Goal: Transaction & Acquisition: Purchase product/service

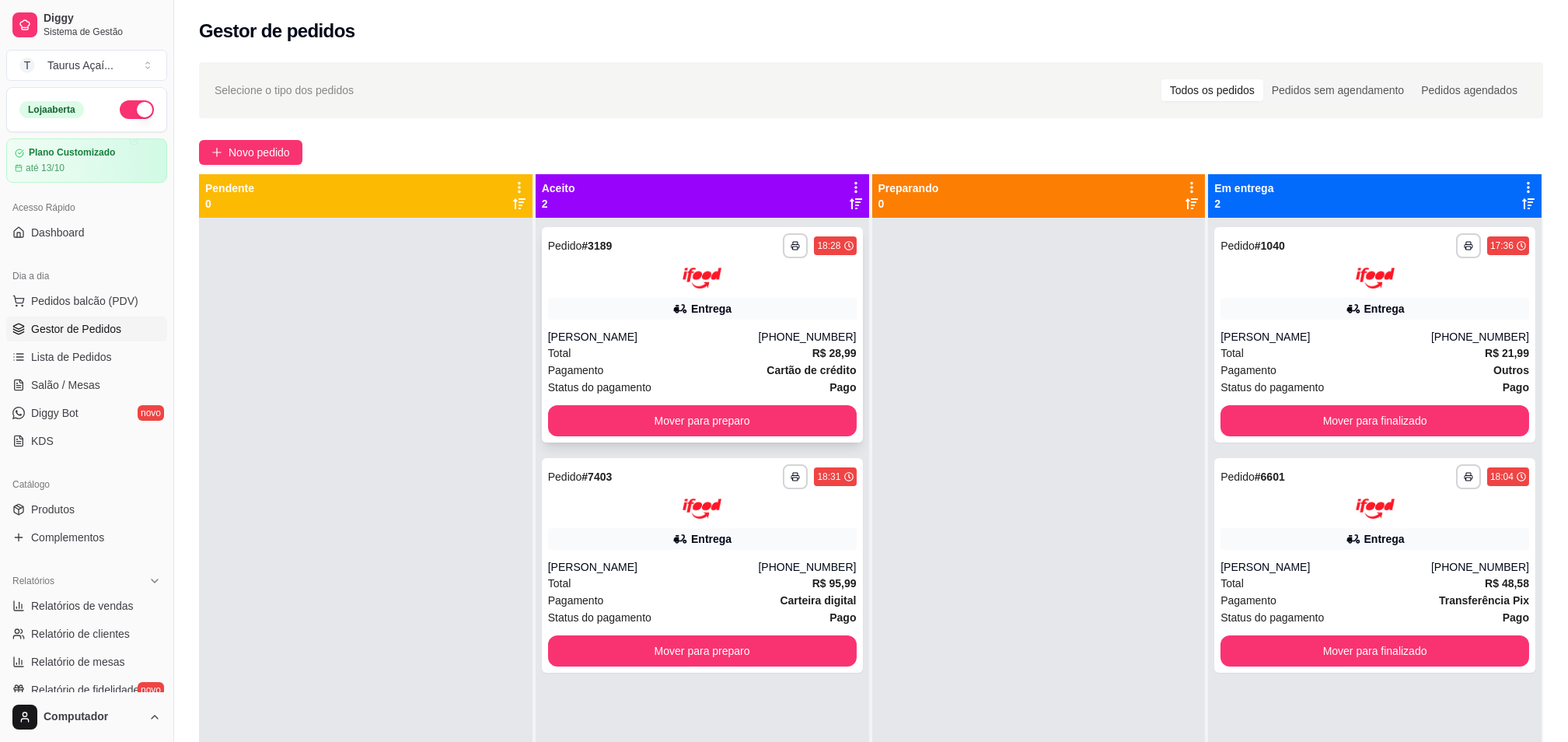
click at [614, 262] on div "**********" at bounding box center [703, 261] width 309 height 55
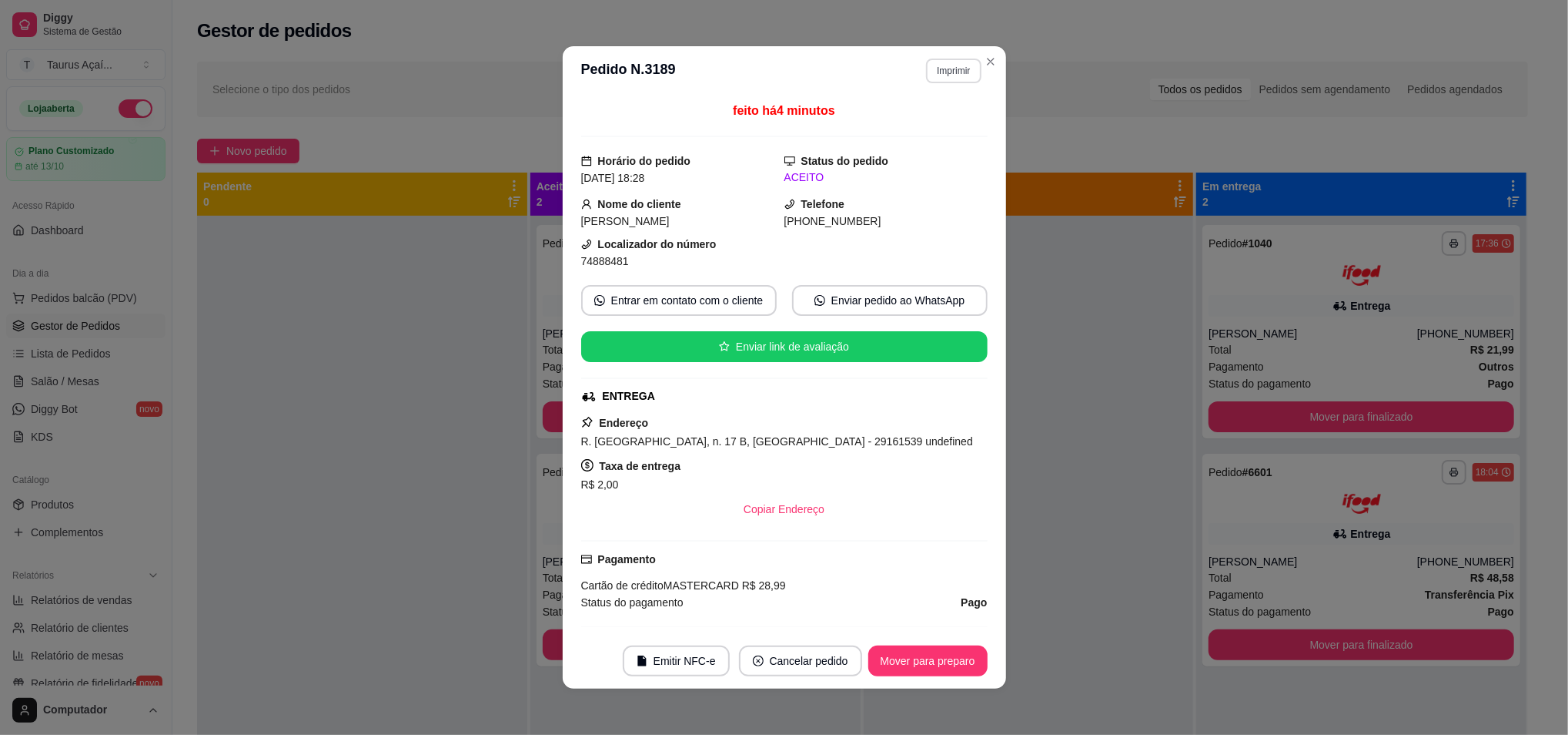
click at [941, 67] on button "Imprimir" at bounding box center [953, 71] width 55 height 25
click at [937, 128] on button "IMPRESSORA" at bounding box center [919, 125] width 108 height 24
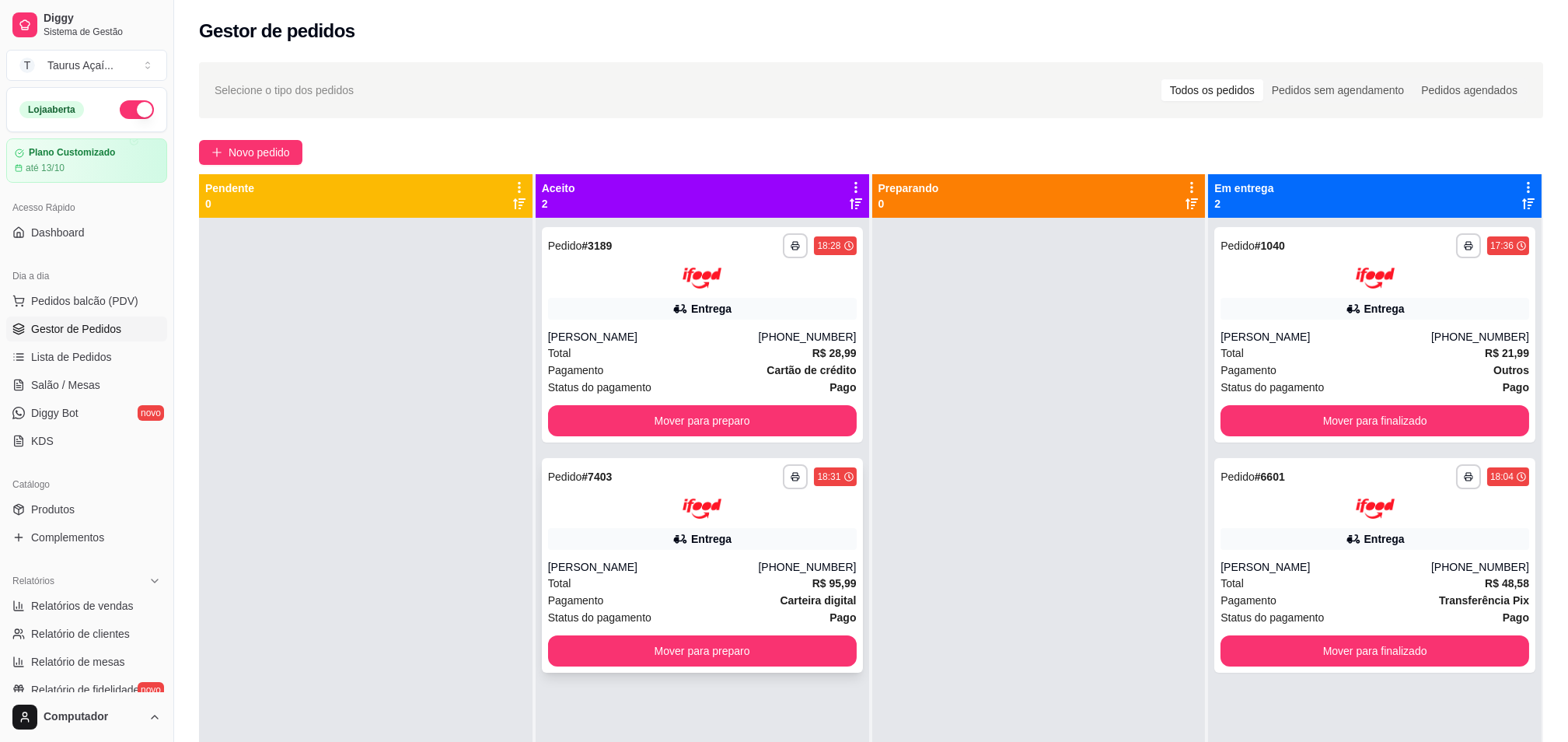
click at [603, 521] on div "**********" at bounding box center [703, 566] width 321 height 215
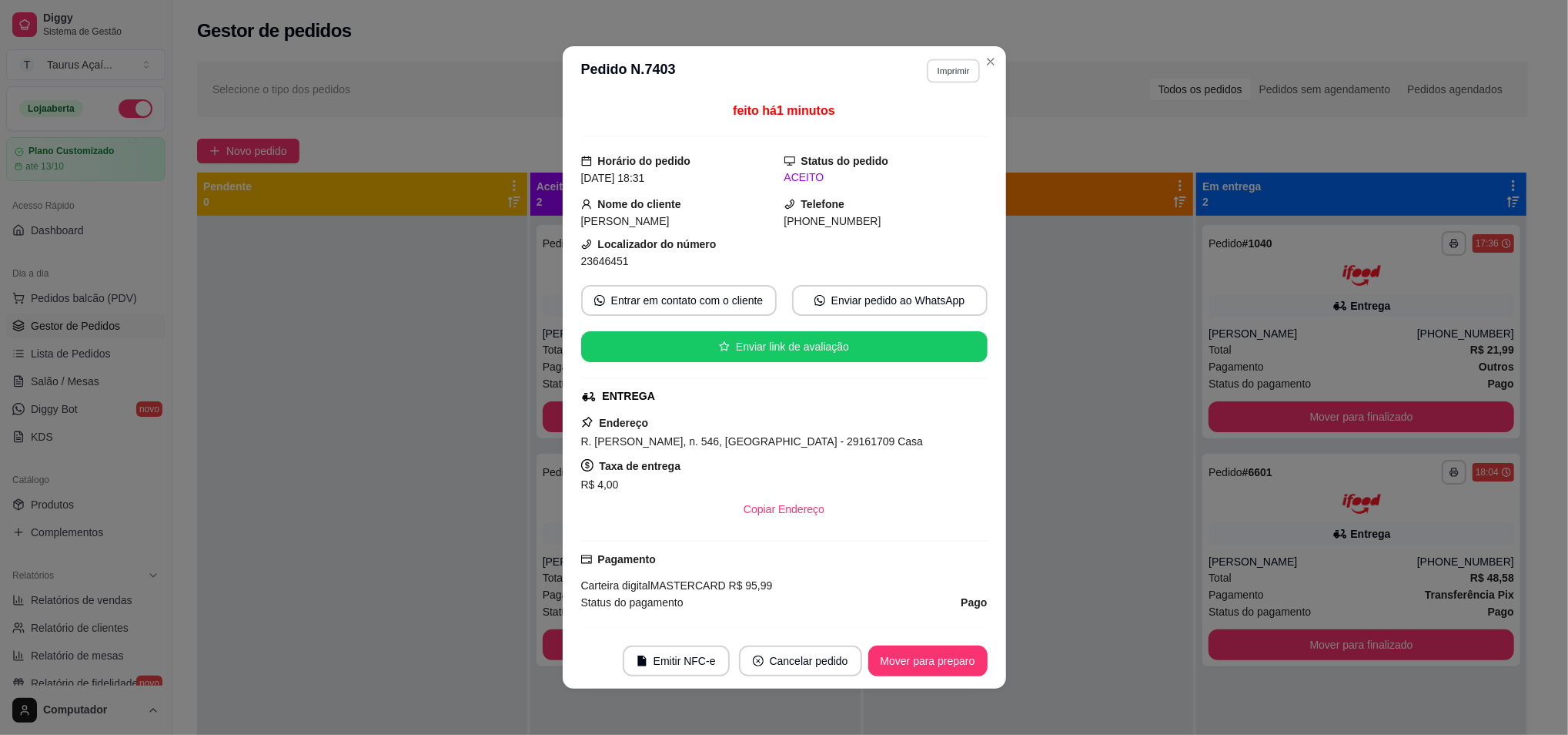
click at [959, 60] on button "Imprimir" at bounding box center [953, 70] width 53 height 24
click at [935, 123] on button "IMPRESSORA" at bounding box center [919, 125] width 108 height 24
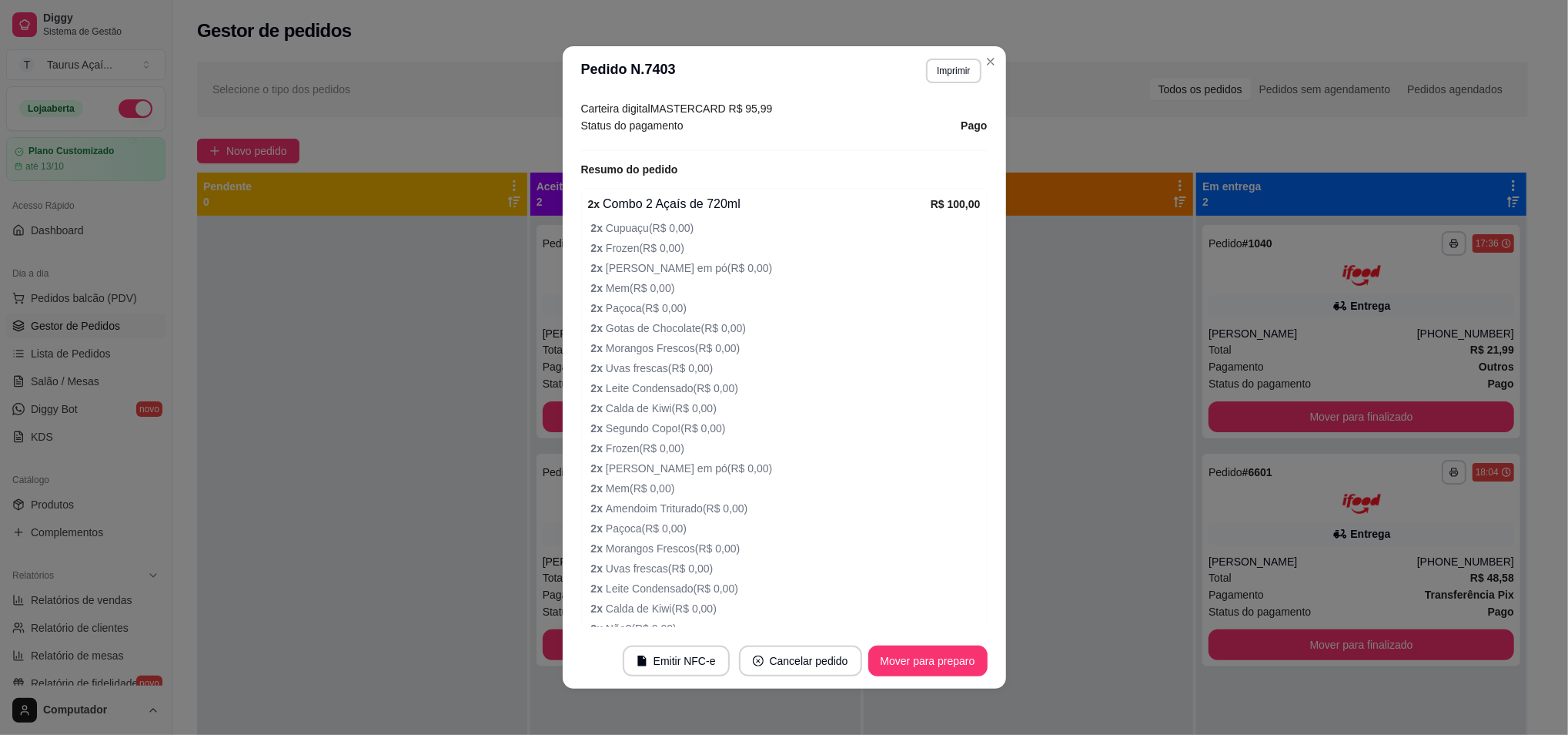
scroll to position [513, 0]
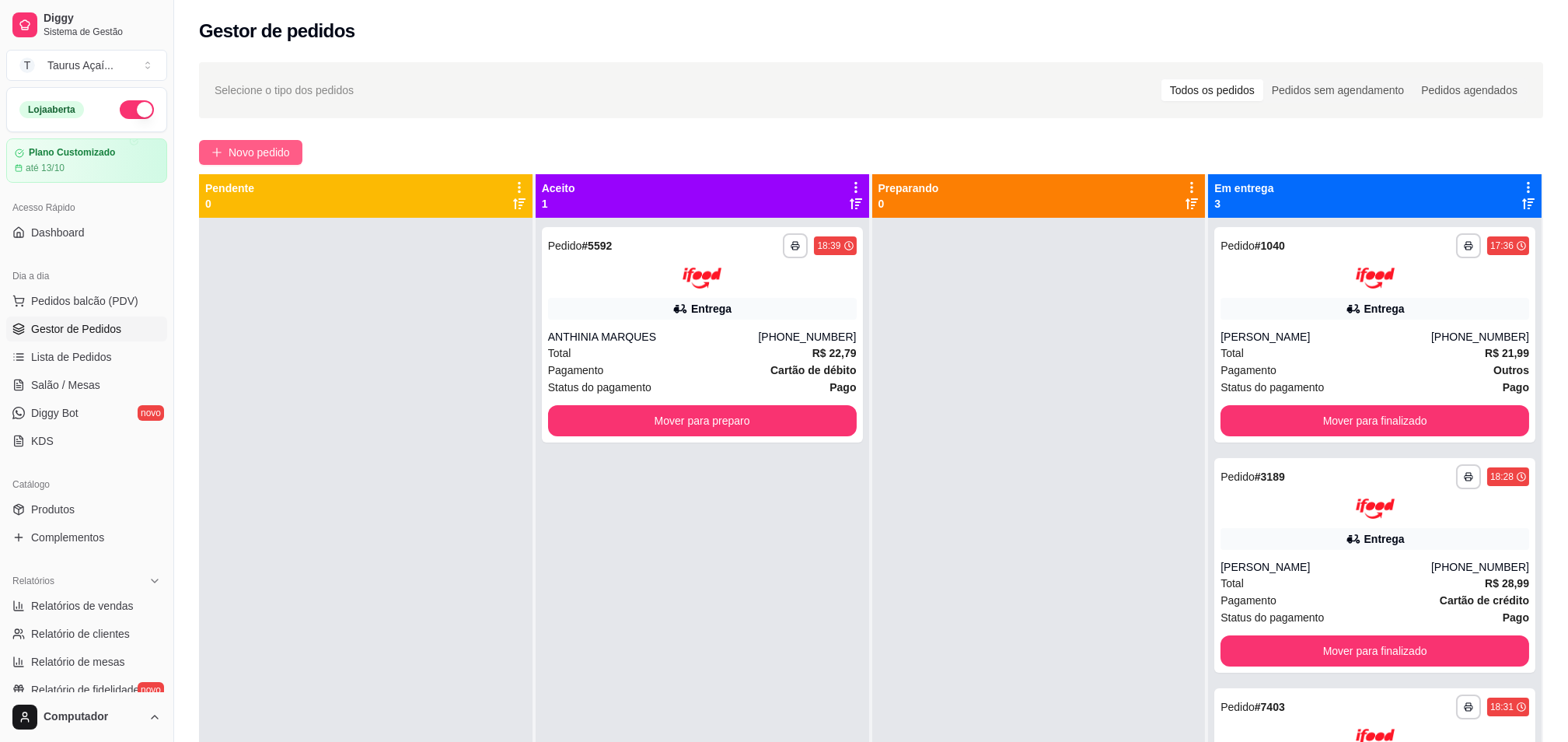
click at [266, 160] on span "Novo pedido" at bounding box center [259, 152] width 62 height 17
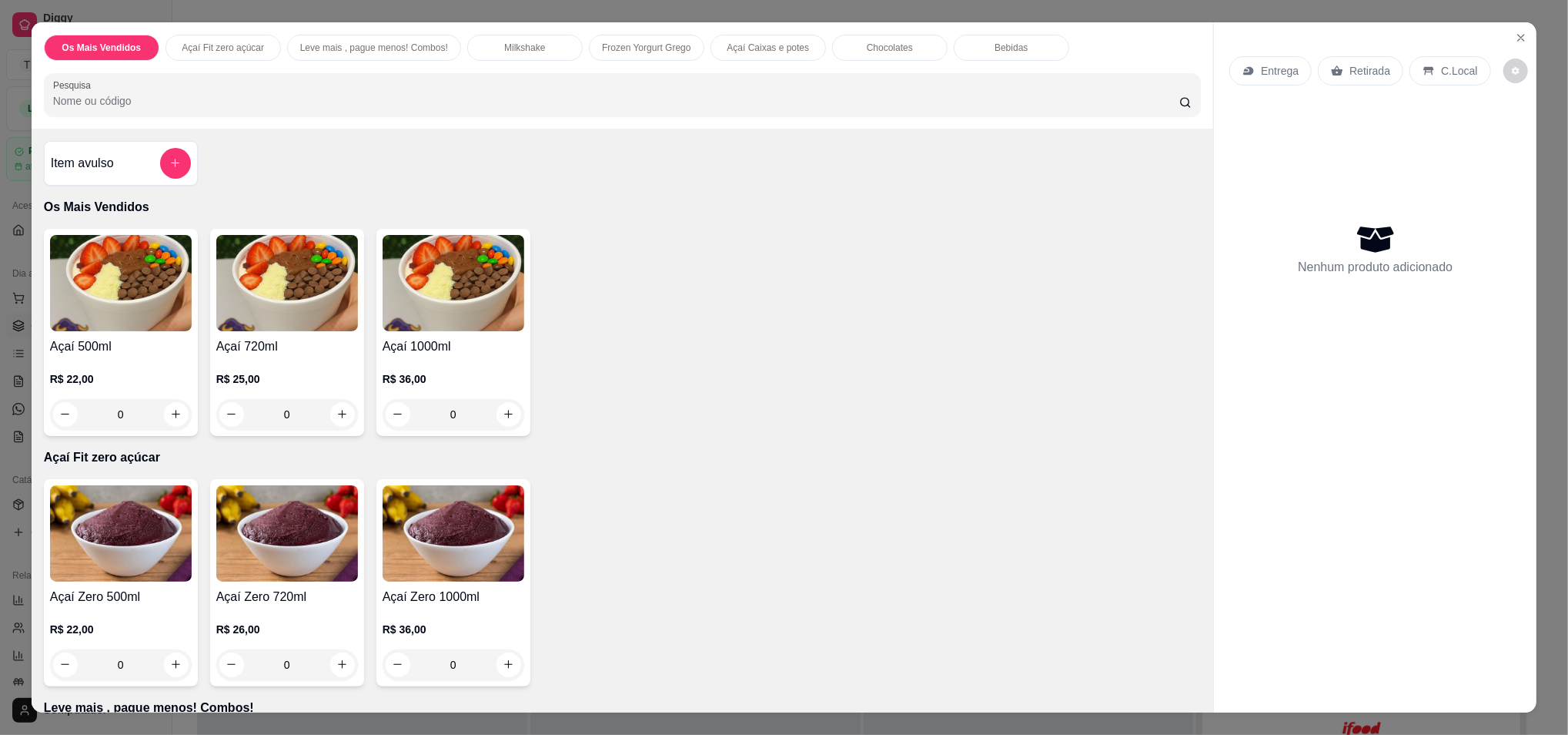
click at [161, 415] on div "0" at bounding box center [120, 414] width 141 height 31
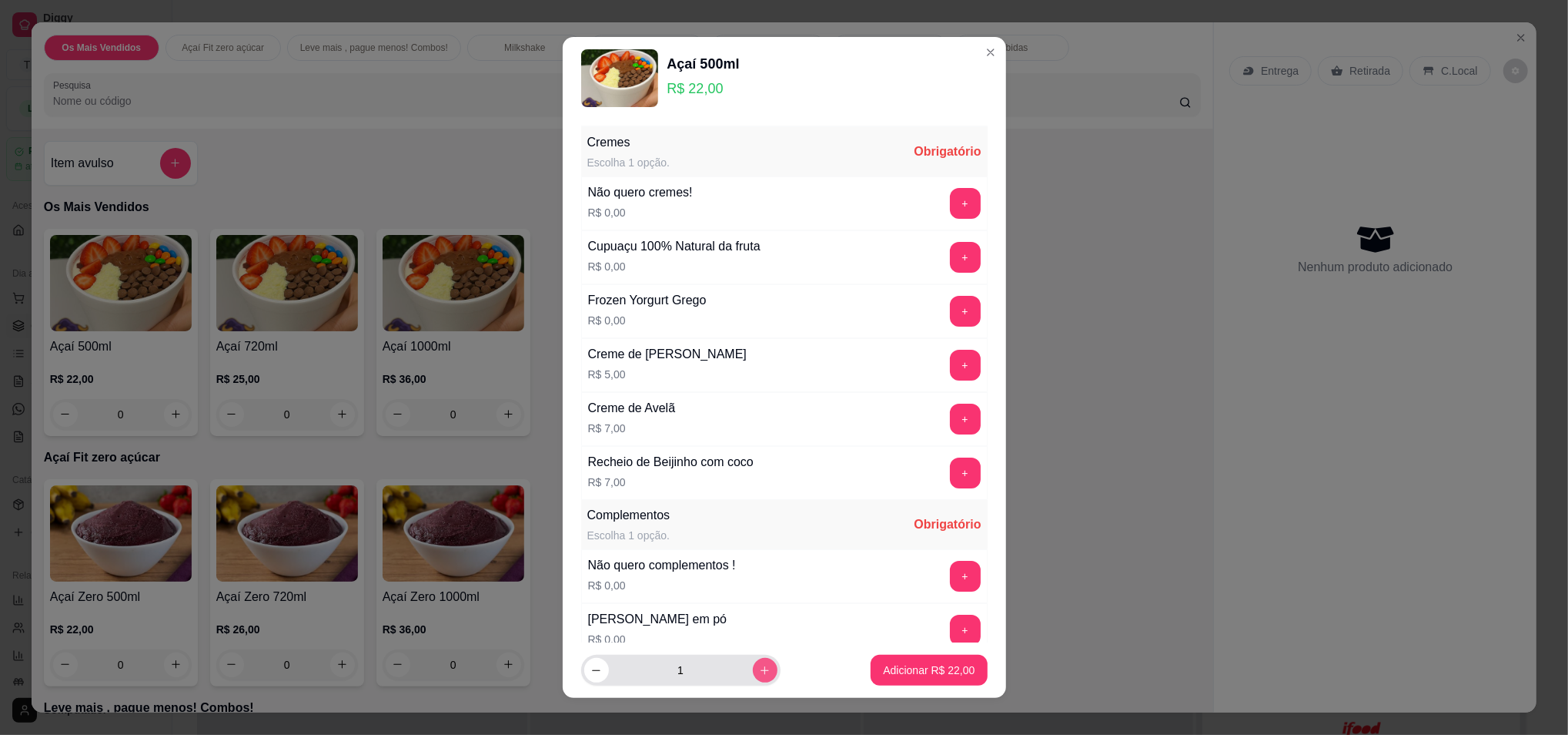
click at [759, 672] on icon "increase-product-quantity" at bounding box center [765, 670] width 12 height 12
type input "2"
click at [950, 301] on button "+" at bounding box center [966, 311] width 31 height 31
click at [950, 301] on button "+" at bounding box center [965, 311] width 30 height 30
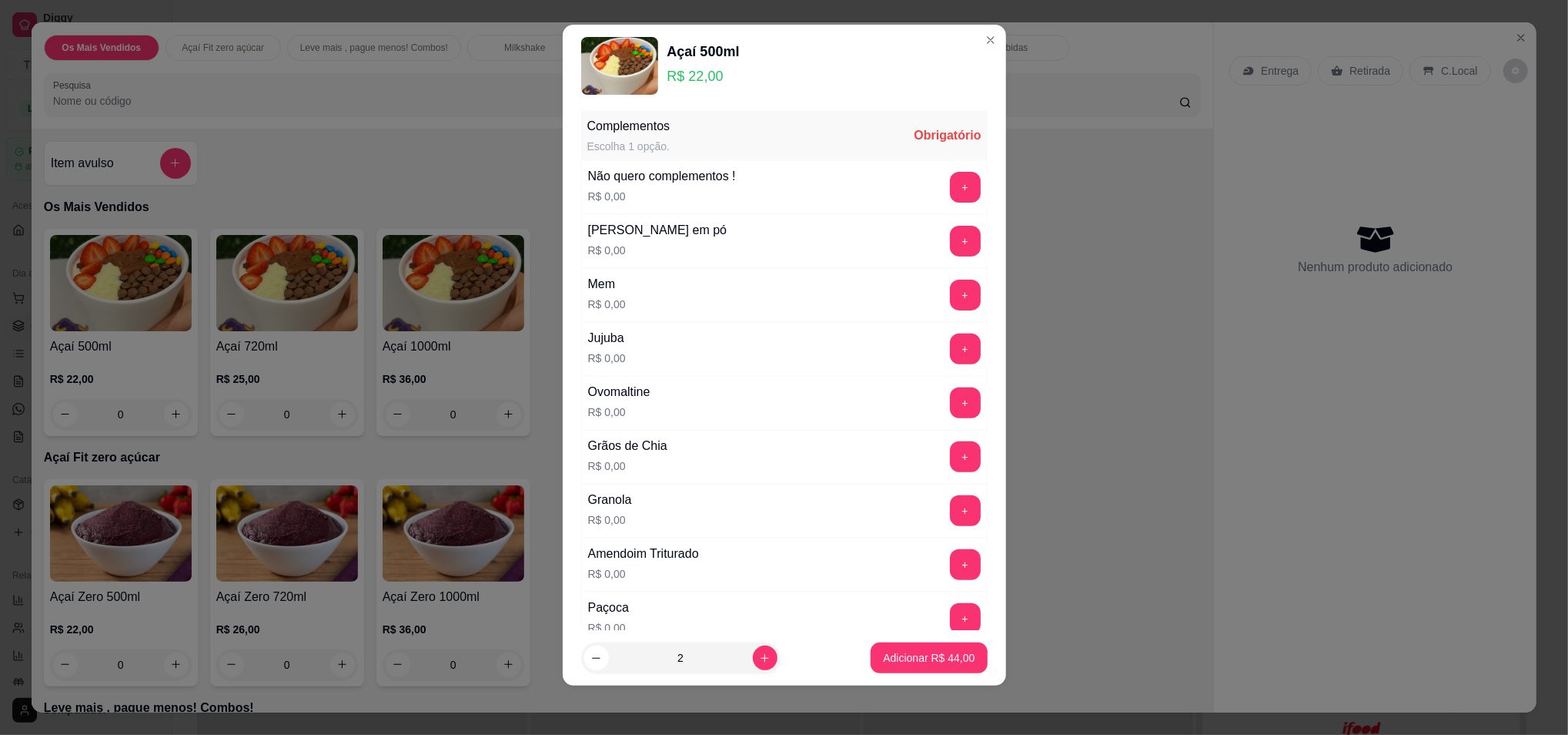
scroll to position [380, 0]
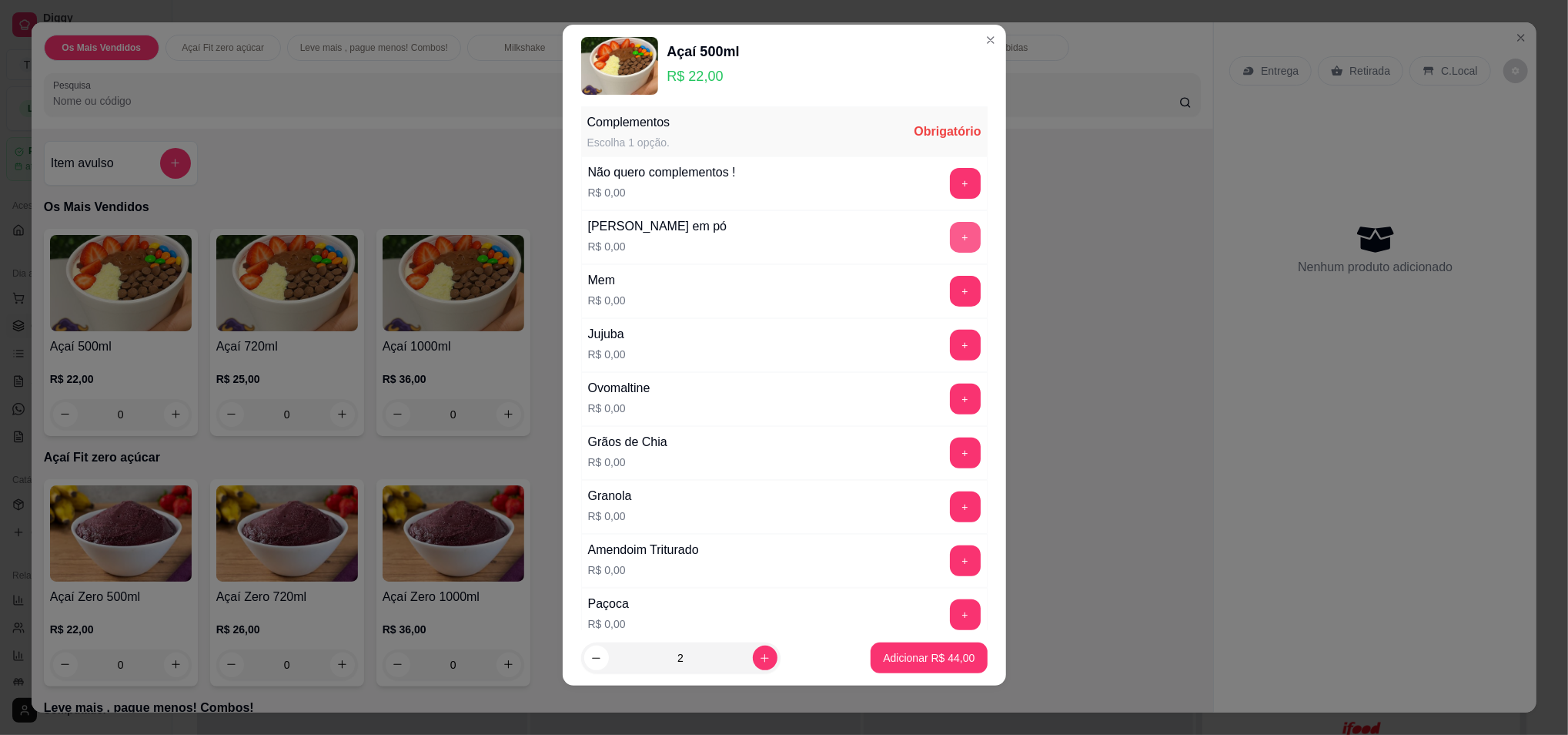
click at [950, 237] on button "+" at bounding box center [966, 237] width 31 height 31
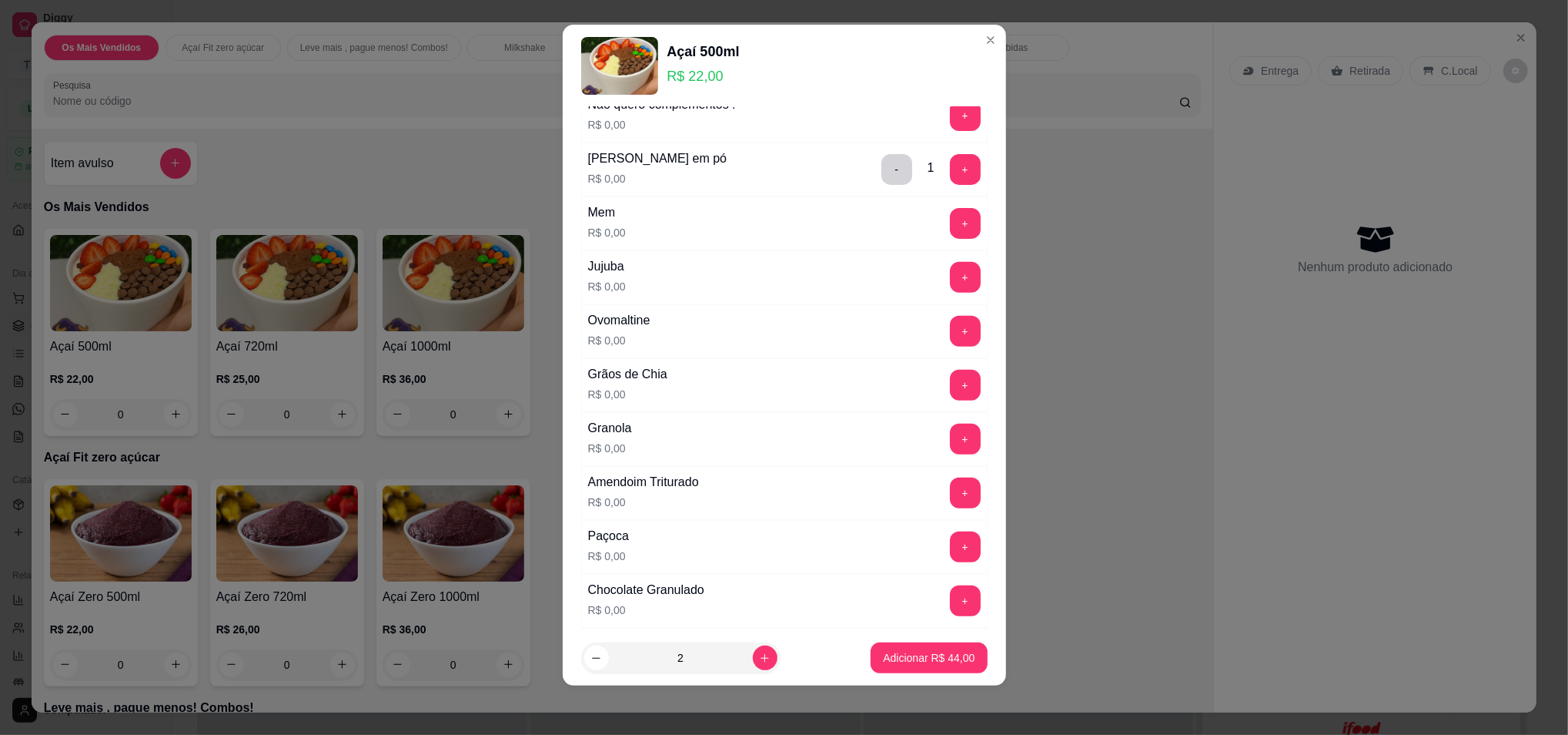
scroll to position [484, 0]
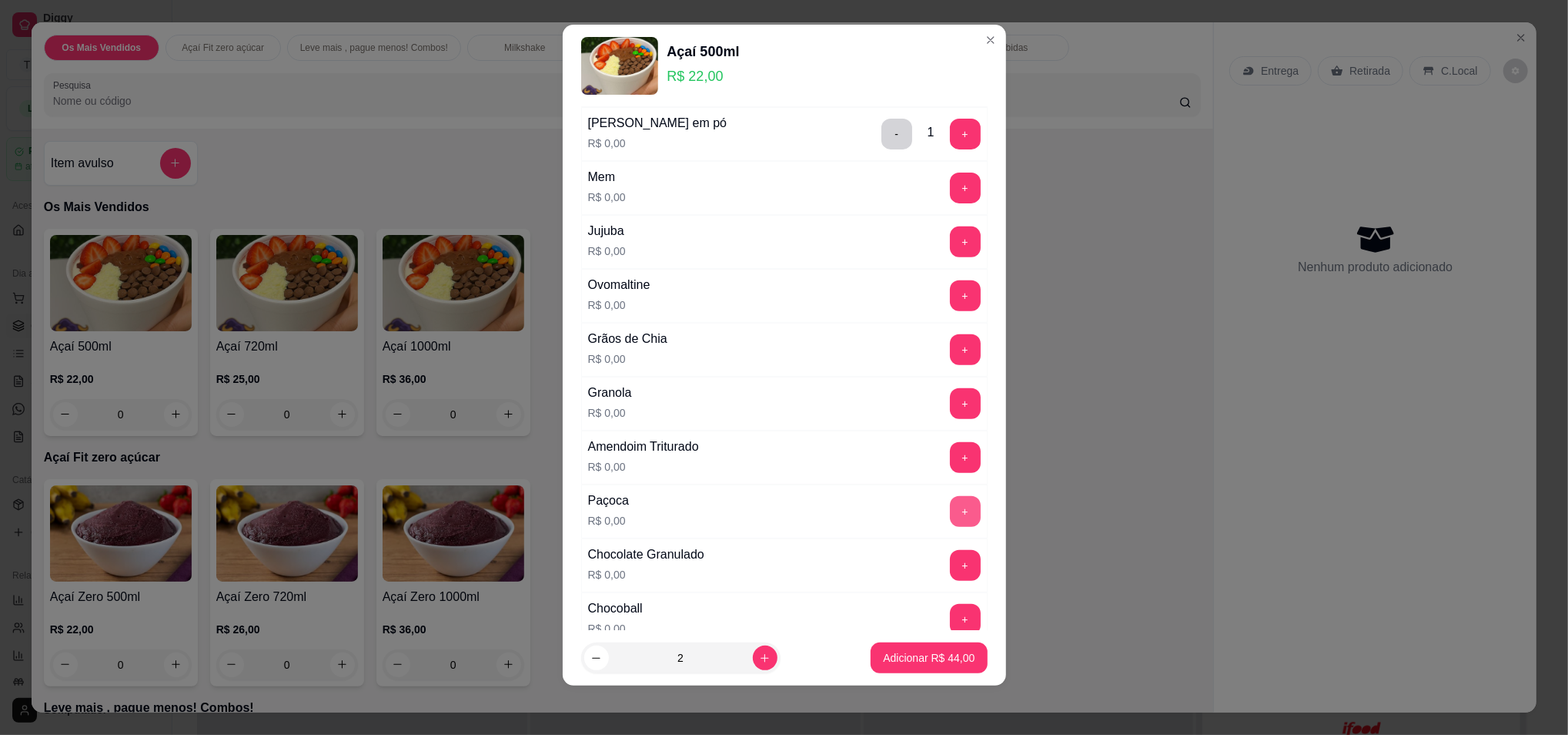
click at [950, 510] on button "+" at bounding box center [966, 512] width 31 height 31
click at [950, 459] on button "+" at bounding box center [965, 457] width 30 height 30
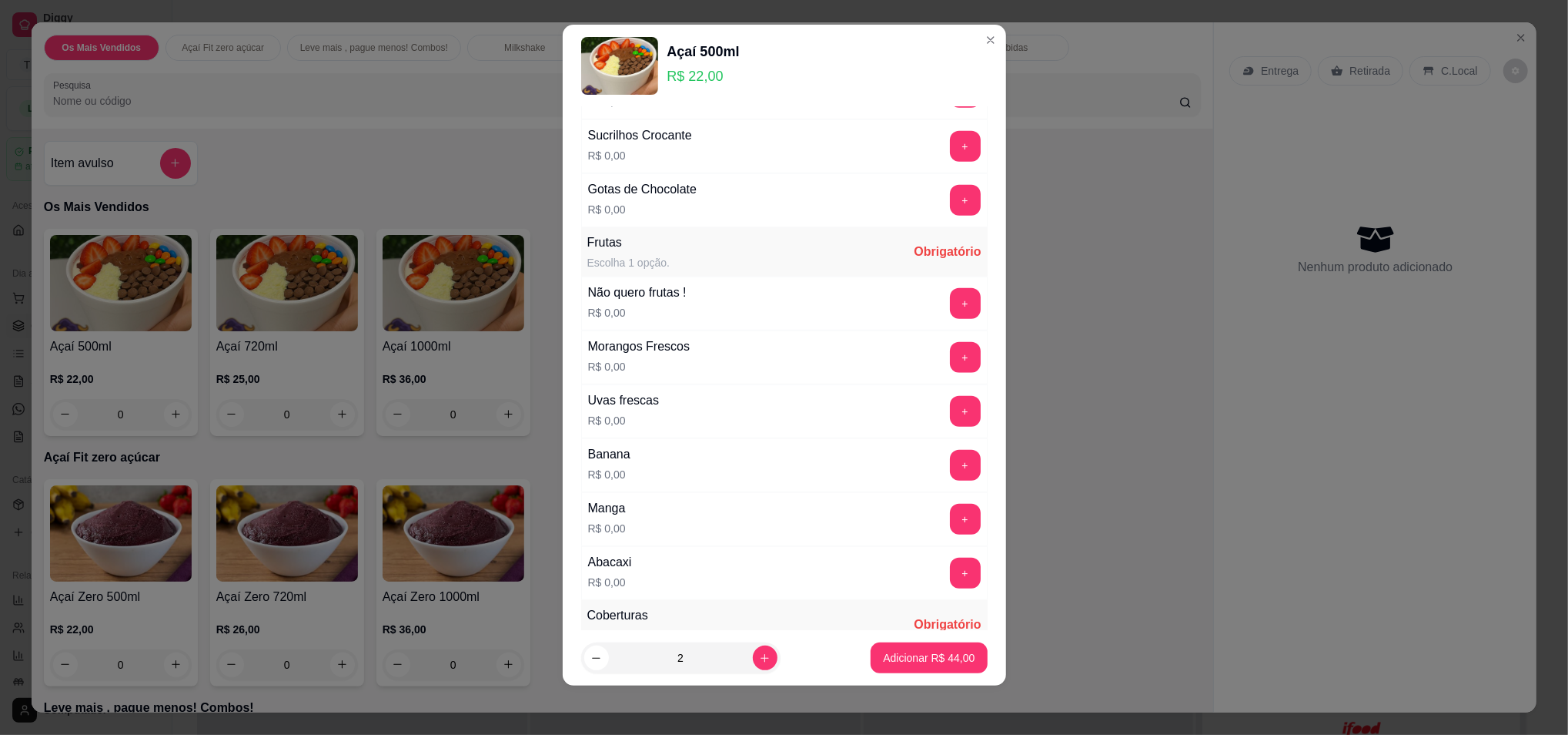
scroll to position [1100, 0]
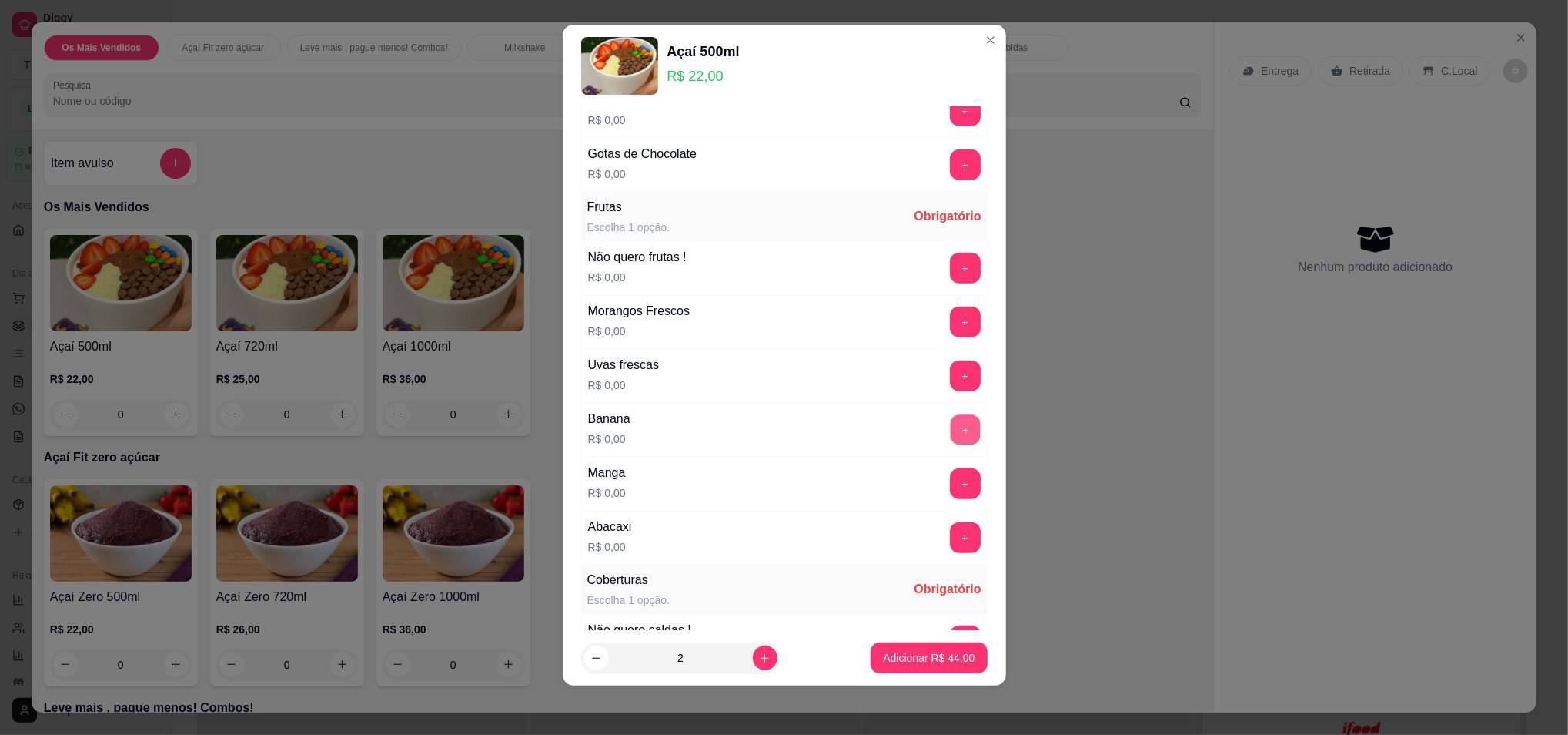
click at [950, 434] on button "+" at bounding box center [965, 429] width 30 height 30
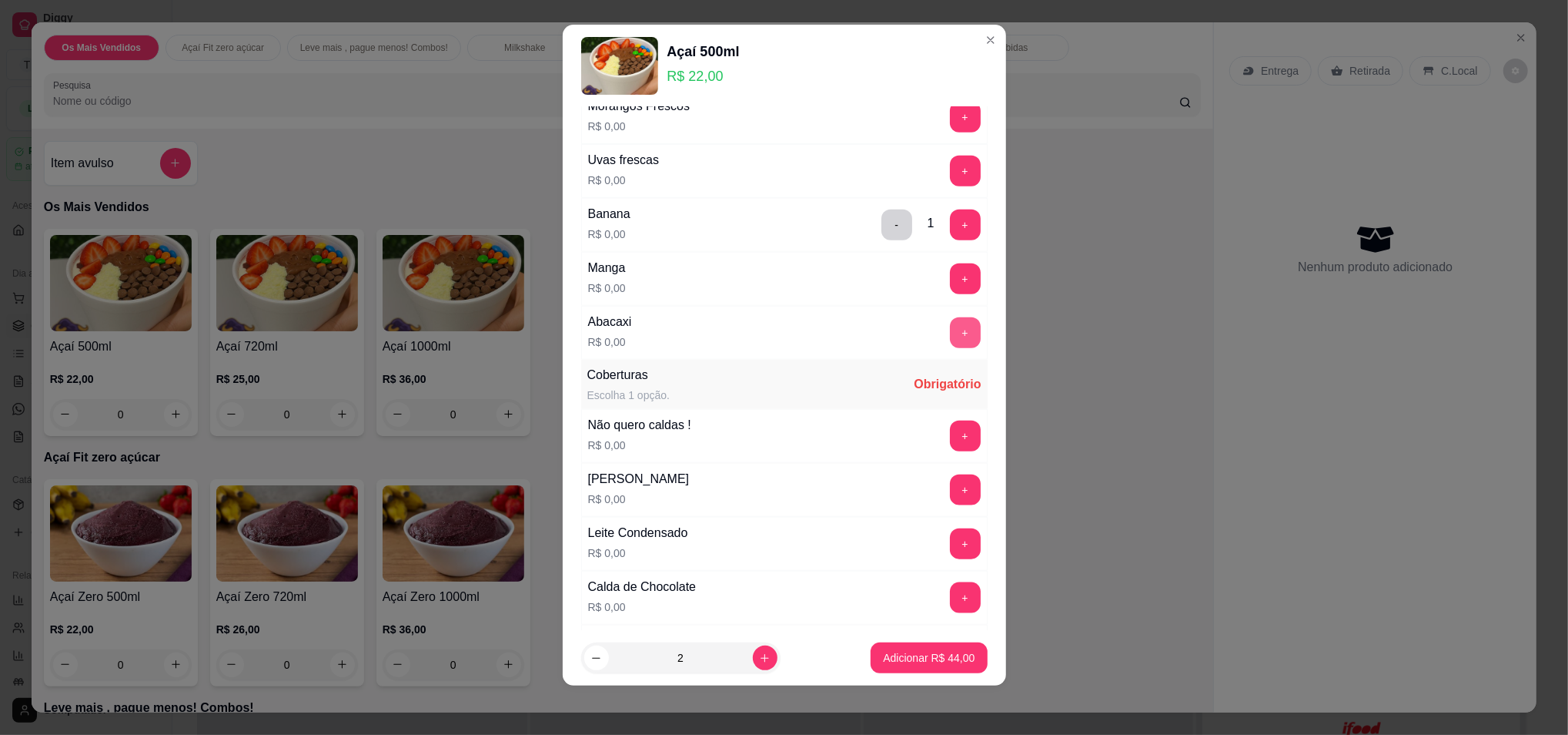
scroll to position [1408, 0]
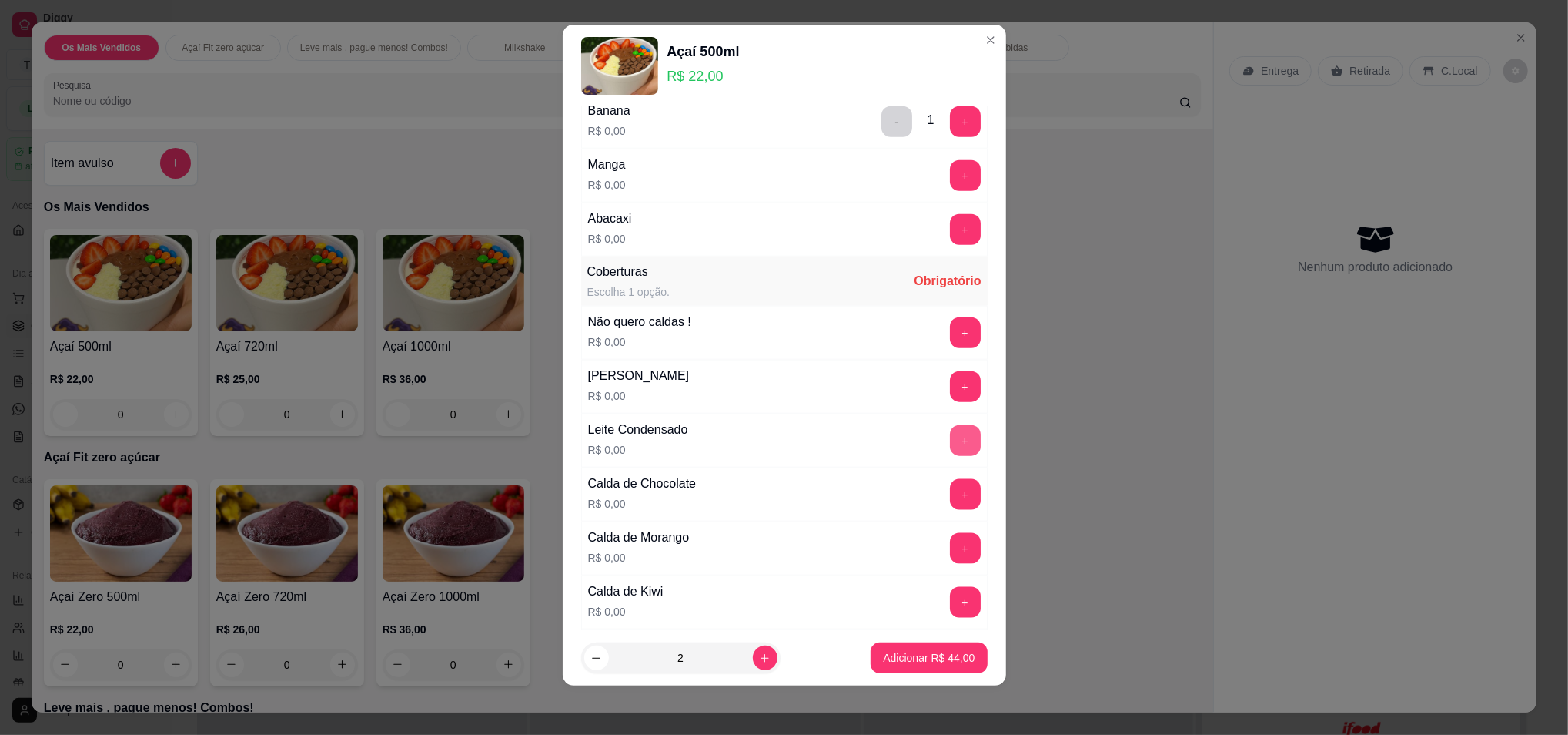
click at [950, 444] on button "+" at bounding box center [966, 441] width 31 height 31
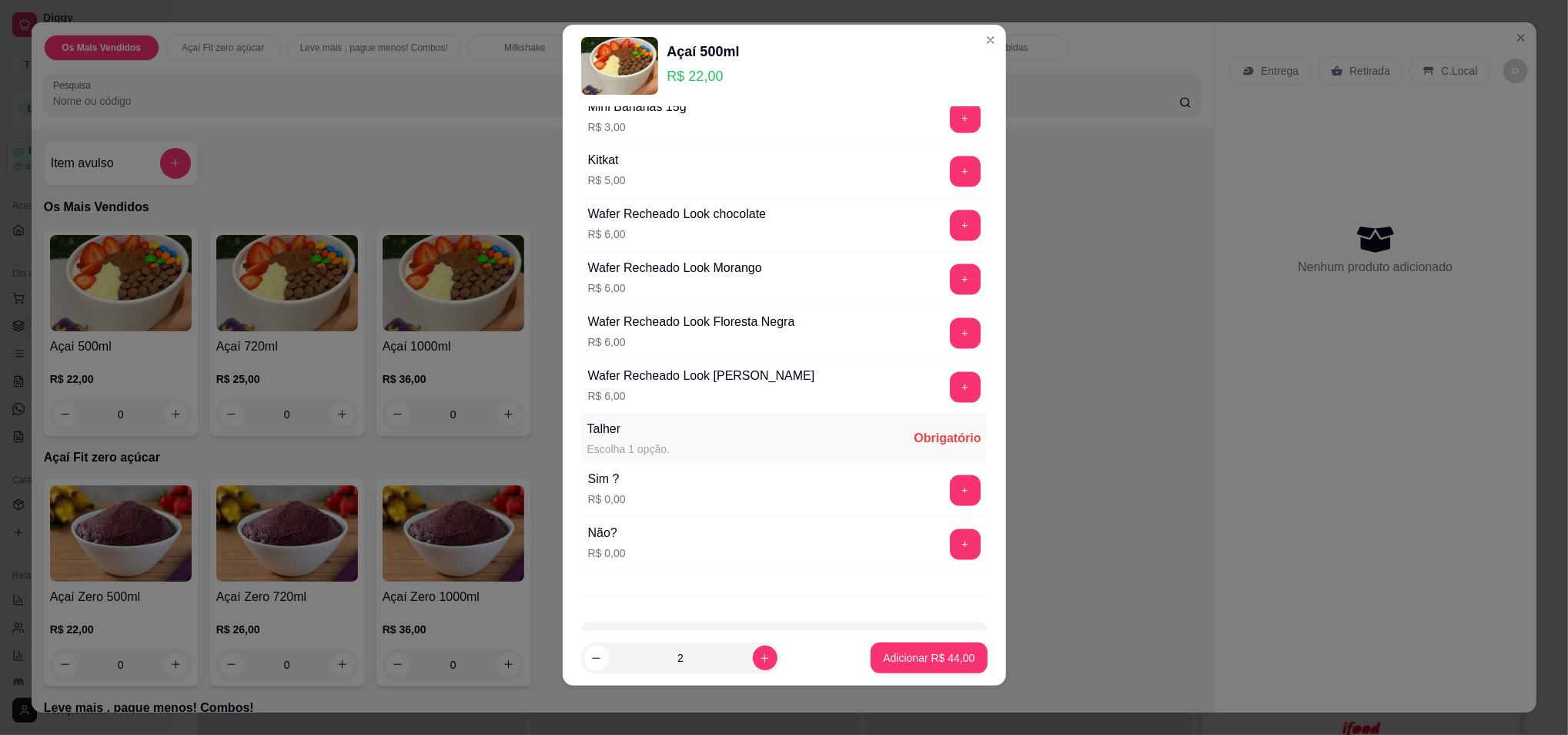
scroll to position [2380, 0]
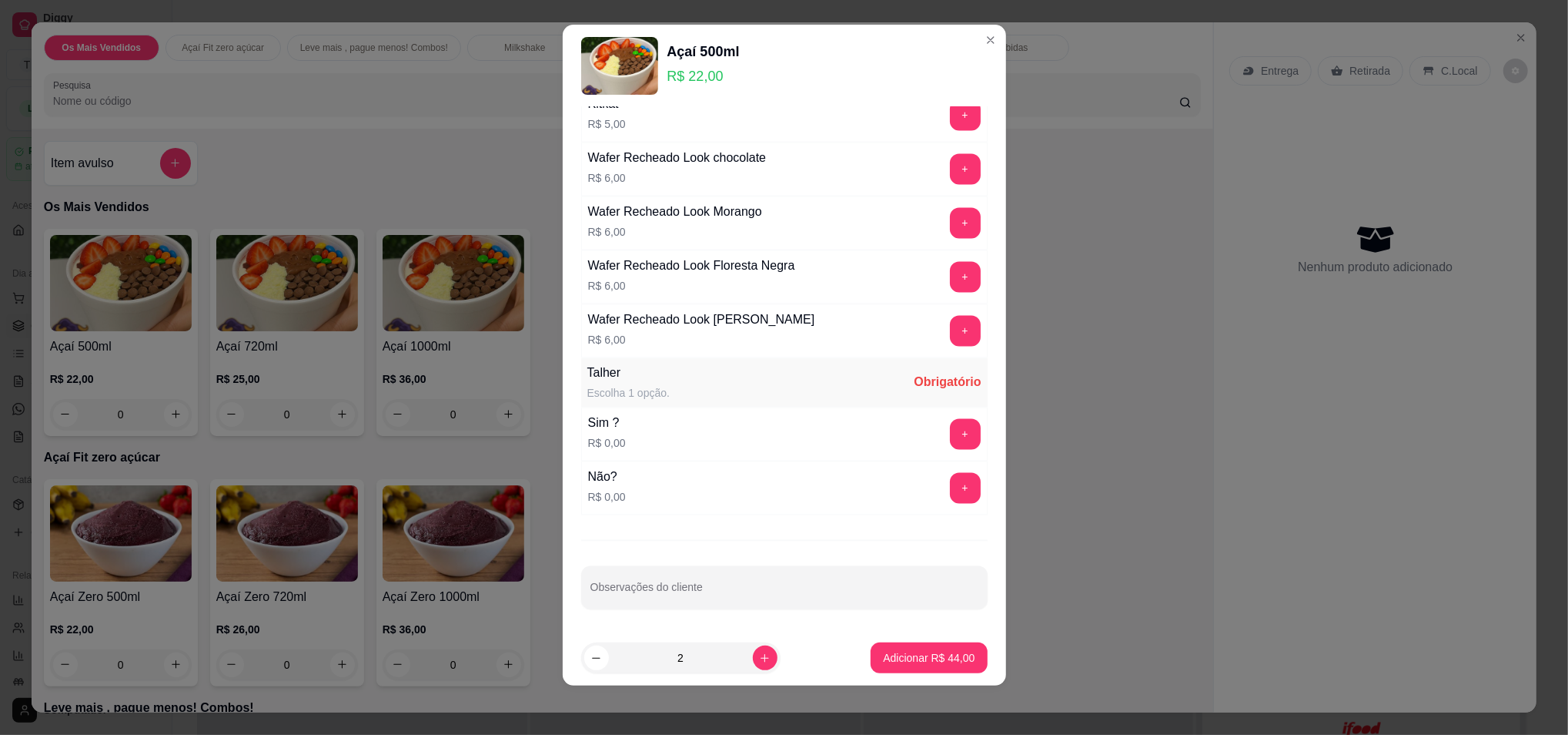
click at [950, 431] on button "+" at bounding box center [966, 434] width 31 height 31
click at [926, 657] on p "Adicionar R$ 44,00" at bounding box center [928, 658] width 92 height 15
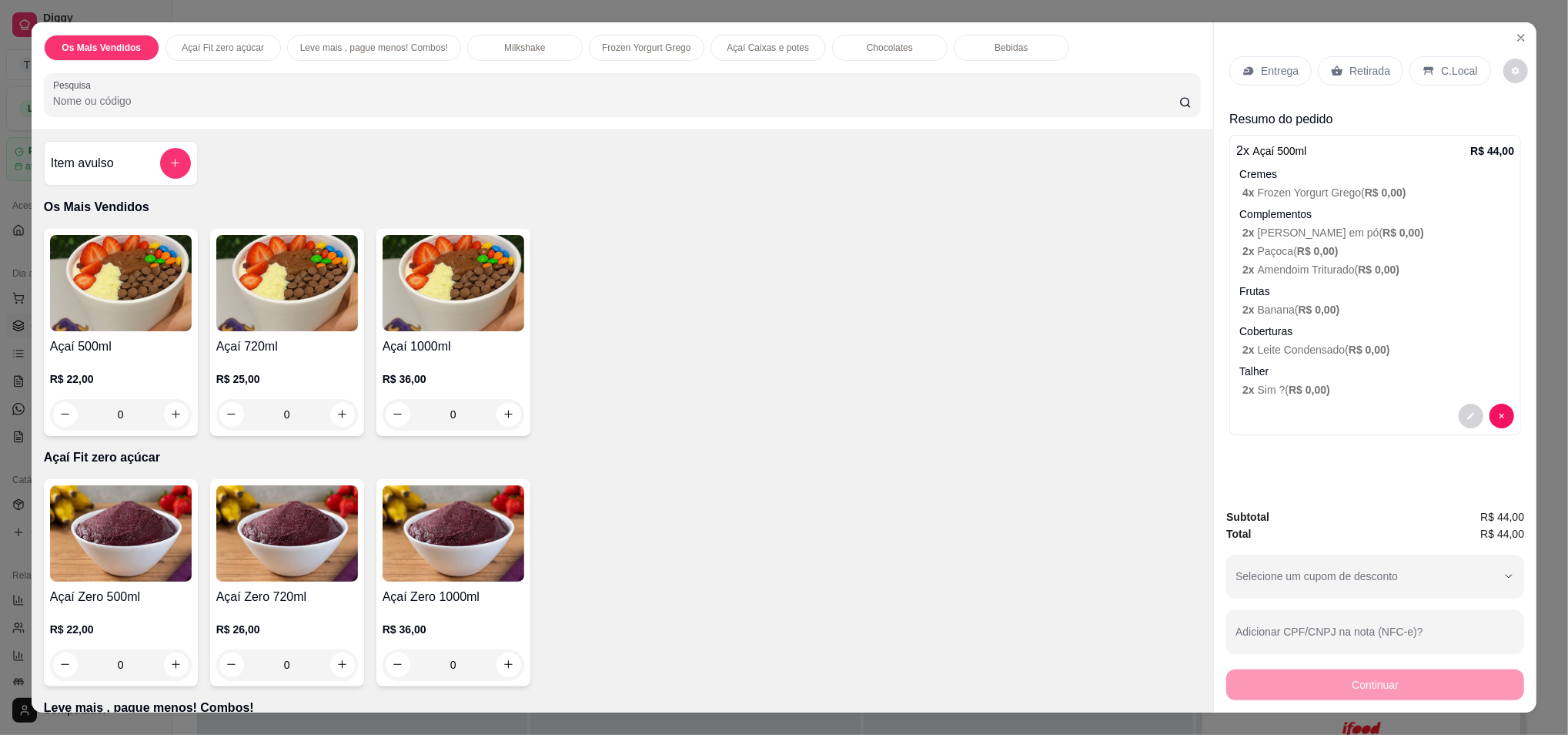
click at [1325, 63] on div "Retirada" at bounding box center [1360, 71] width 86 height 29
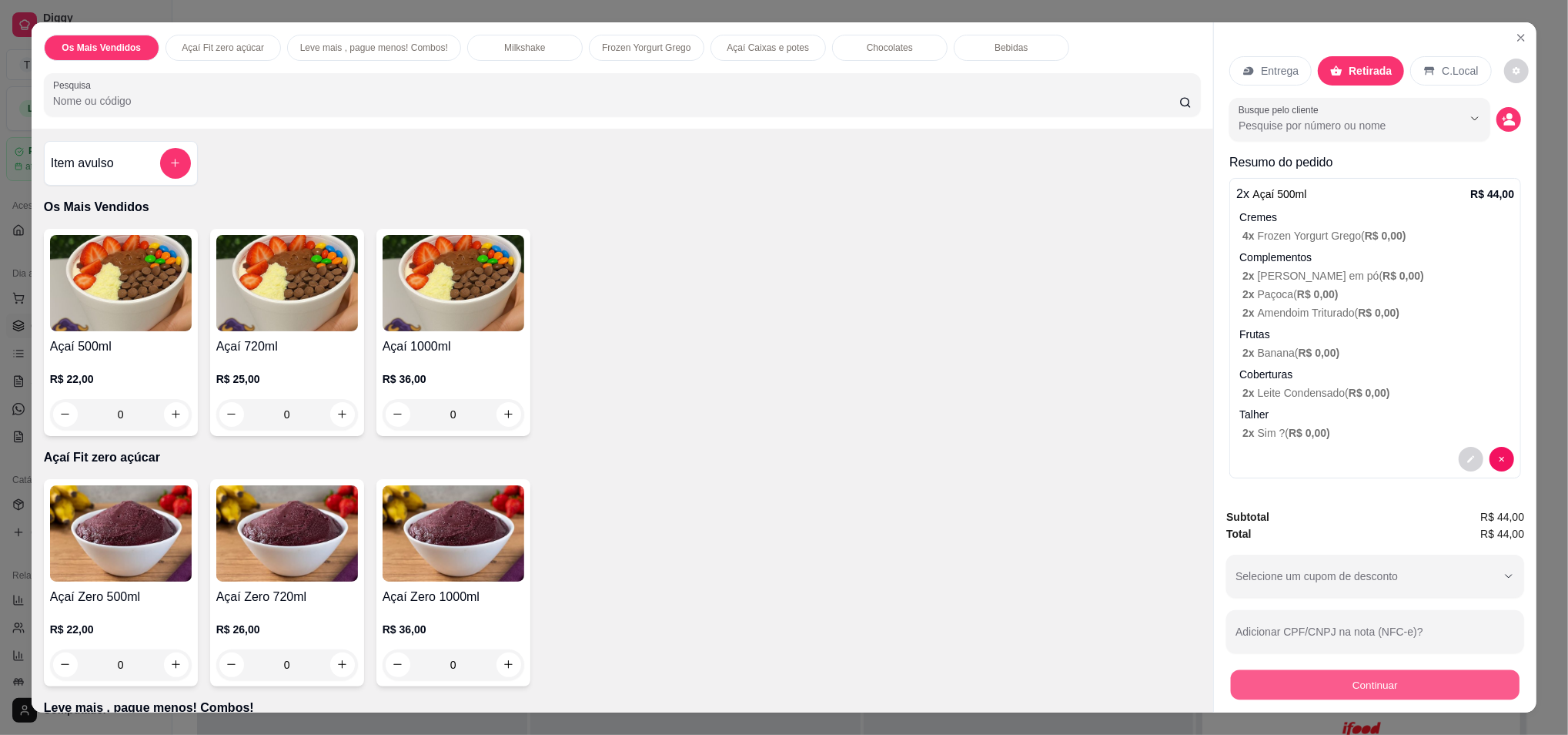
click at [1325, 682] on button "Continuar" at bounding box center [1376, 685] width 289 height 30
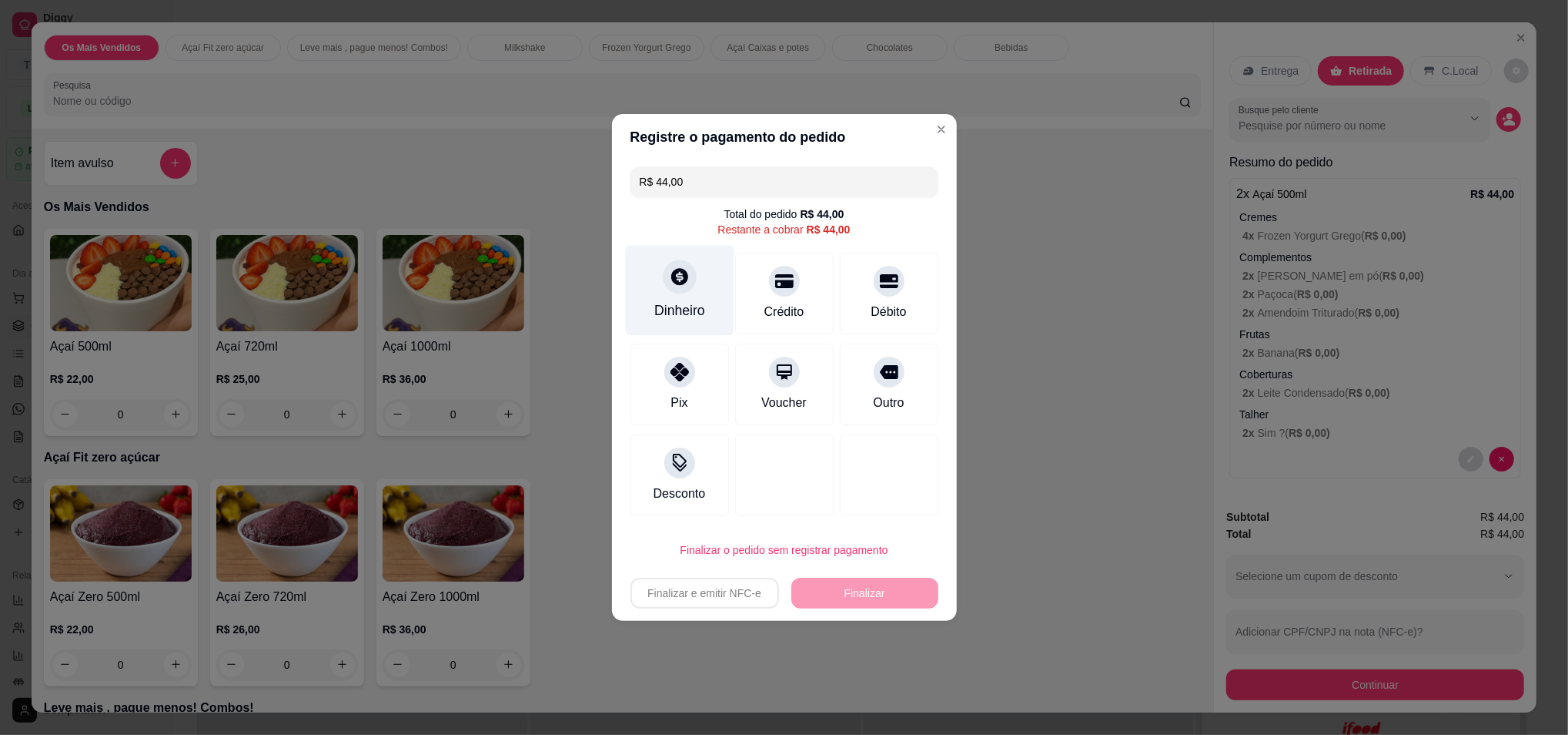
click at [683, 293] on div at bounding box center [680, 277] width 34 height 34
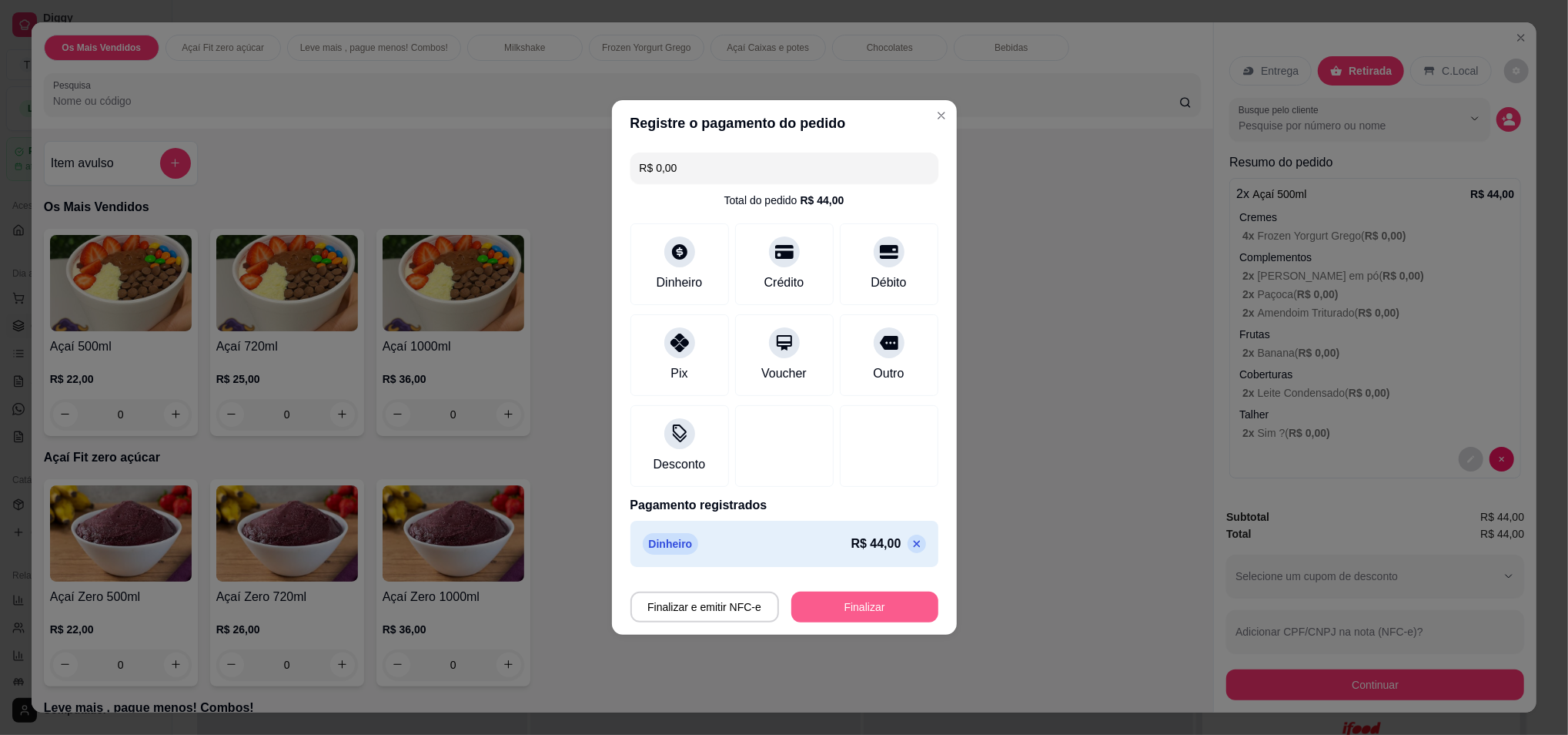
click at [865, 605] on button "Finalizar" at bounding box center [865, 607] width 147 height 31
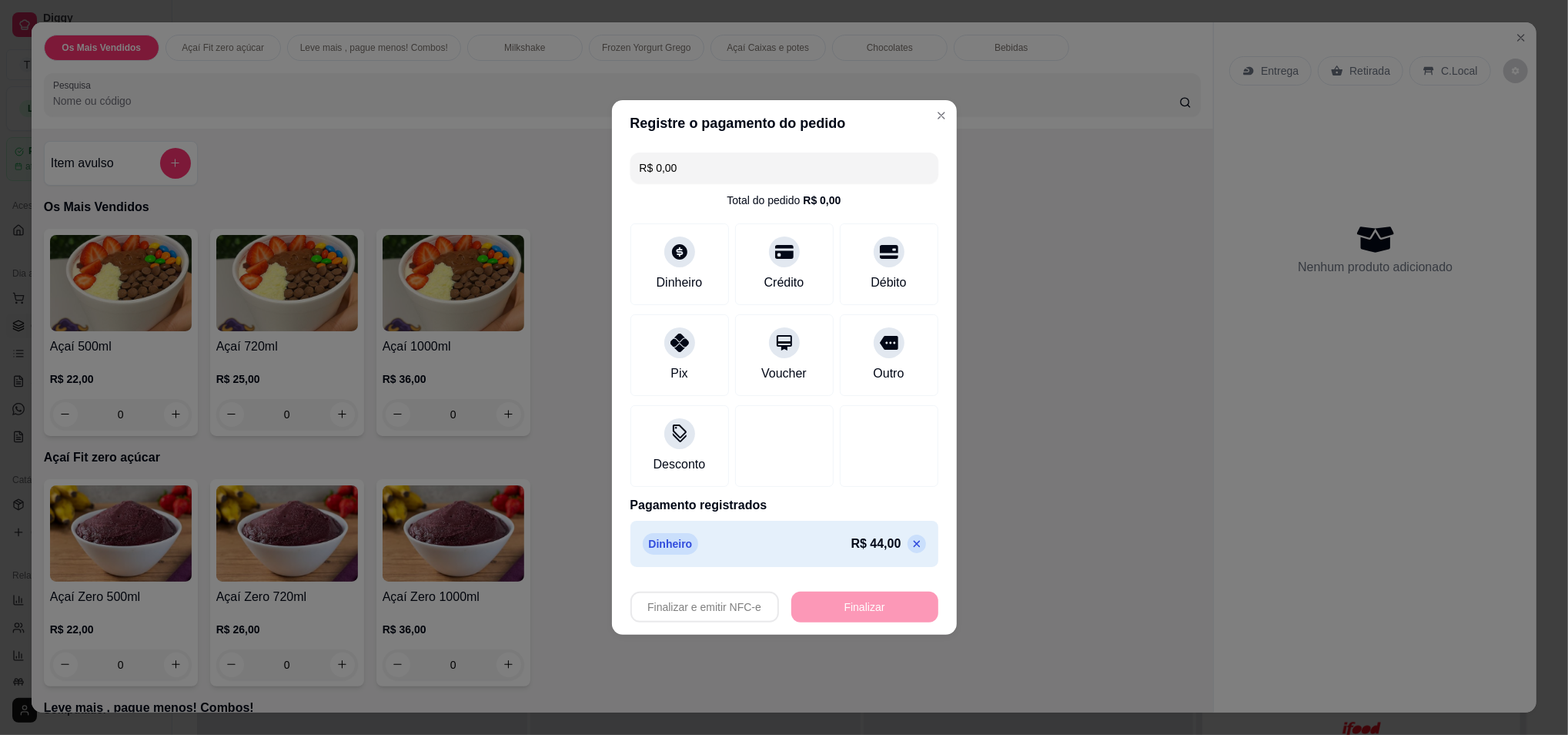
type input "-R$ 44,00"
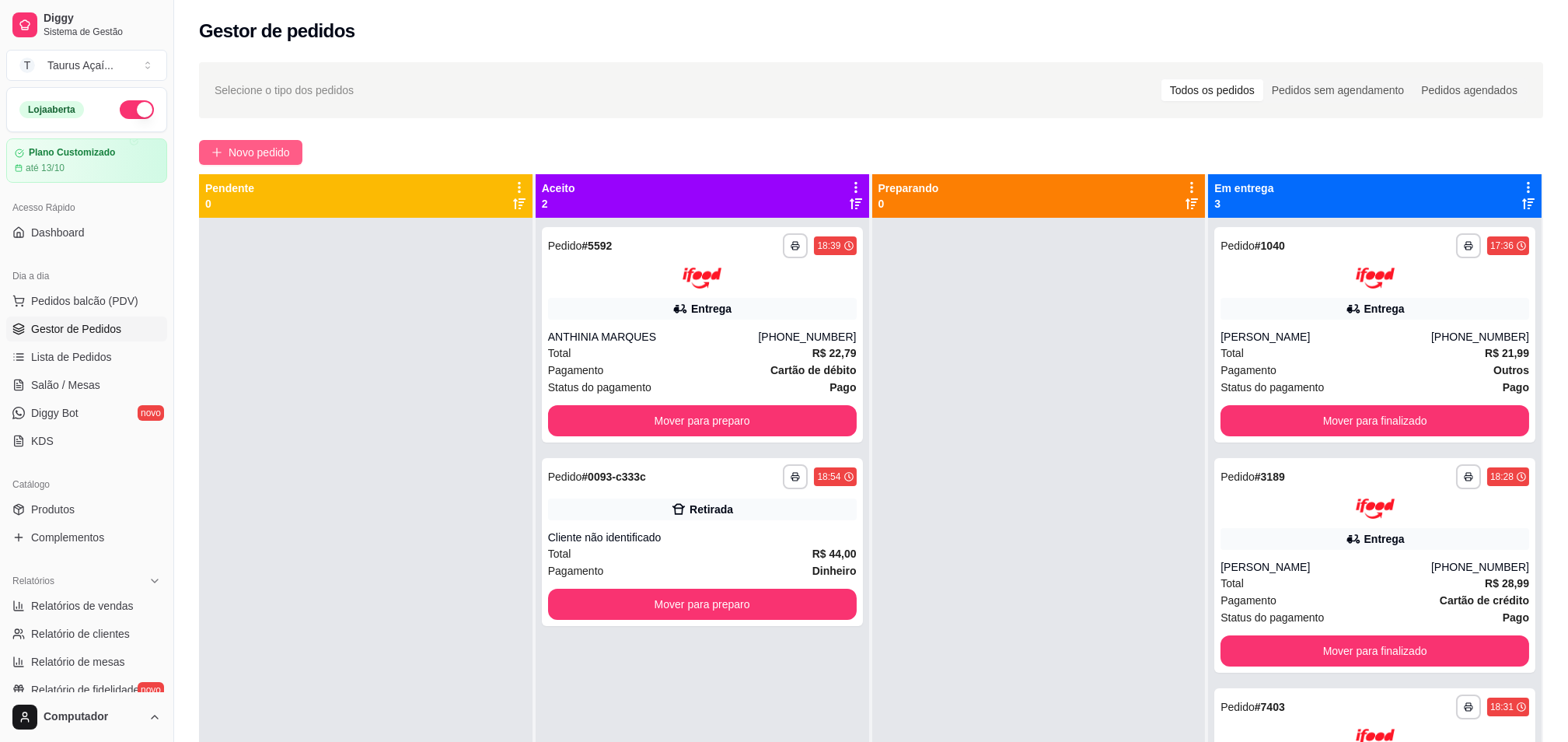
click at [246, 145] on span "Novo pedido" at bounding box center [259, 152] width 62 height 17
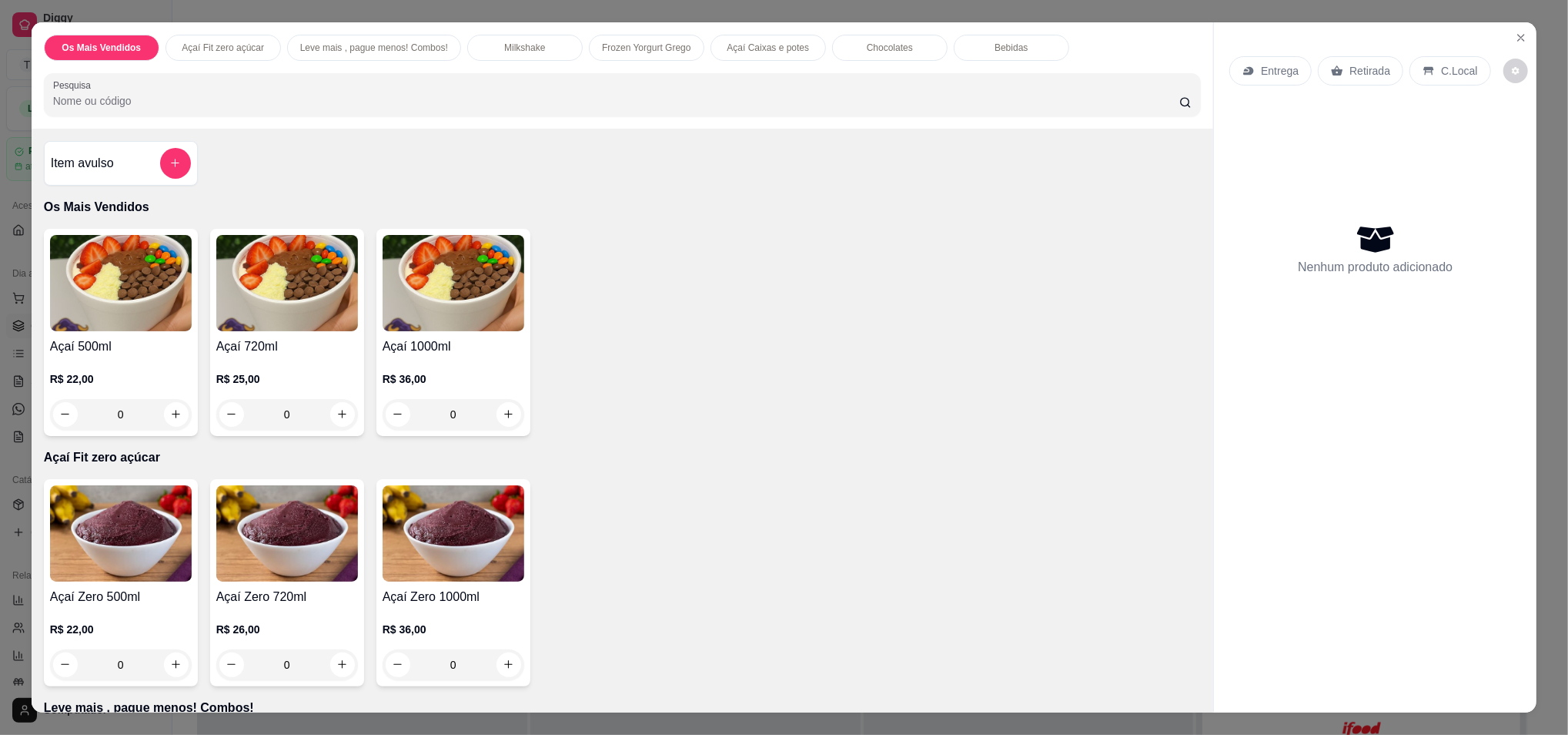
click at [165, 416] on div "0" at bounding box center [120, 414] width 141 height 31
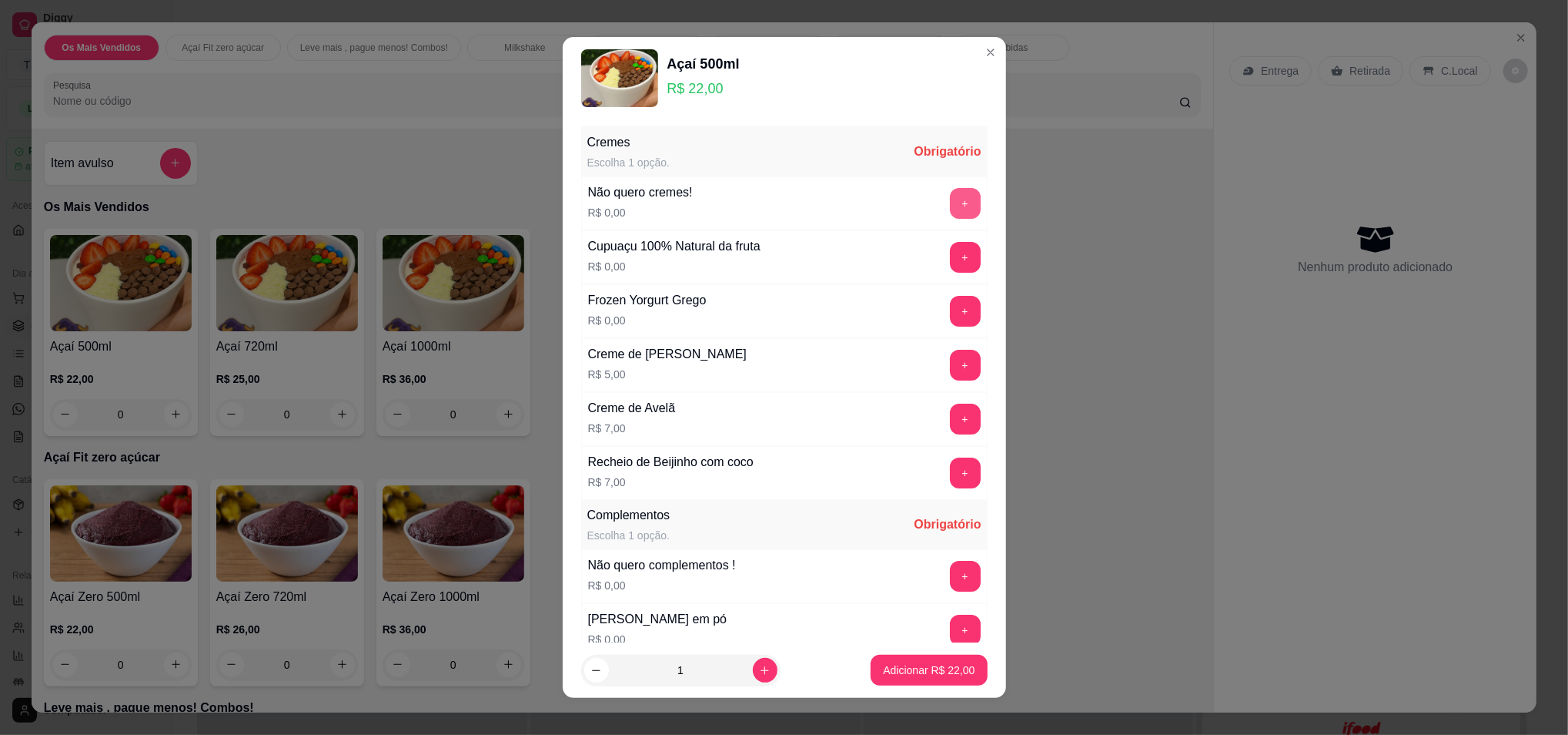
click at [950, 206] on button "+" at bounding box center [966, 203] width 31 height 31
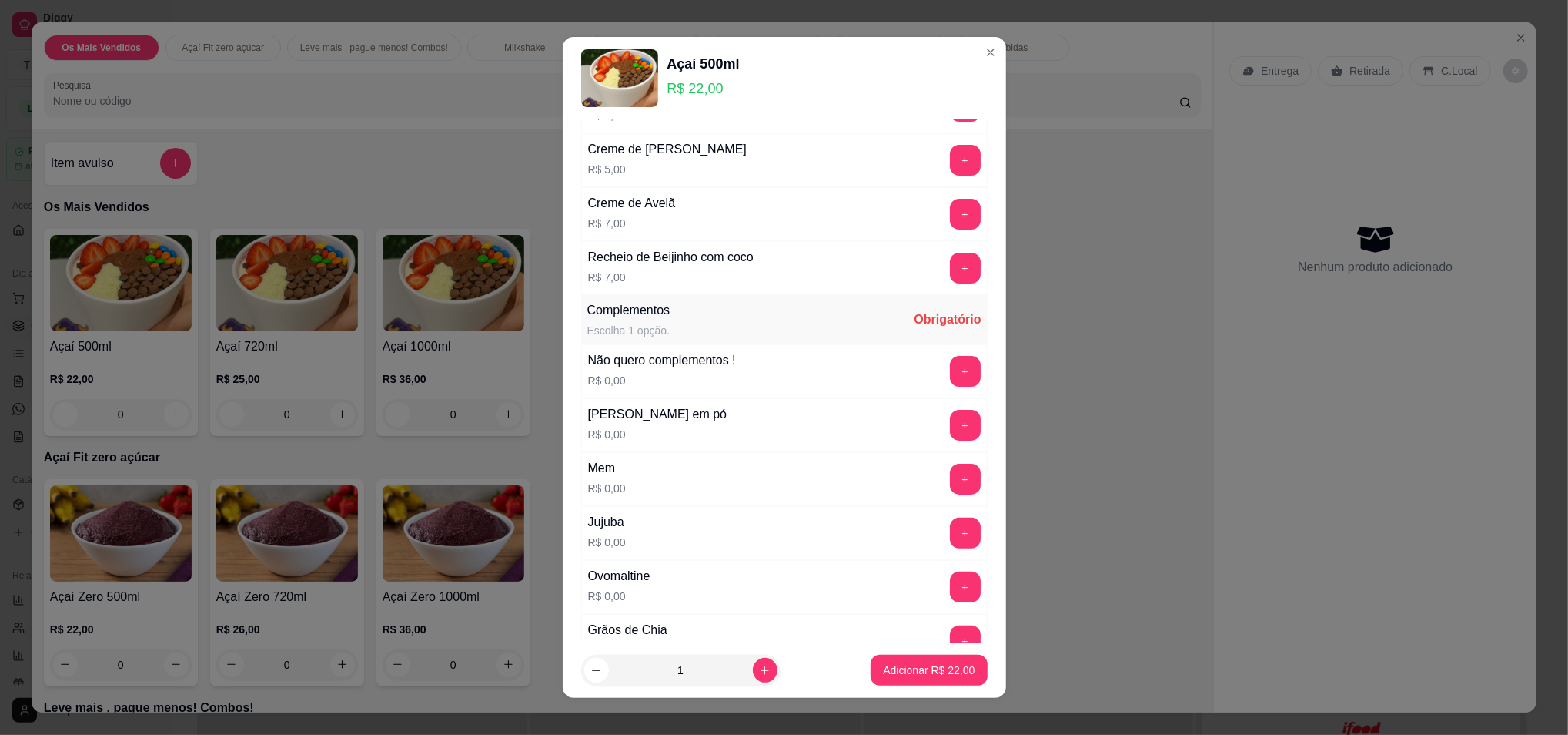
scroll to position [308, 0]
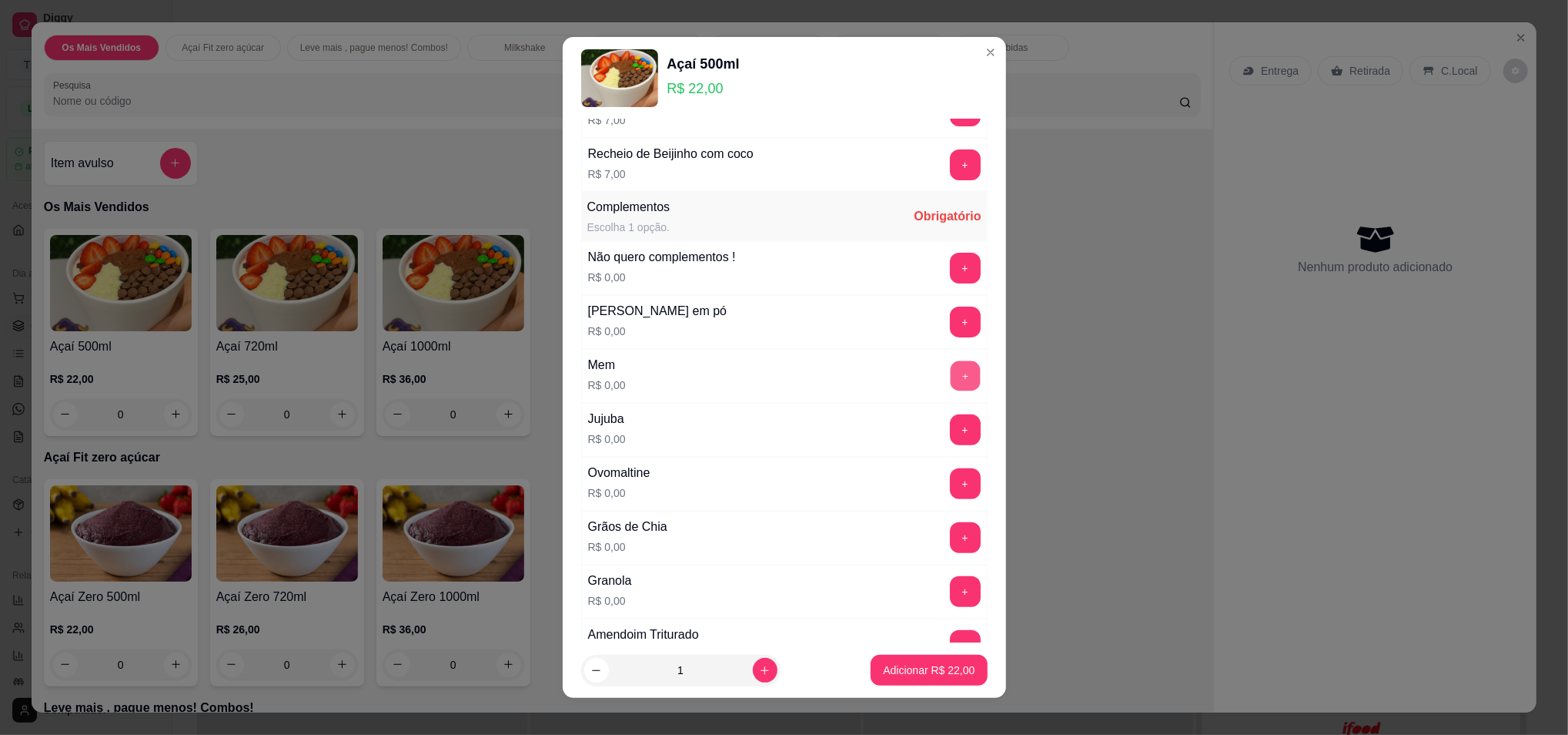
click at [950, 377] on button "+" at bounding box center [965, 375] width 30 height 30
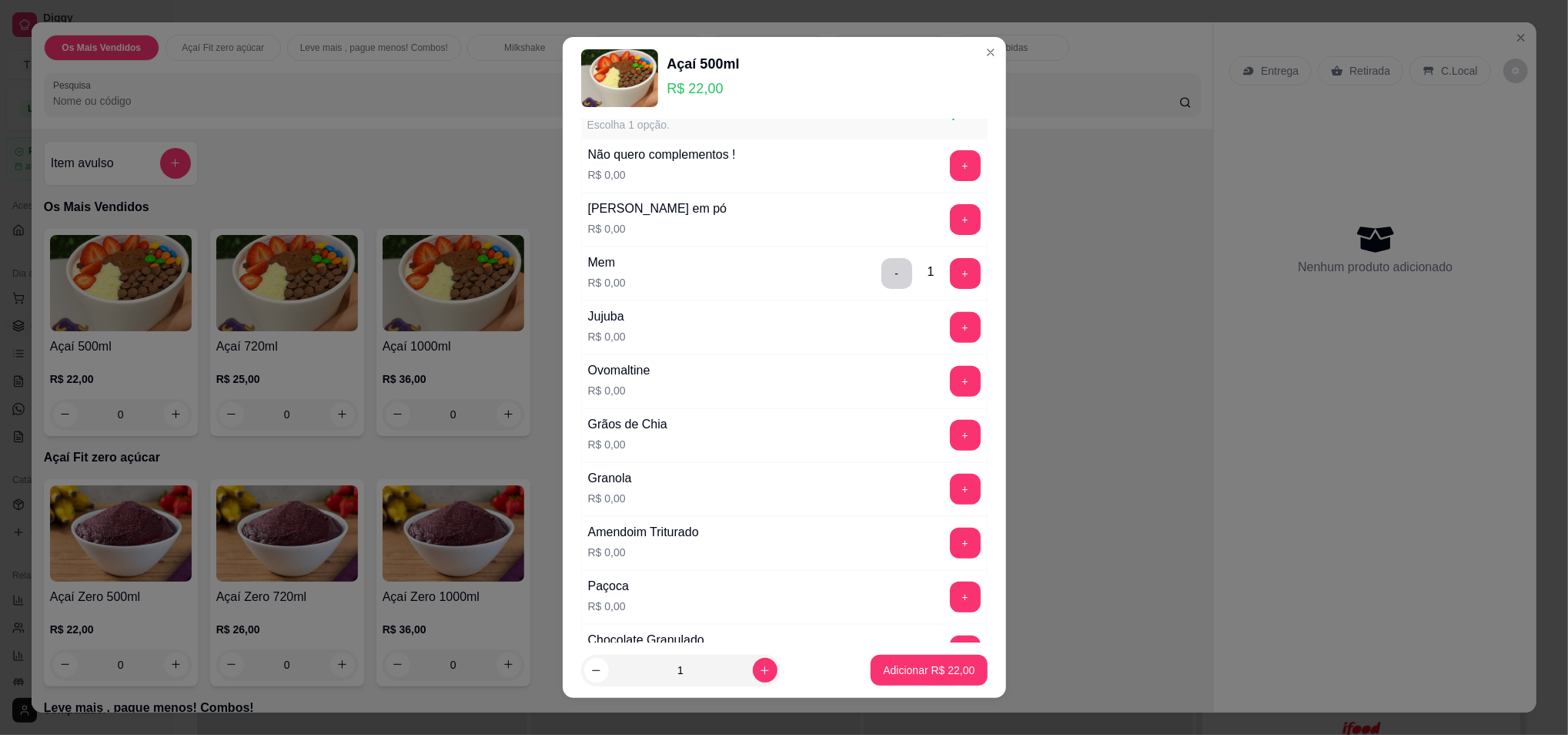
scroll to position [513, 0]
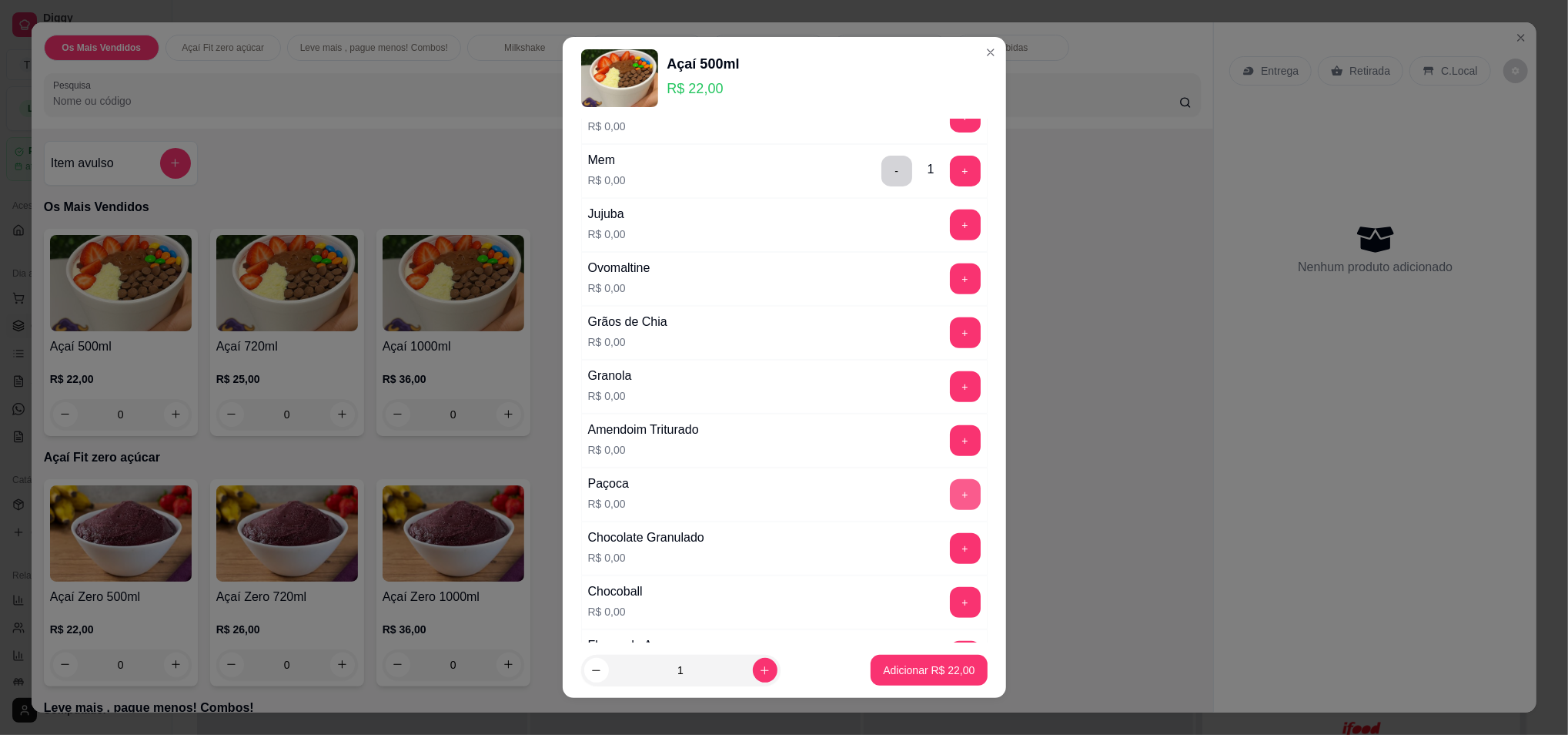
click at [950, 498] on button "+" at bounding box center [966, 495] width 31 height 31
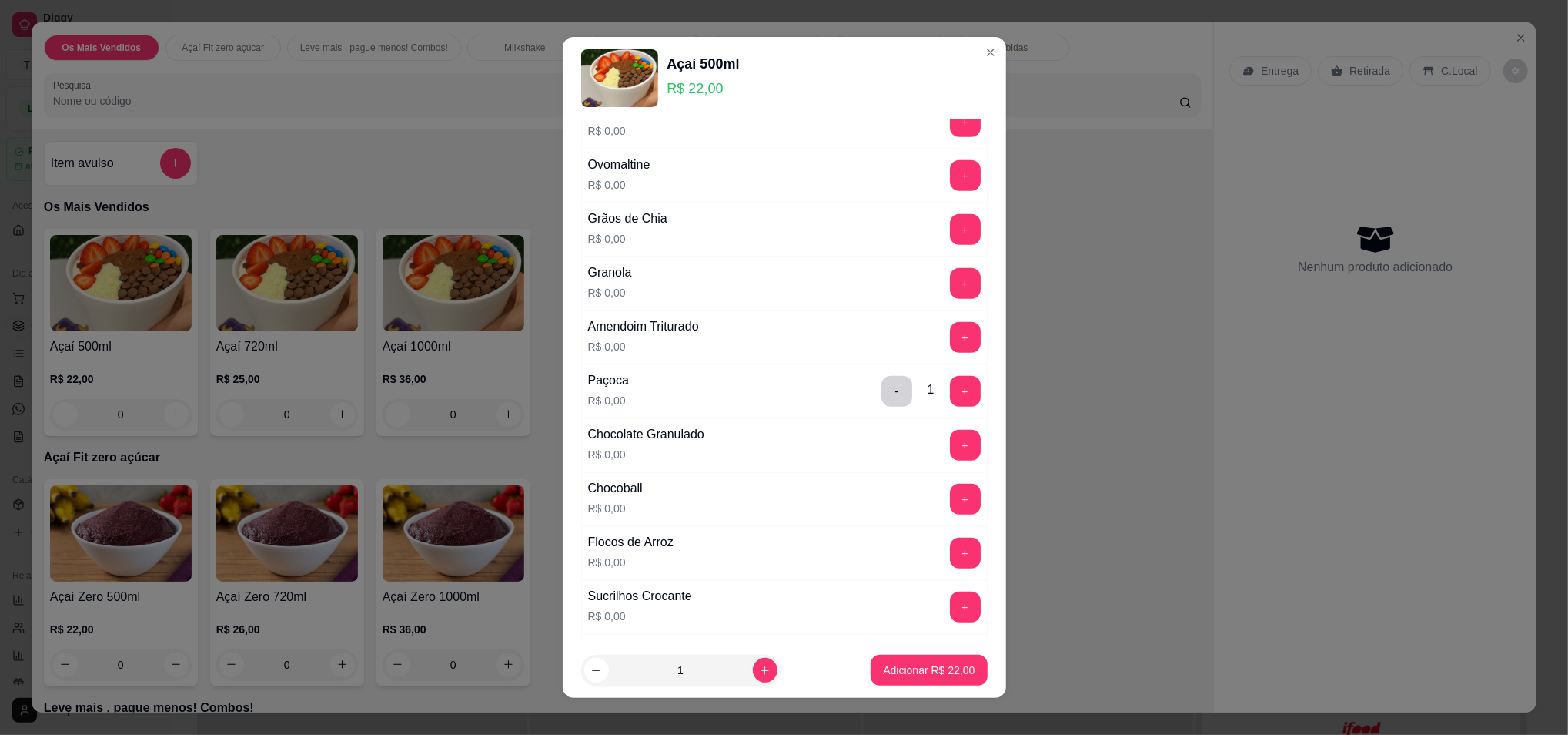
scroll to position [719, 0]
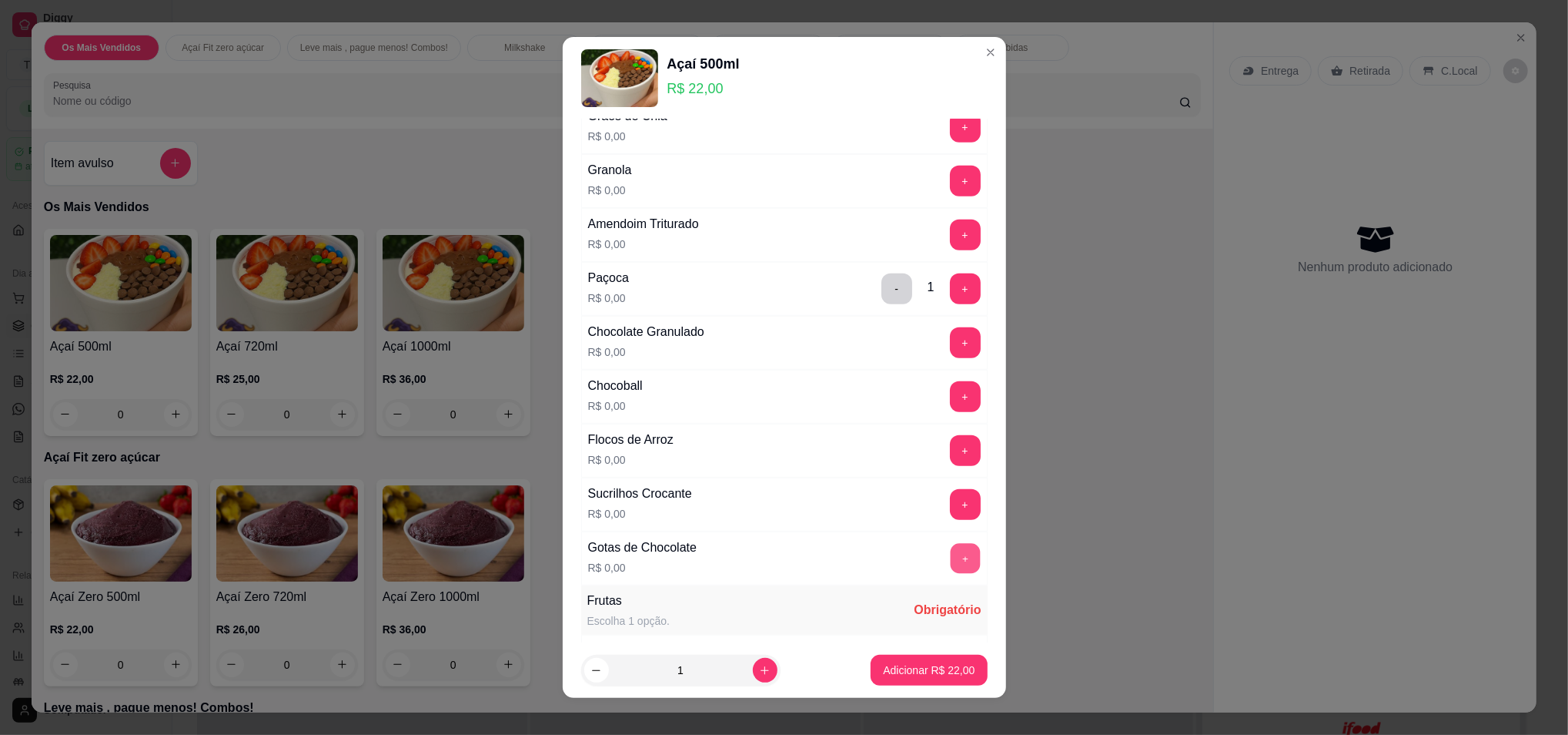
click at [950, 558] on button "+" at bounding box center [965, 558] width 30 height 30
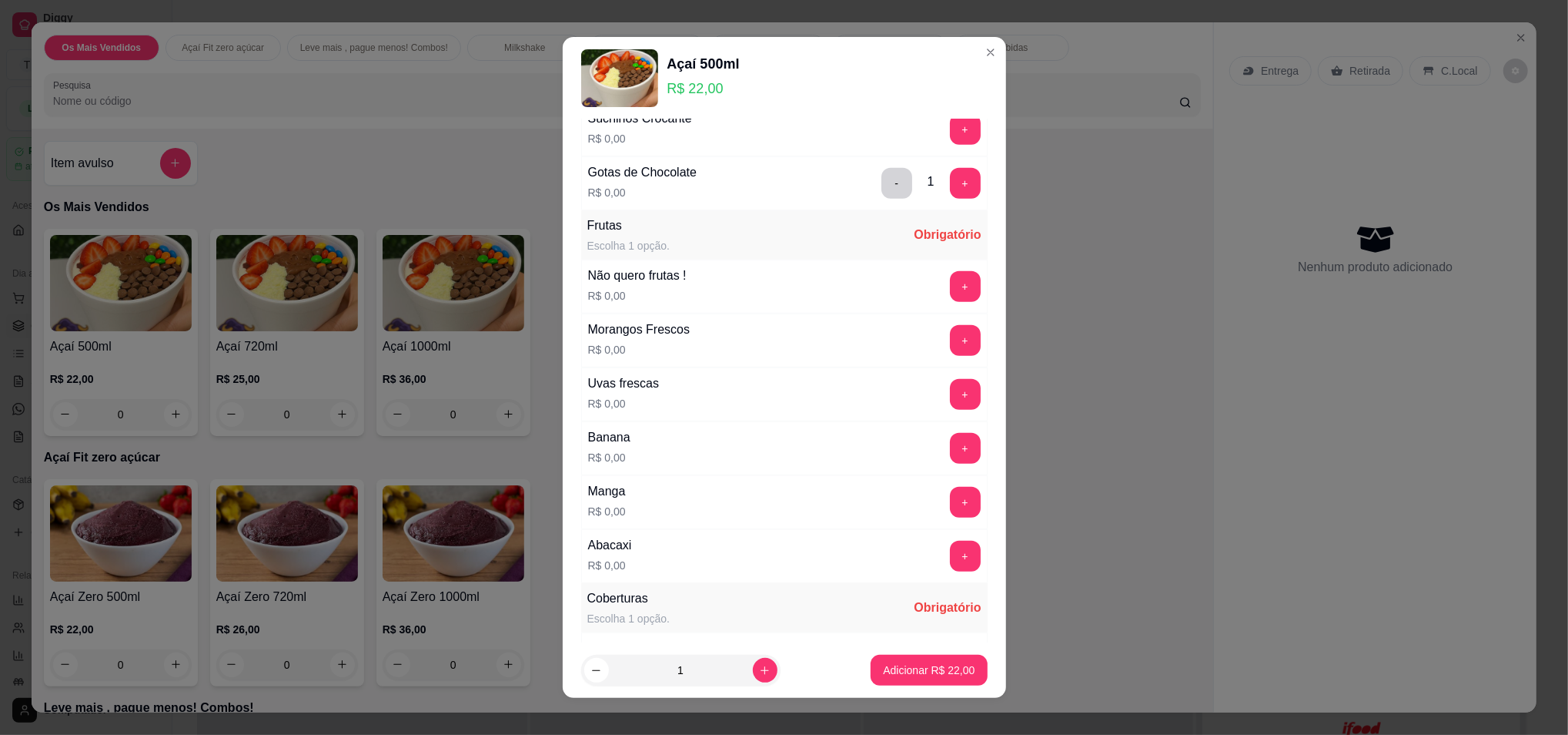
scroll to position [1129, 0]
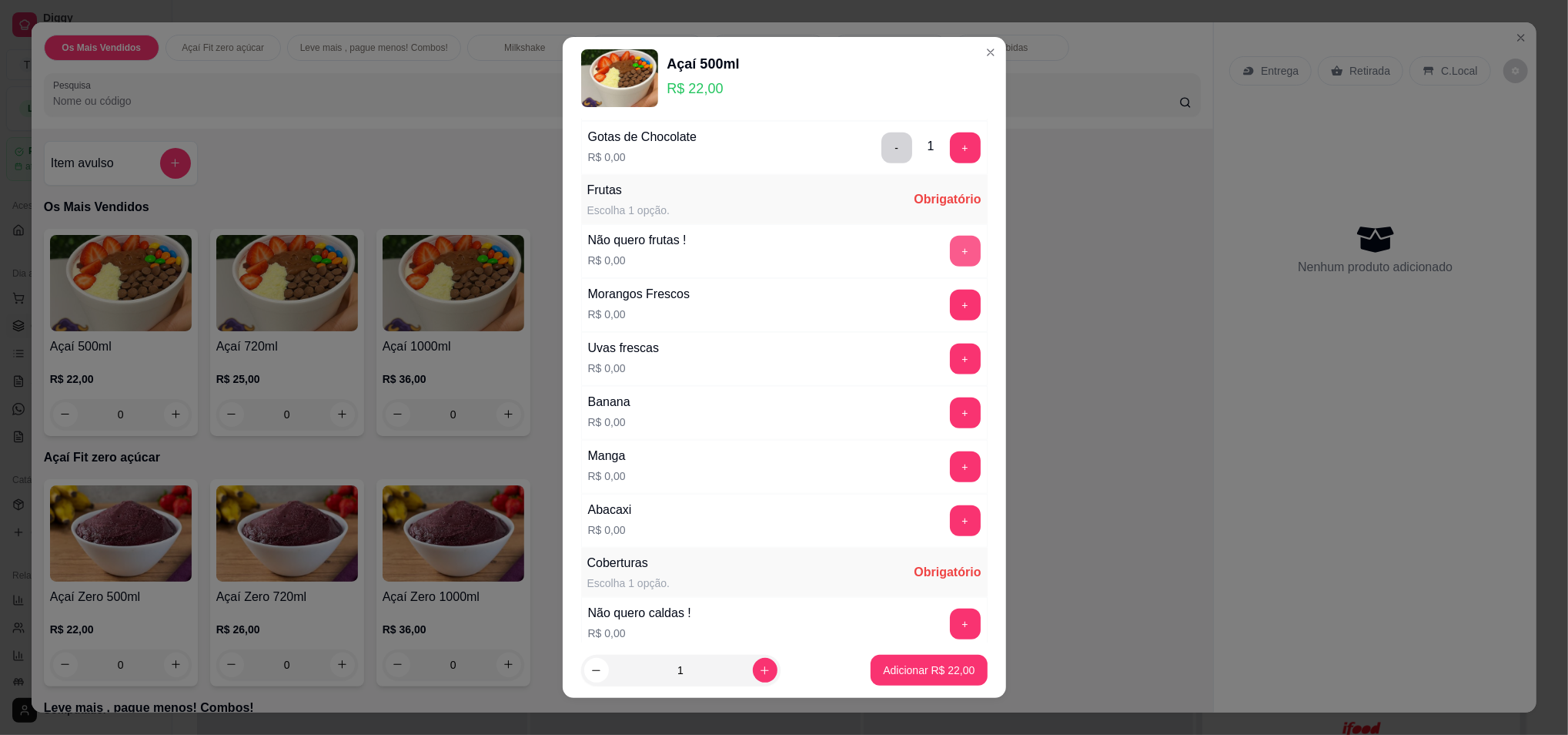
click at [950, 248] on button "+" at bounding box center [966, 251] width 31 height 31
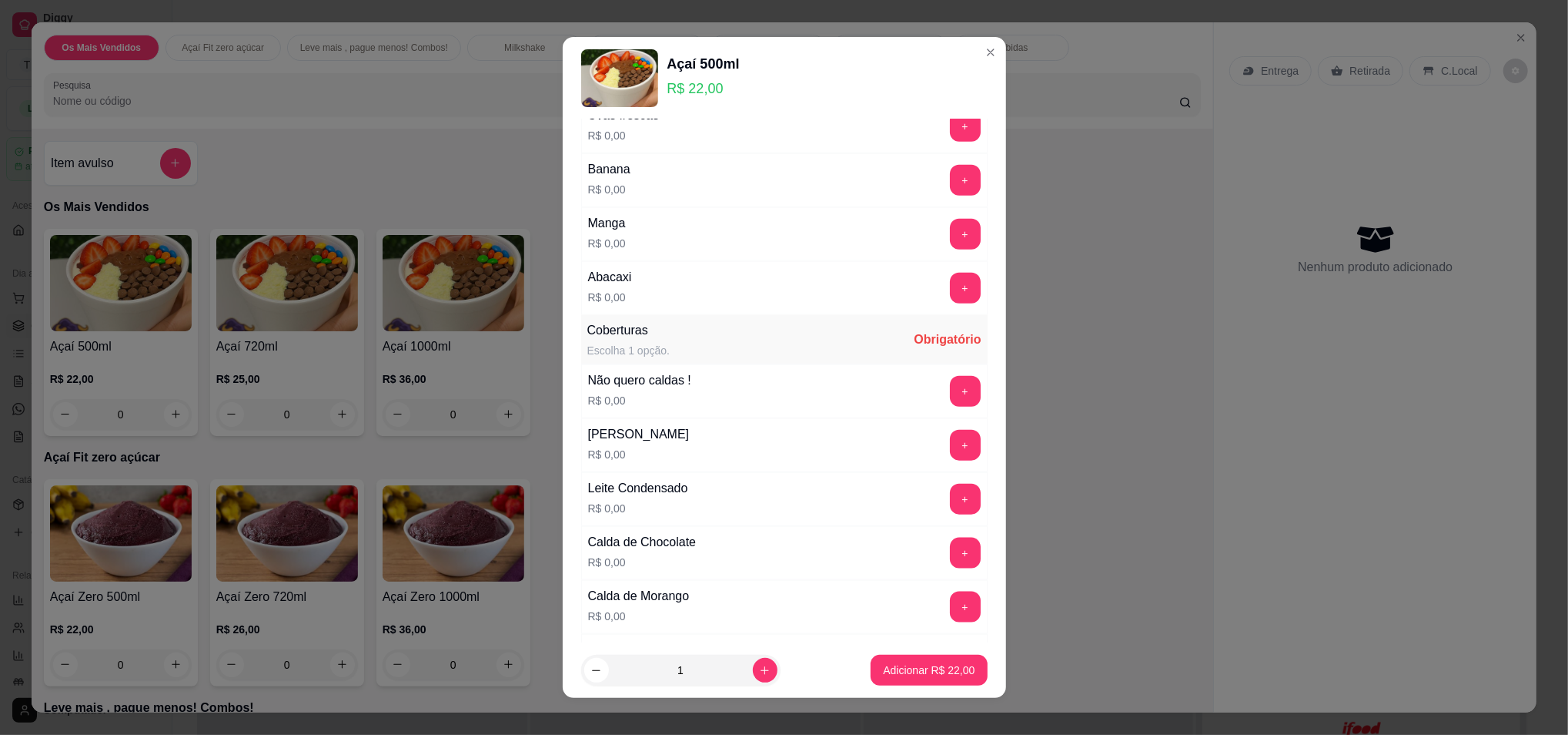
scroll to position [1438, 0]
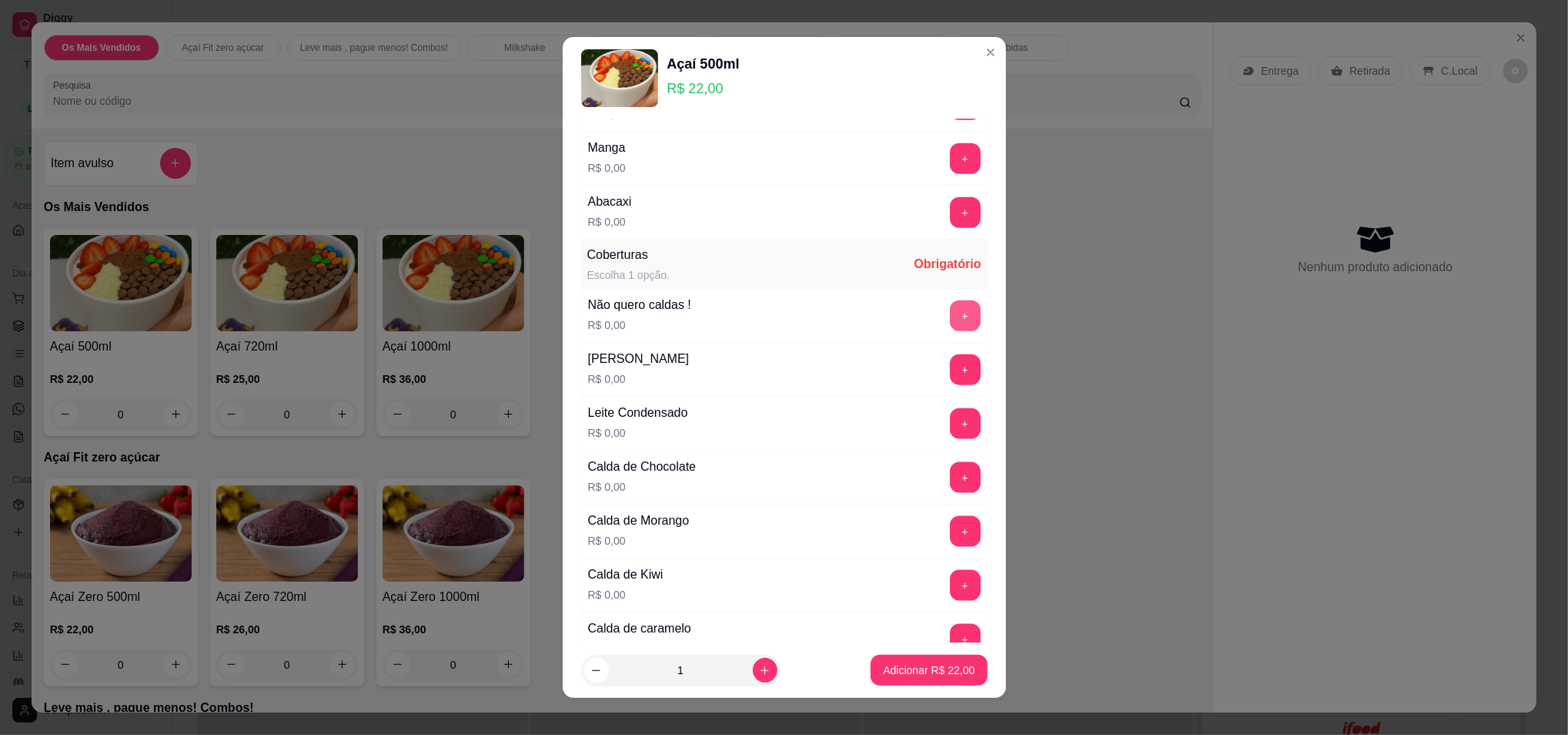
click at [950, 318] on button "+" at bounding box center [966, 316] width 31 height 31
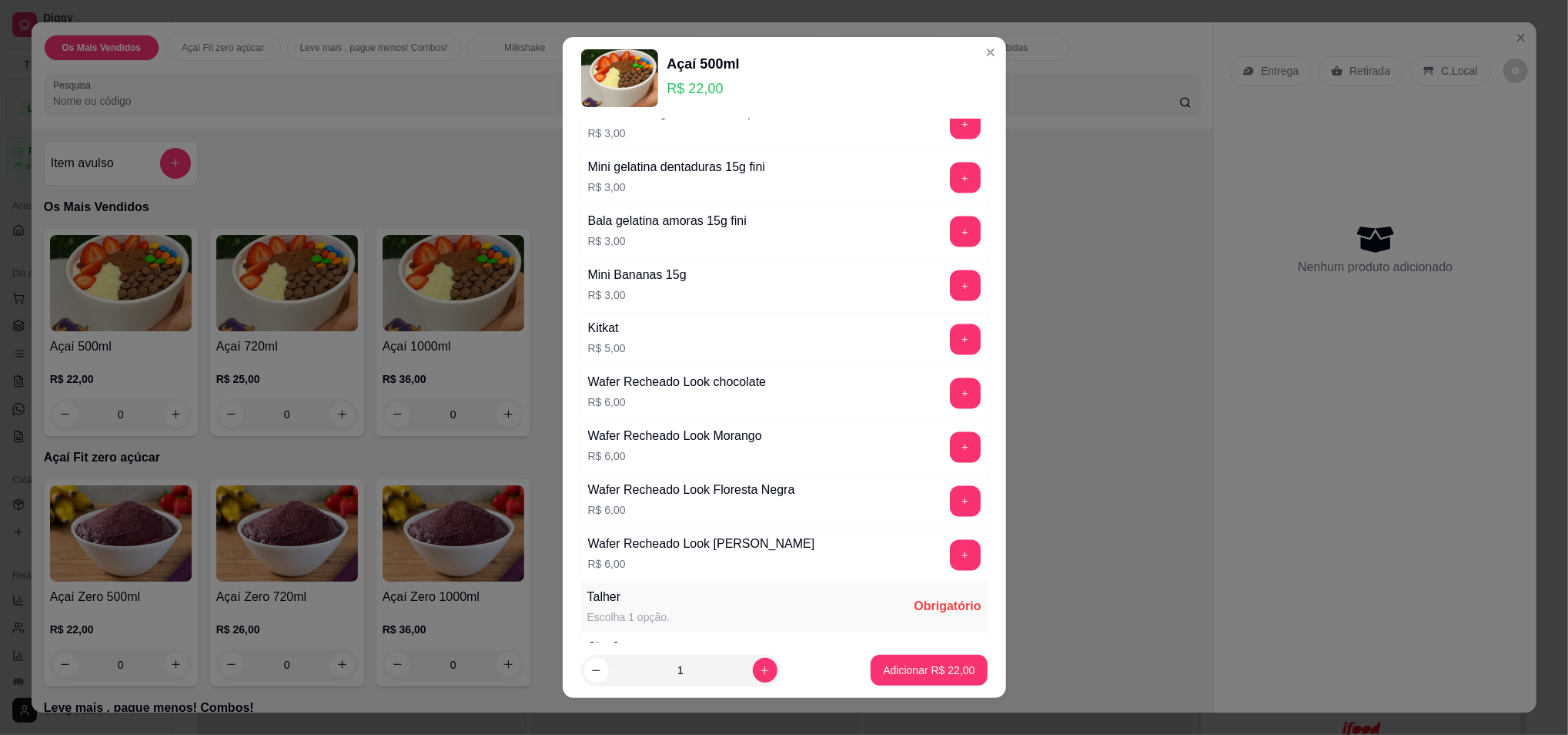
scroll to position [2259, 0]
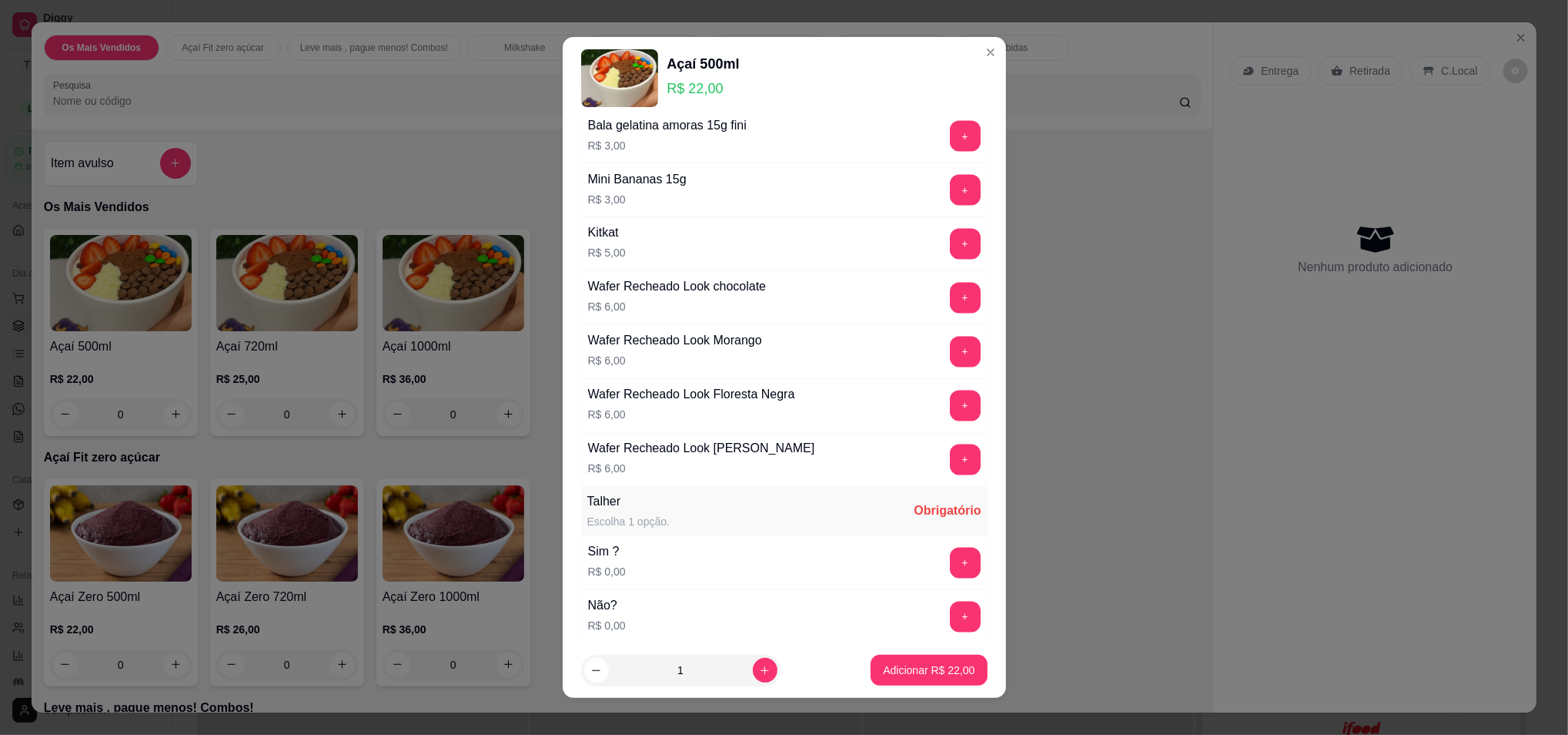
click at [910, 686] on footer "1 Adicionar R$ 22,00" at bounding box center [785, 670] width 443 height 56
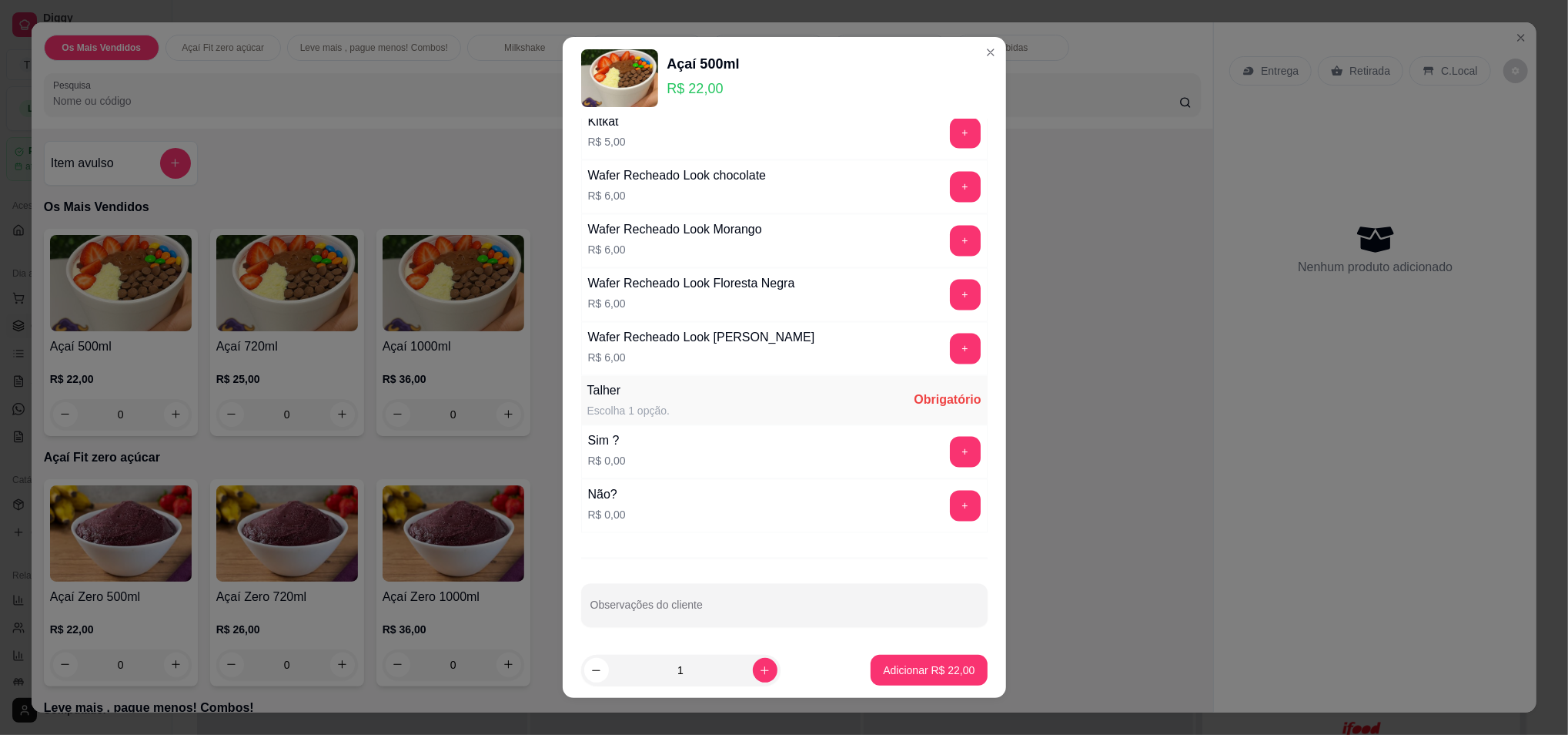
scroll to position [2380, 0]
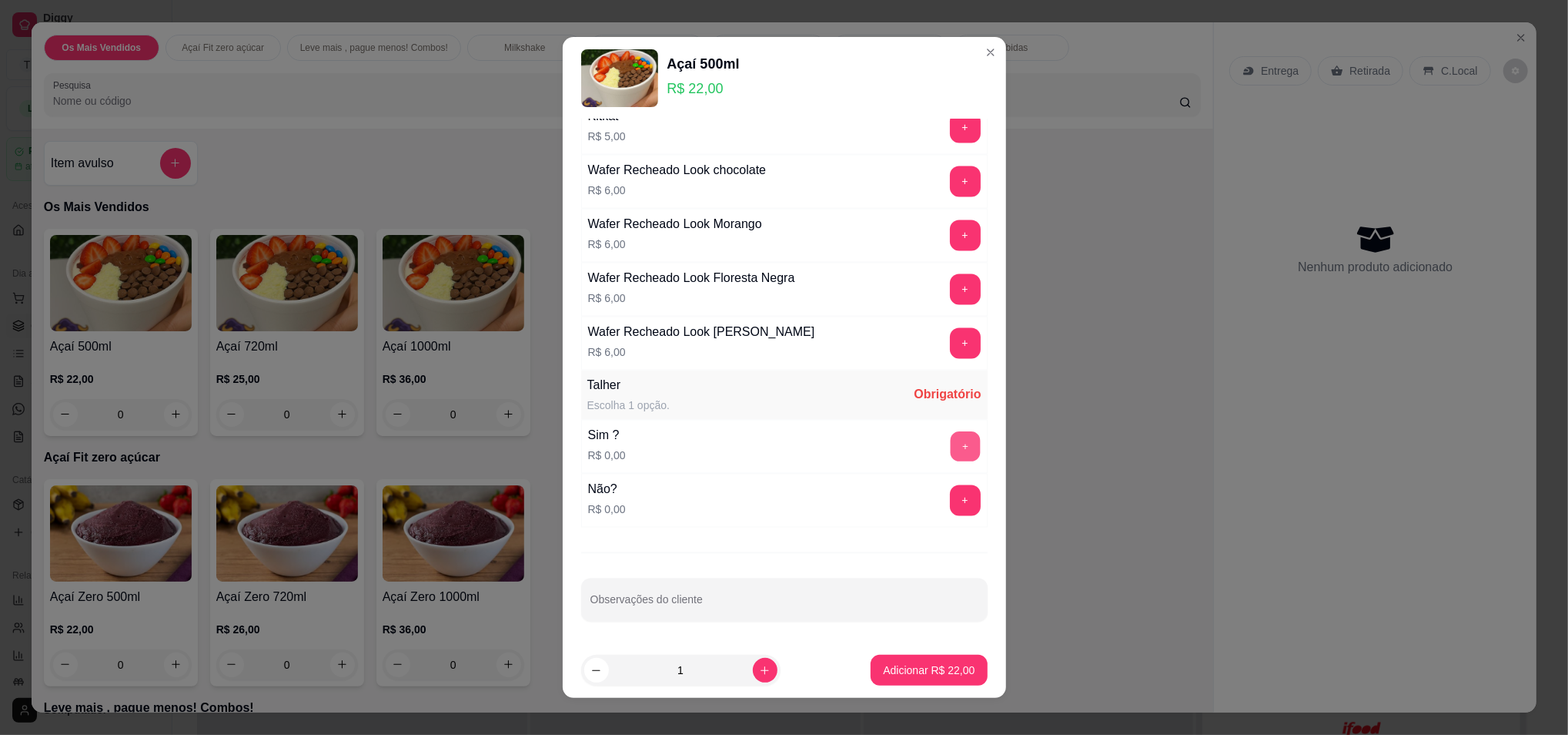
click at [950, 447] on button "+" at bounding box center [965, 446] width 30 height 30
click at [916, 665] on p "Adicionar R$ 22,00" at bounding box center [929, 670] width 90 height 15
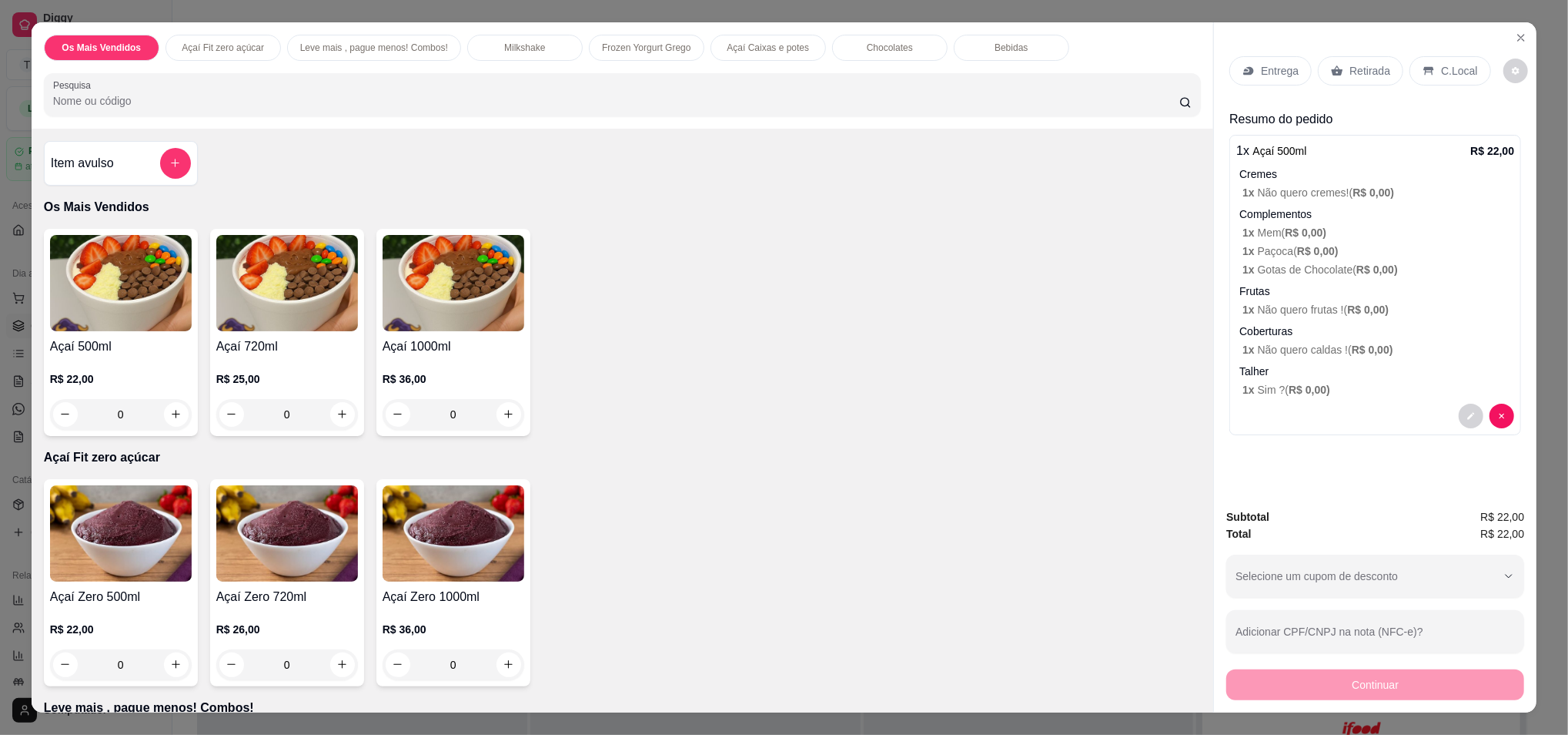
click at [163, 412] on div "0" at bounding box center [120, 414] width 141 height 31
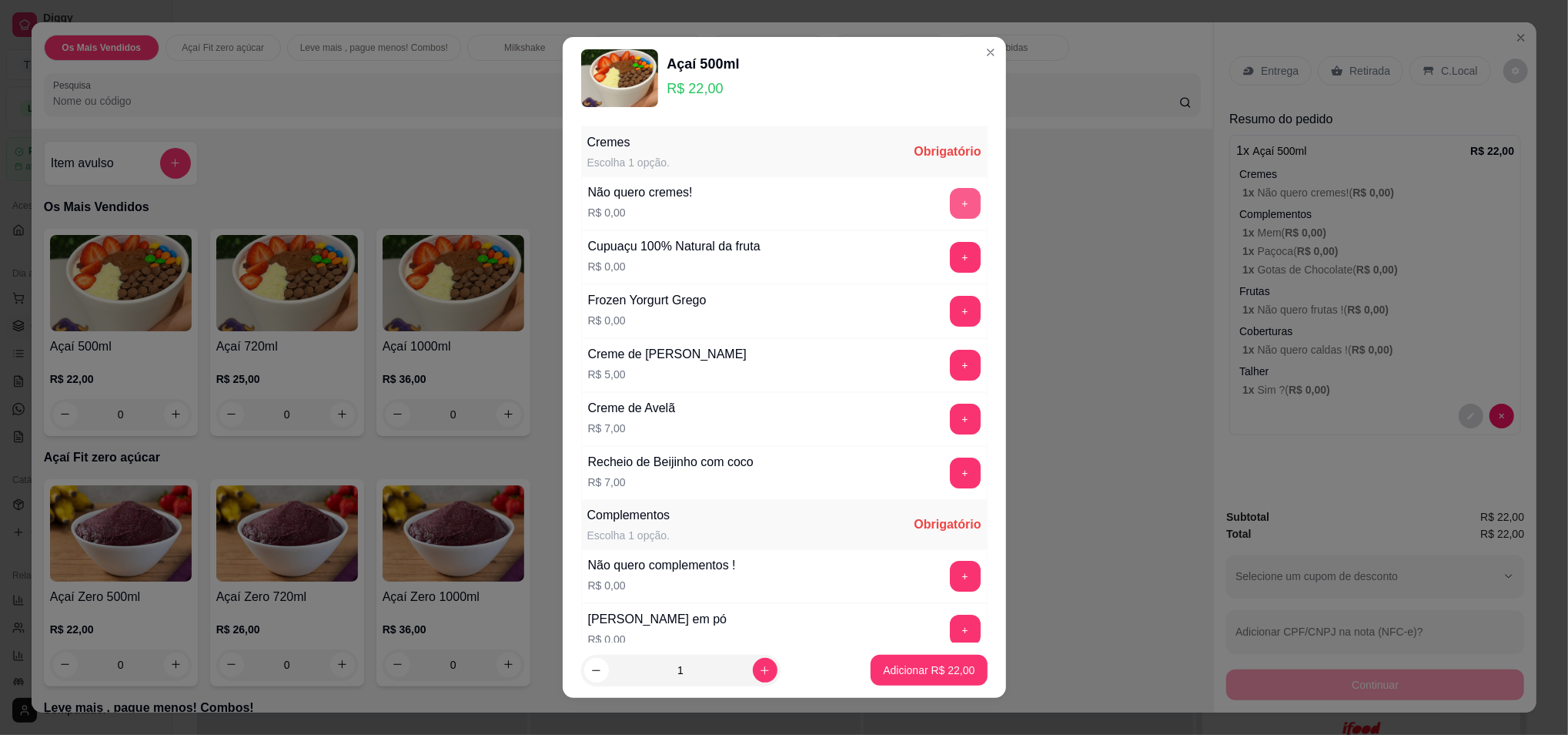
click at [950, 197] on button "+" at bounding box center [966, 203] width 31 height 31
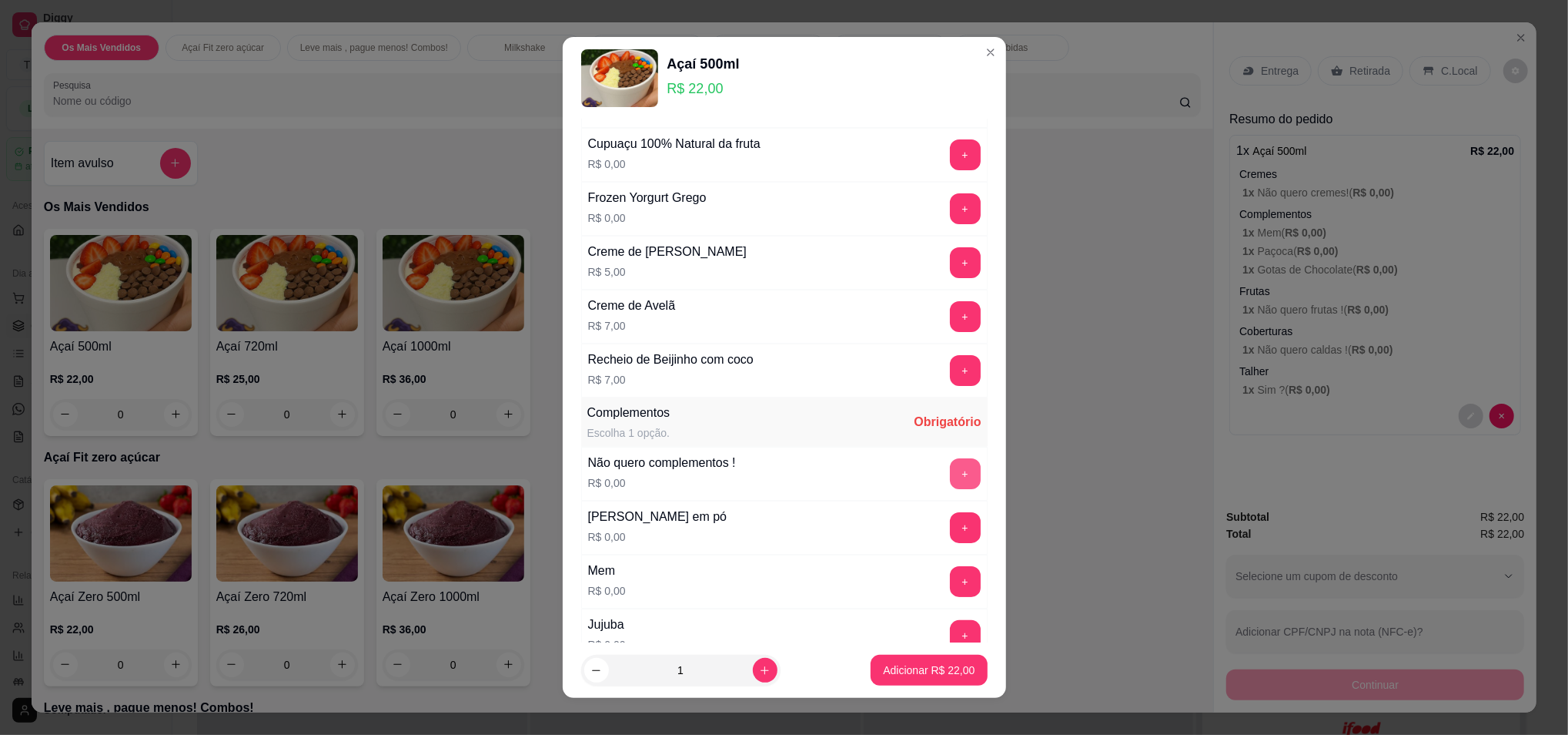
click at [950, 475] on button "+" at bounding box center [966, 474] width 31 height 31
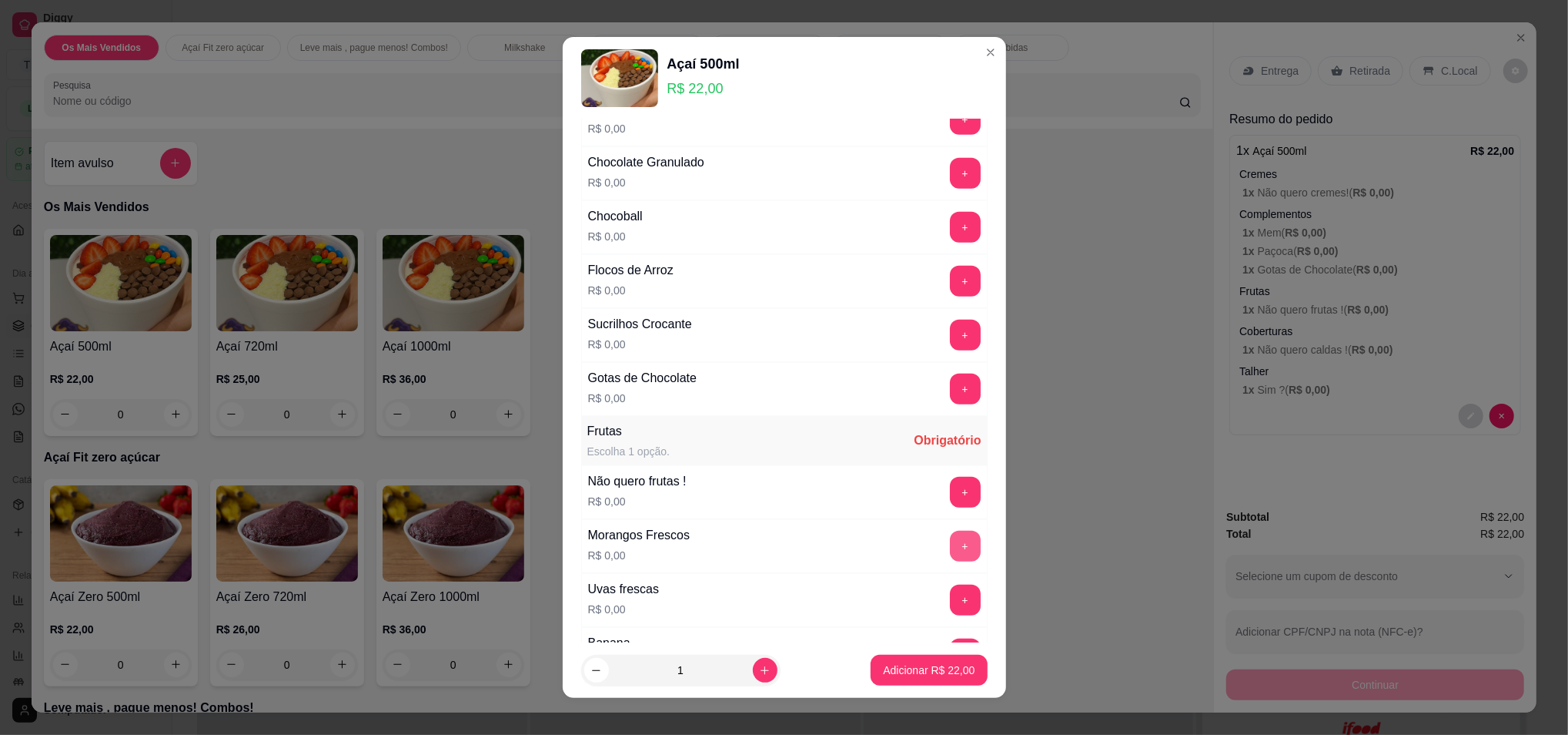
scroll to position [924, 0]
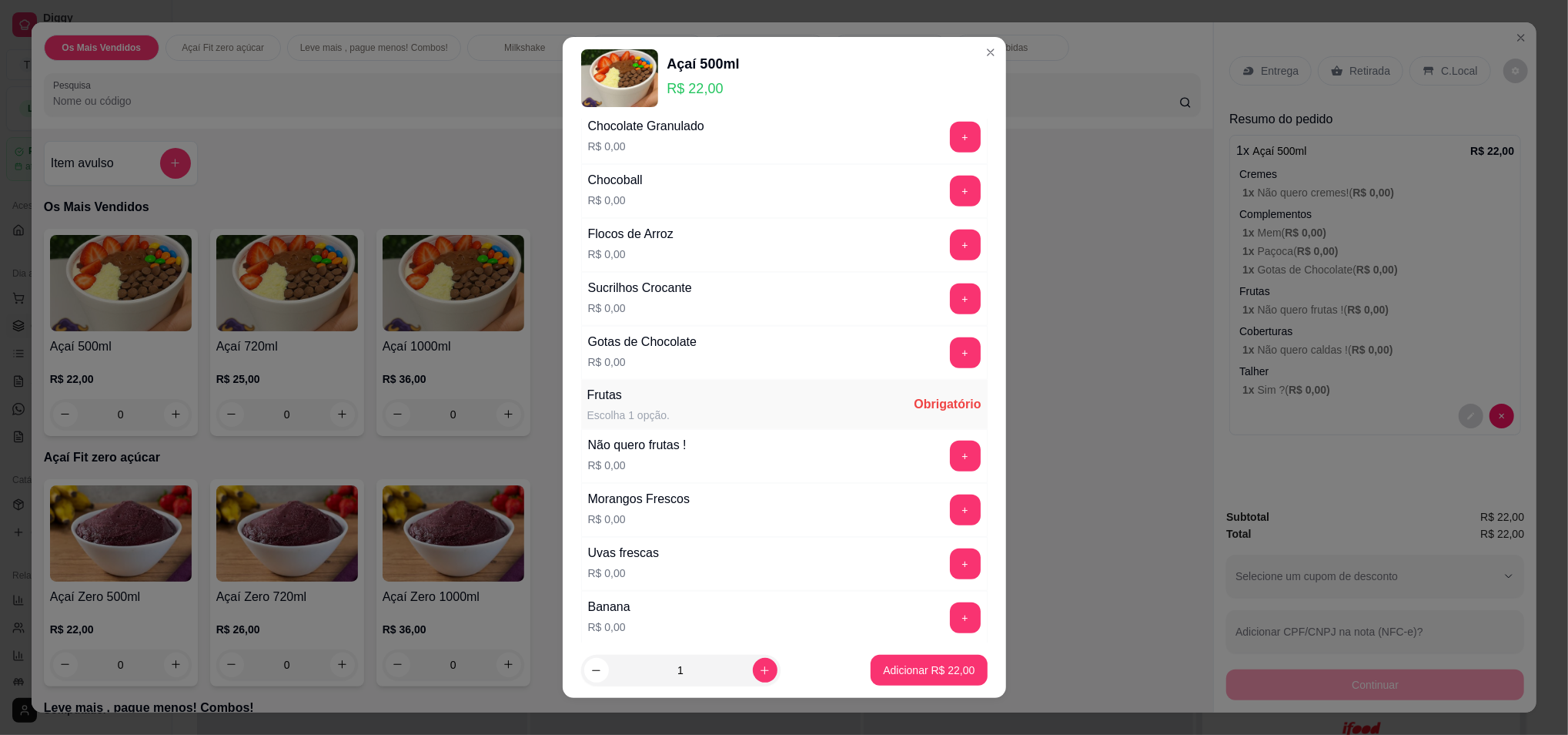
click at [950, 458] on button "+" at bounding box center [966, 456] width 31 height 31
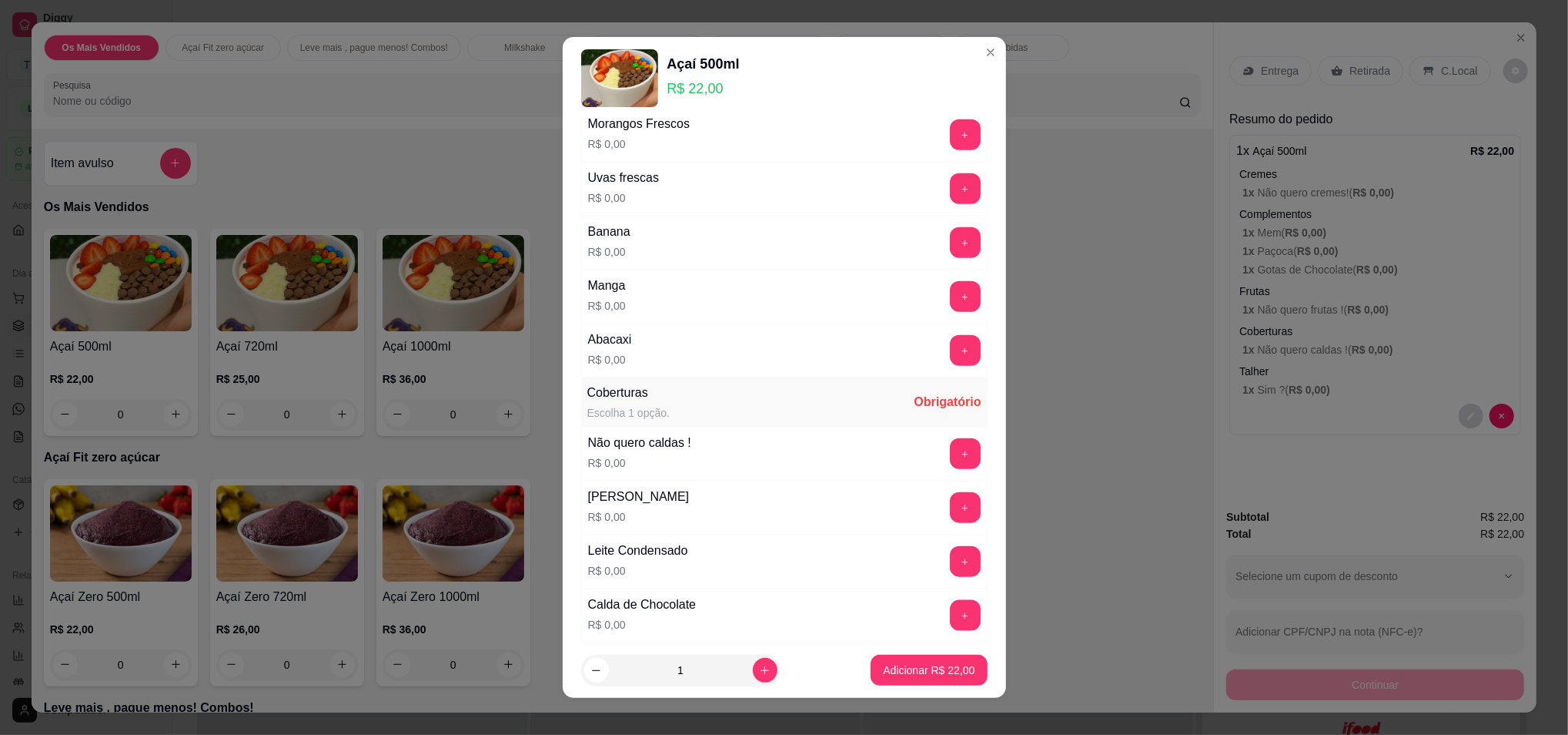
scroll to position [1335, 0]
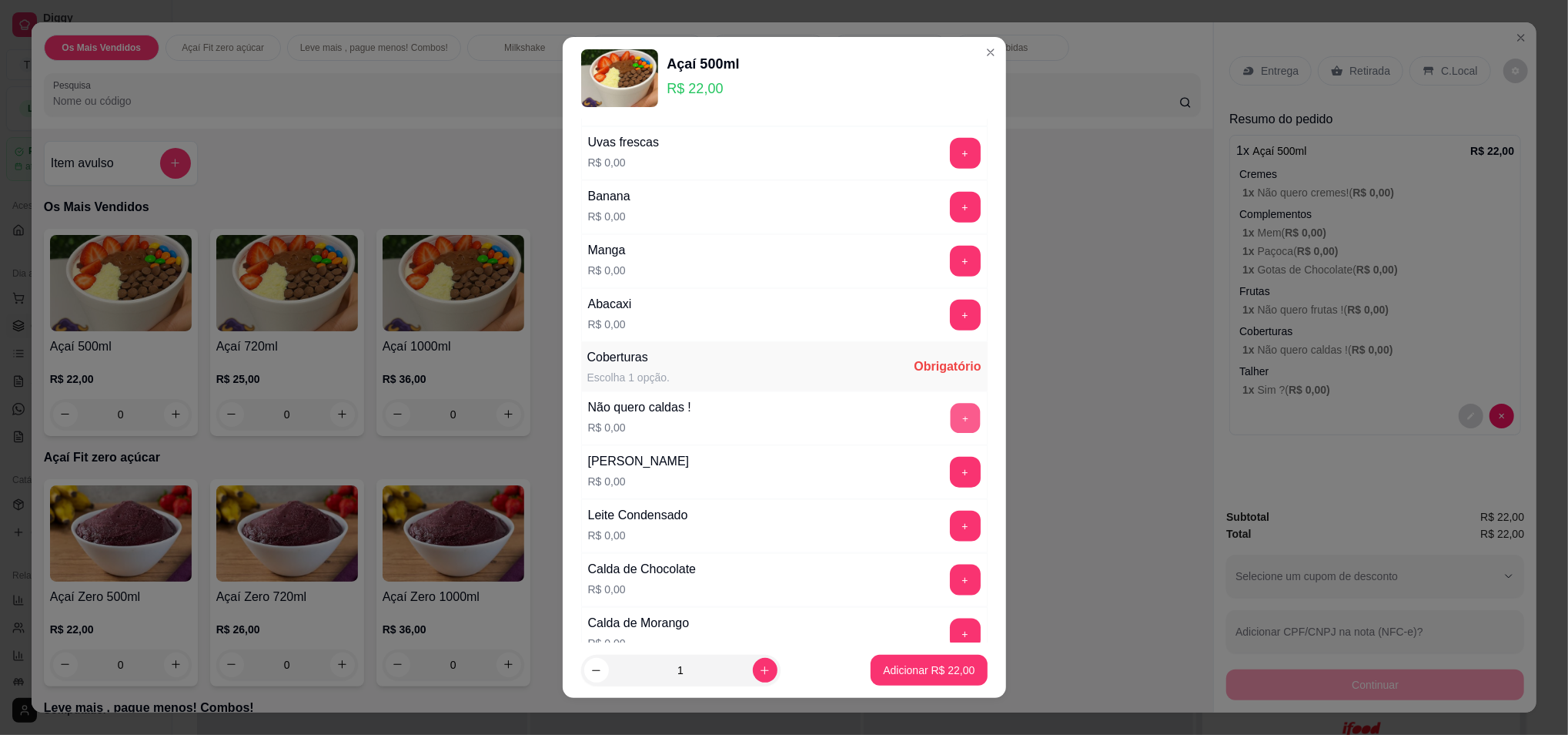
click at [950, 420] on button "+" at bounding box center [965, 417] width 30 height 30
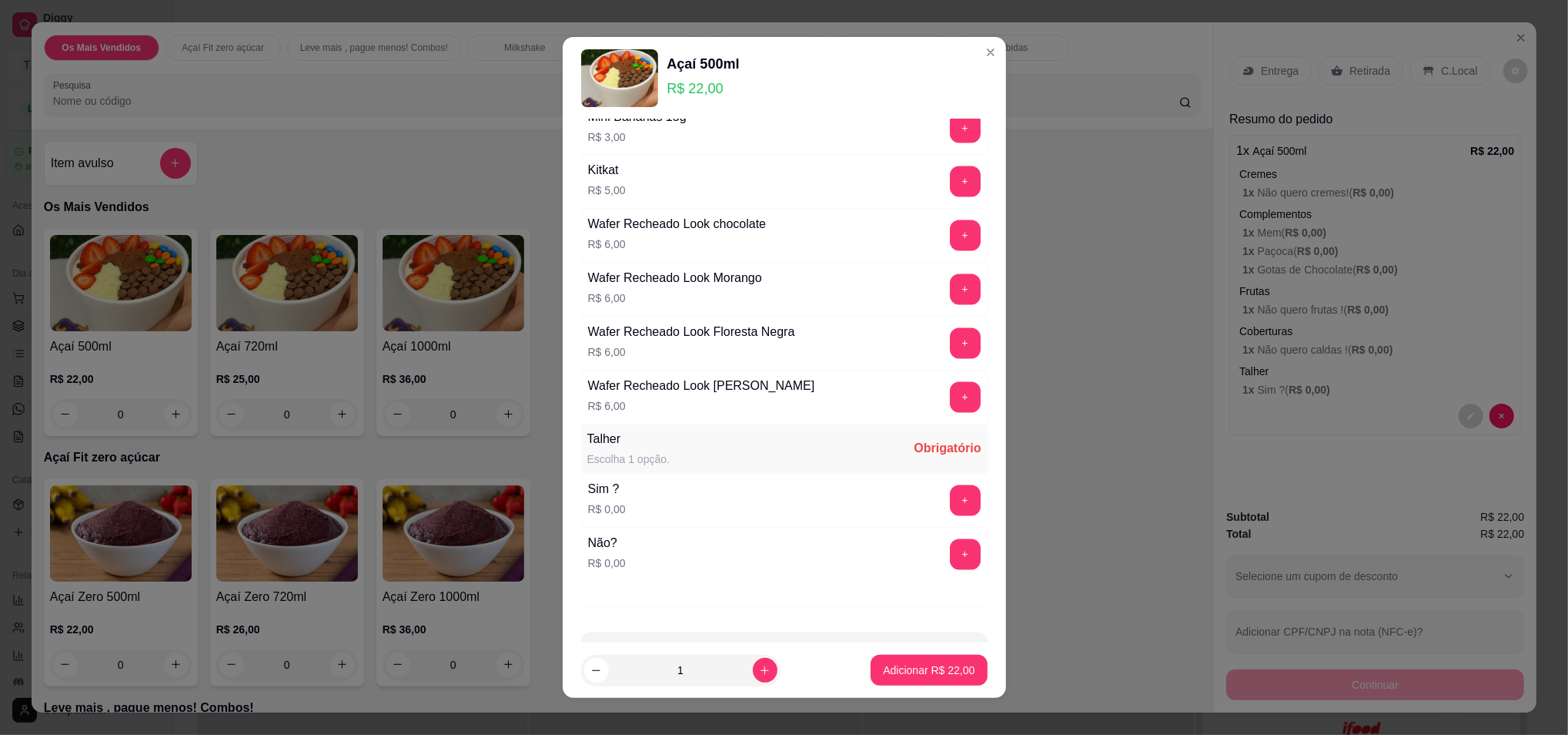
scroll to position [2380, 0]
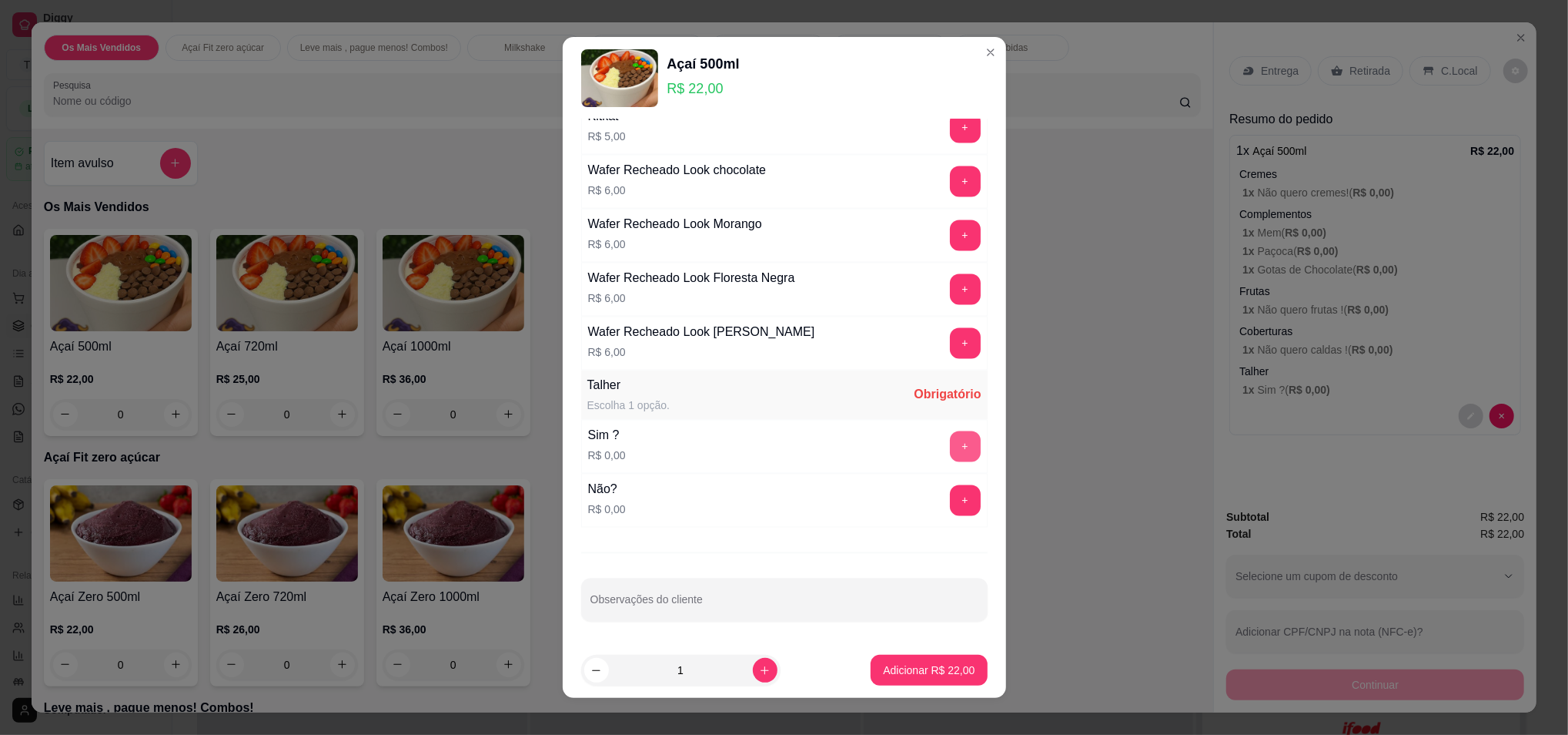
click at [950, 437] on button "+" at bounding box center [966, 447] width 31 height 31
click at [903, 671] on p "Adicionar R$ 22,00" at bounding box center [928, 670] width 92 height 15
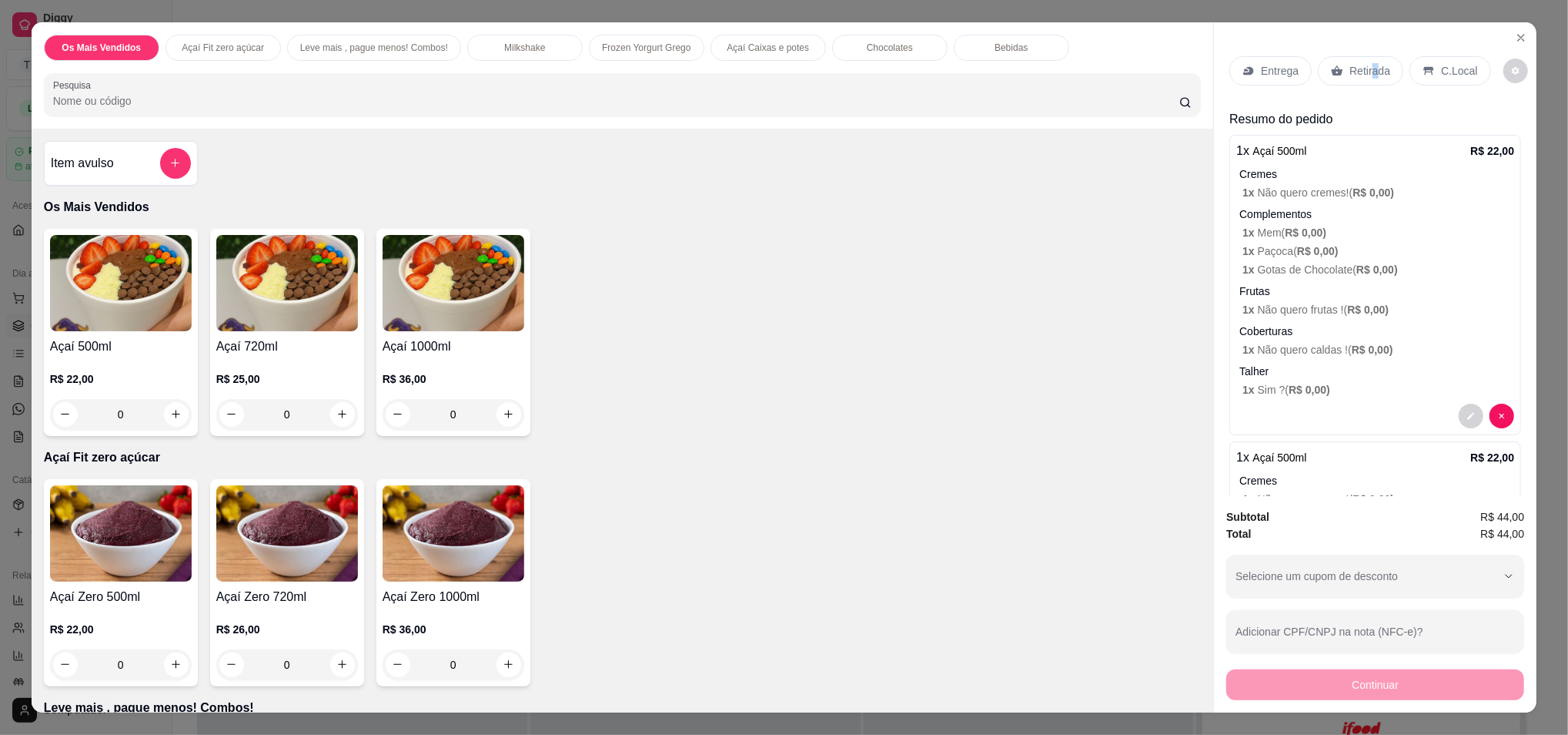
click at [1365, 65] on p "Retirada" at bounding box center [1369, 71] width 41 height 15
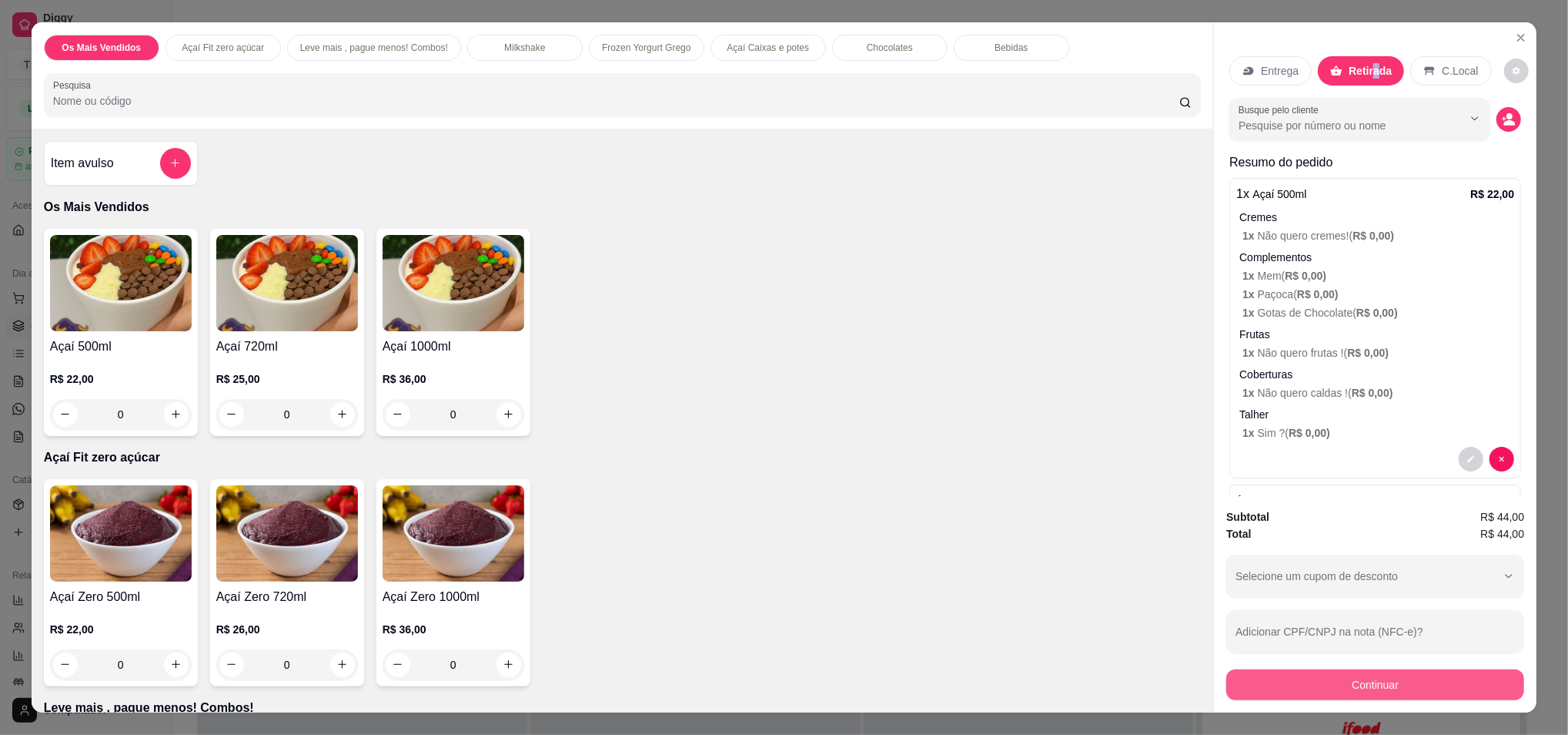
click at [1315, 695] on button "Continuar" at bounding box center [1376, 685] width 298 height 31
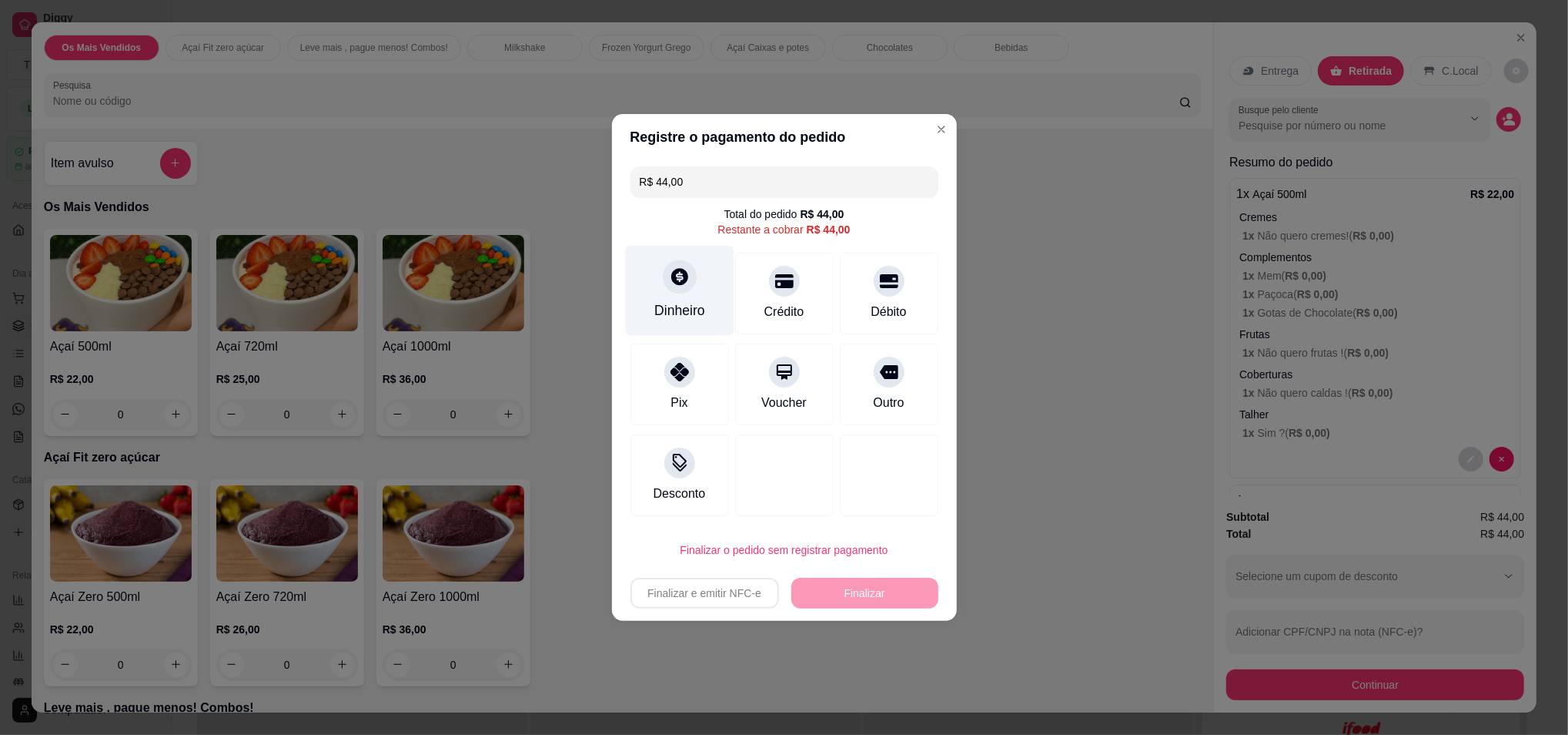
click at [677, 281] on icon at bounding box center [679, 277] width 20 height 20
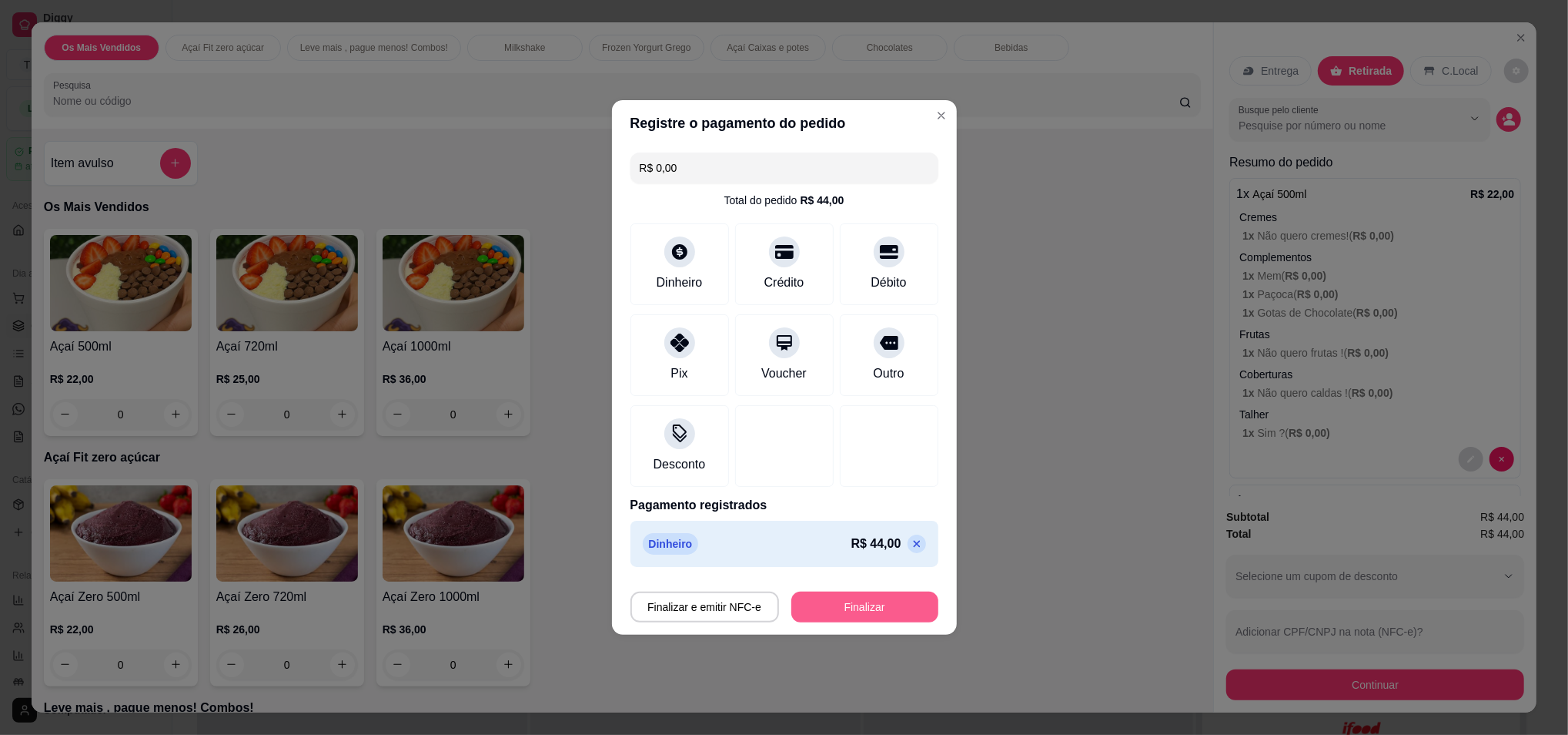
click at [846, 607] on button "Finalizar" at bounding box center [865, 607] width 147 height 31
type input "-R$ 44,00"
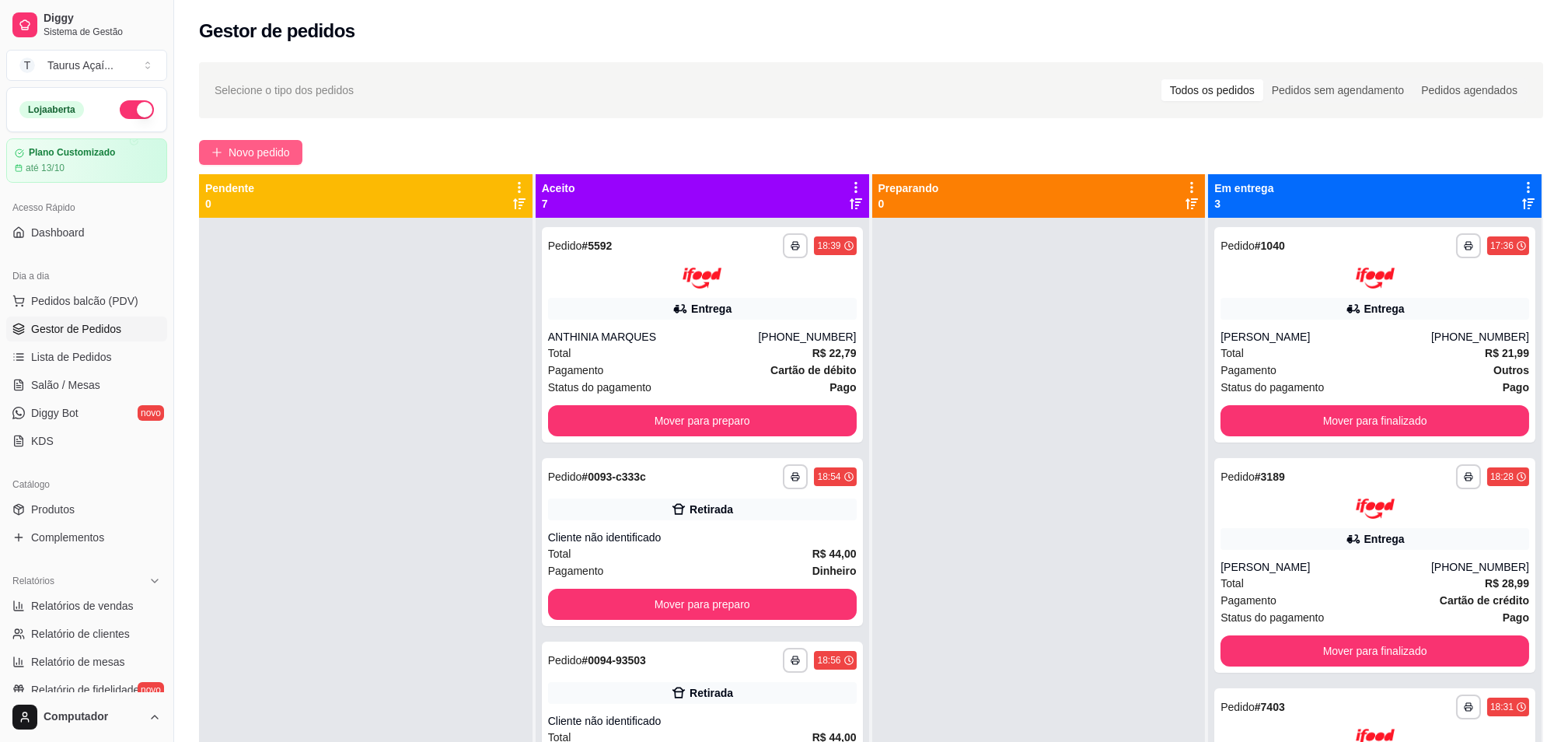
click at [254, 142] on button "Novo pedido" at bounding box center [250, 152] width 104 height 25
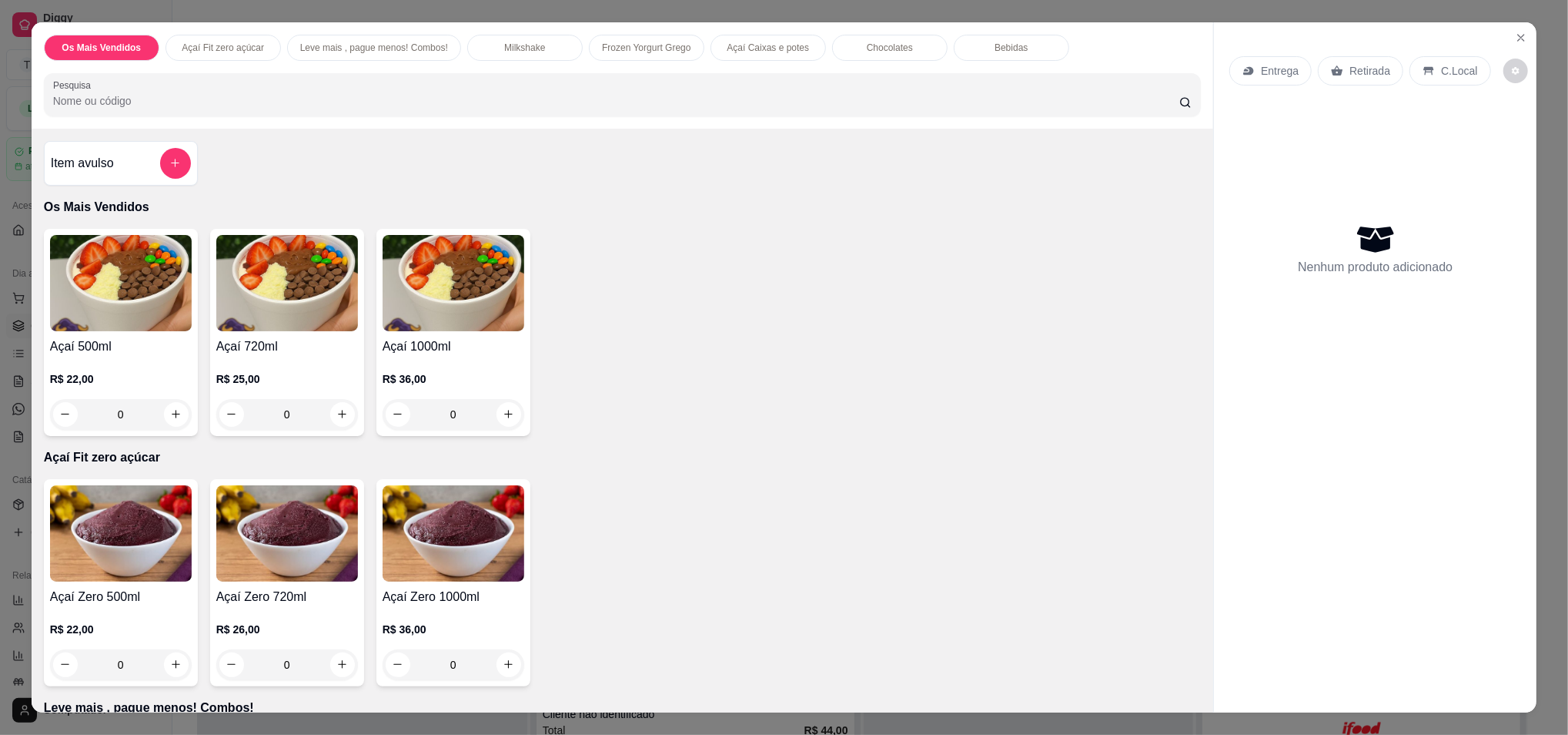
click at [145, 318] on img at bounding box center [120, 283] width 141 height 97
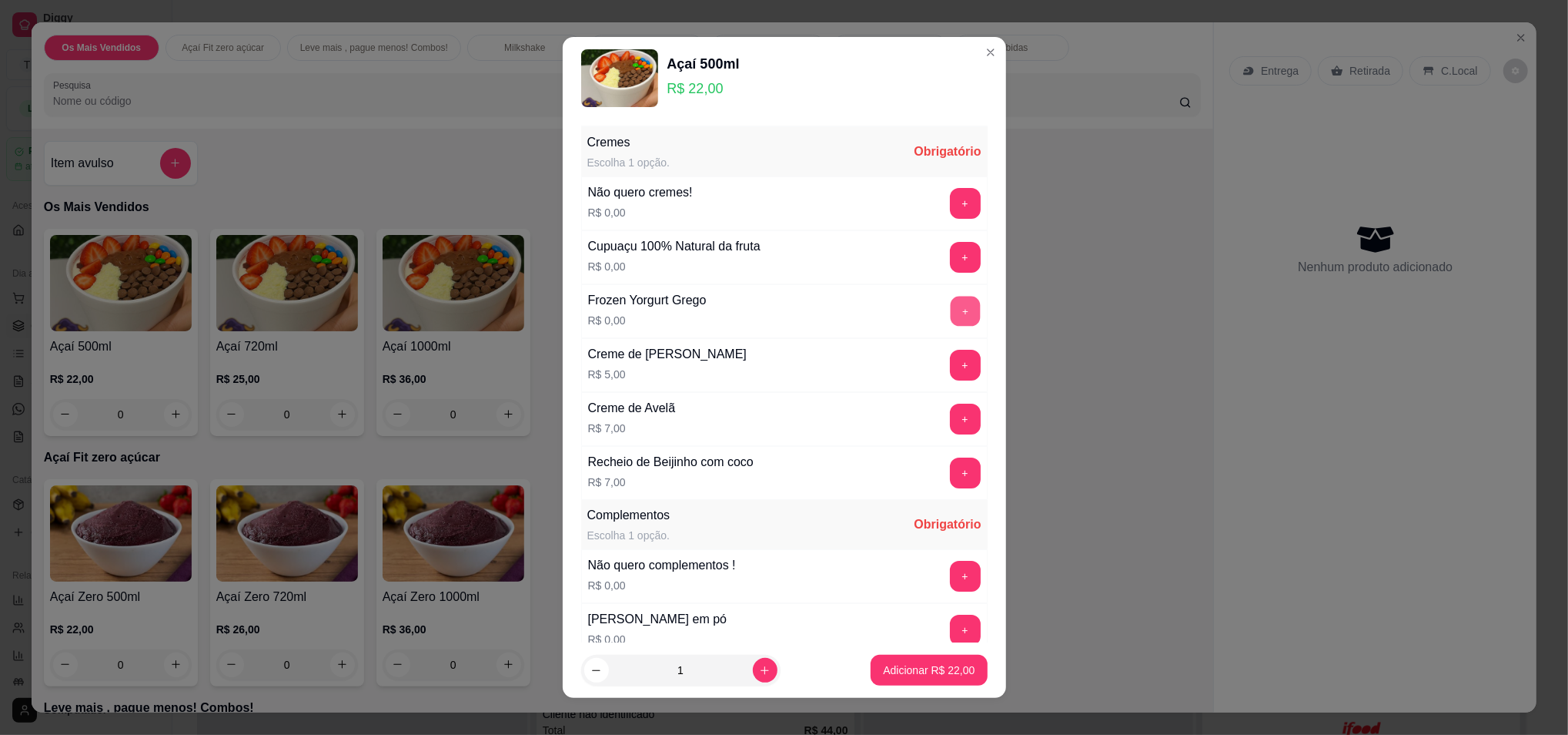
click at [950, 312] on button "+" at bounding box center [965, 311] width 30 height 30
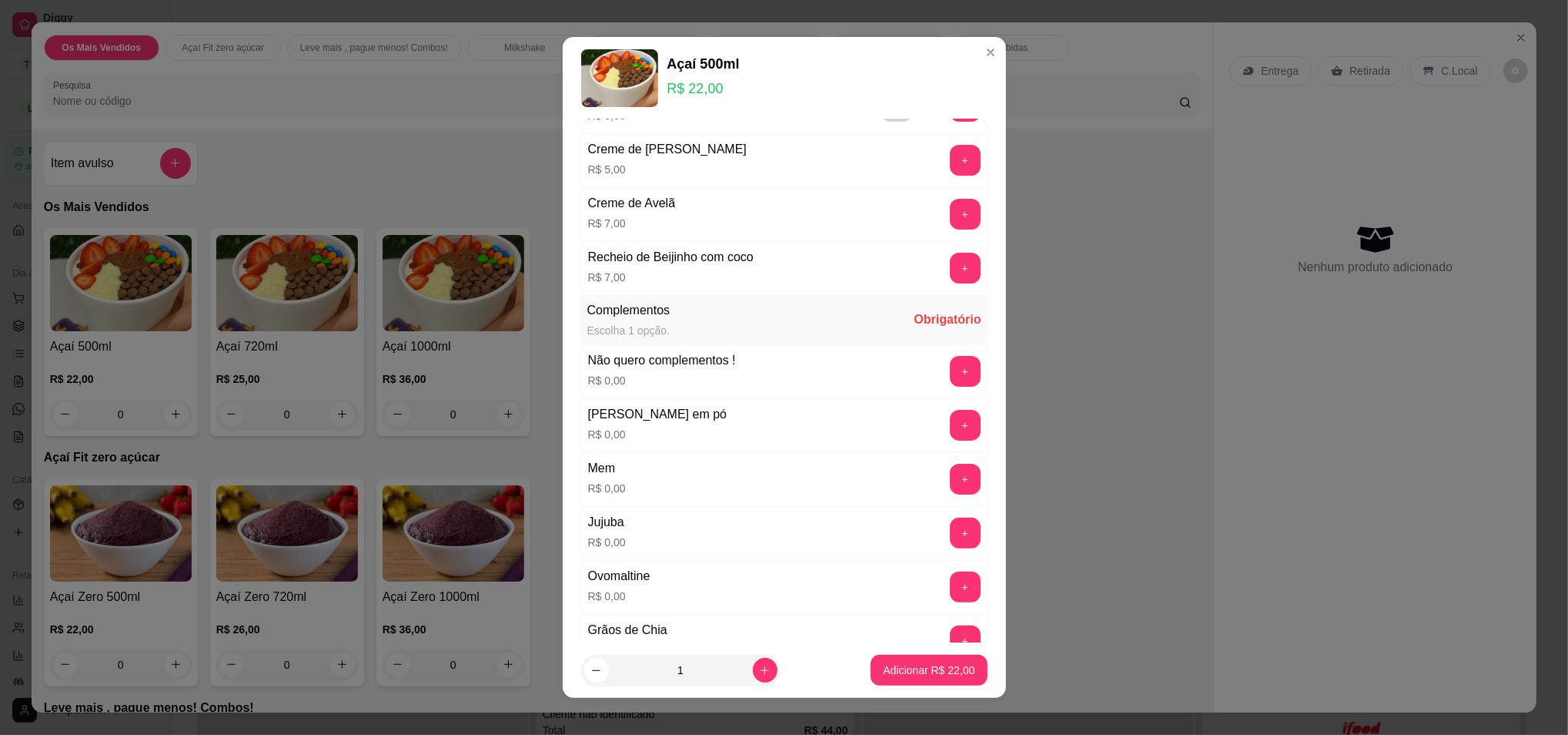
scroll to position [308, 0]
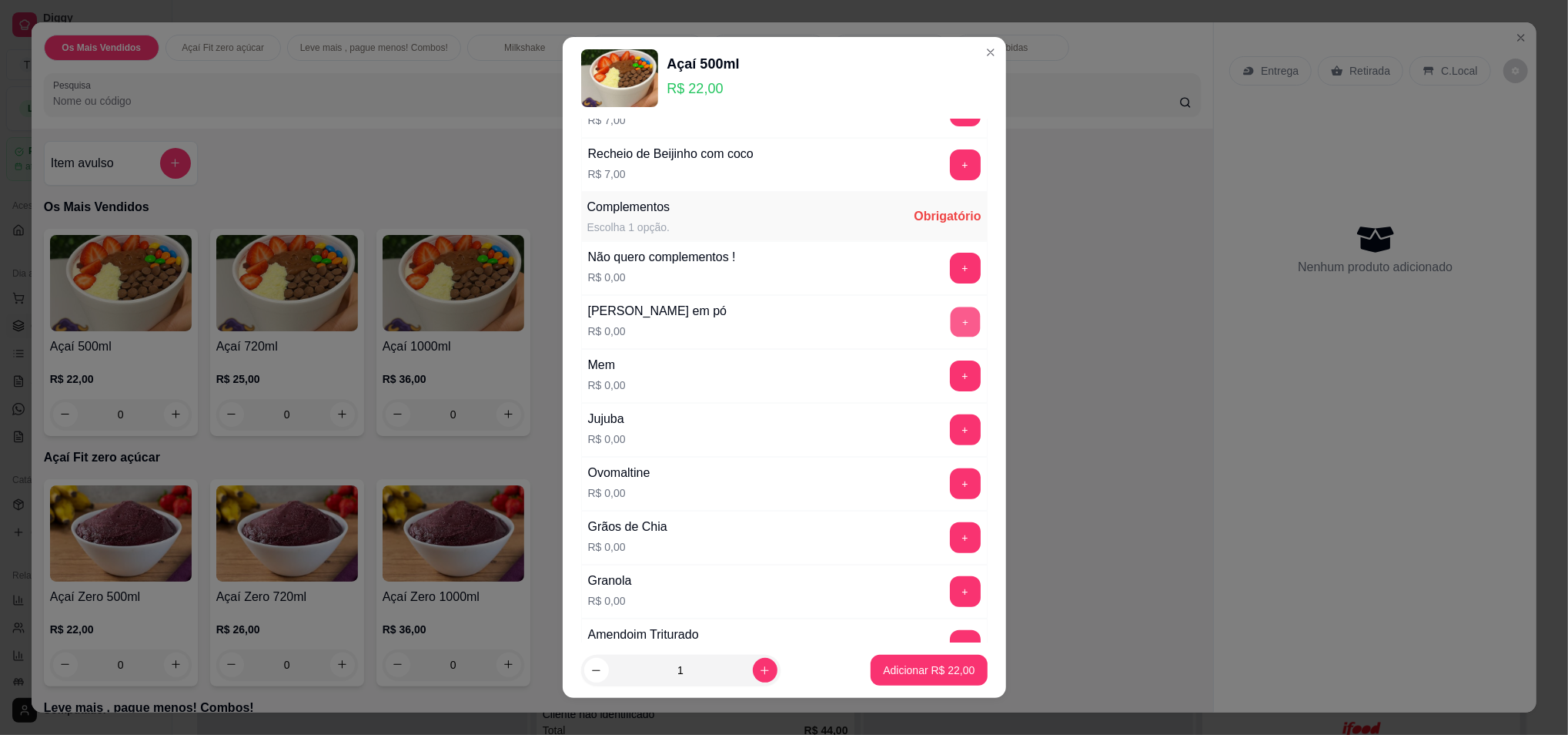
click at [950, 322] on button "+" at bounding box center [965, 322] width 30 height 30
click at [950, 482] on button "+" at bounding box center [965, 483] width 30 height 30
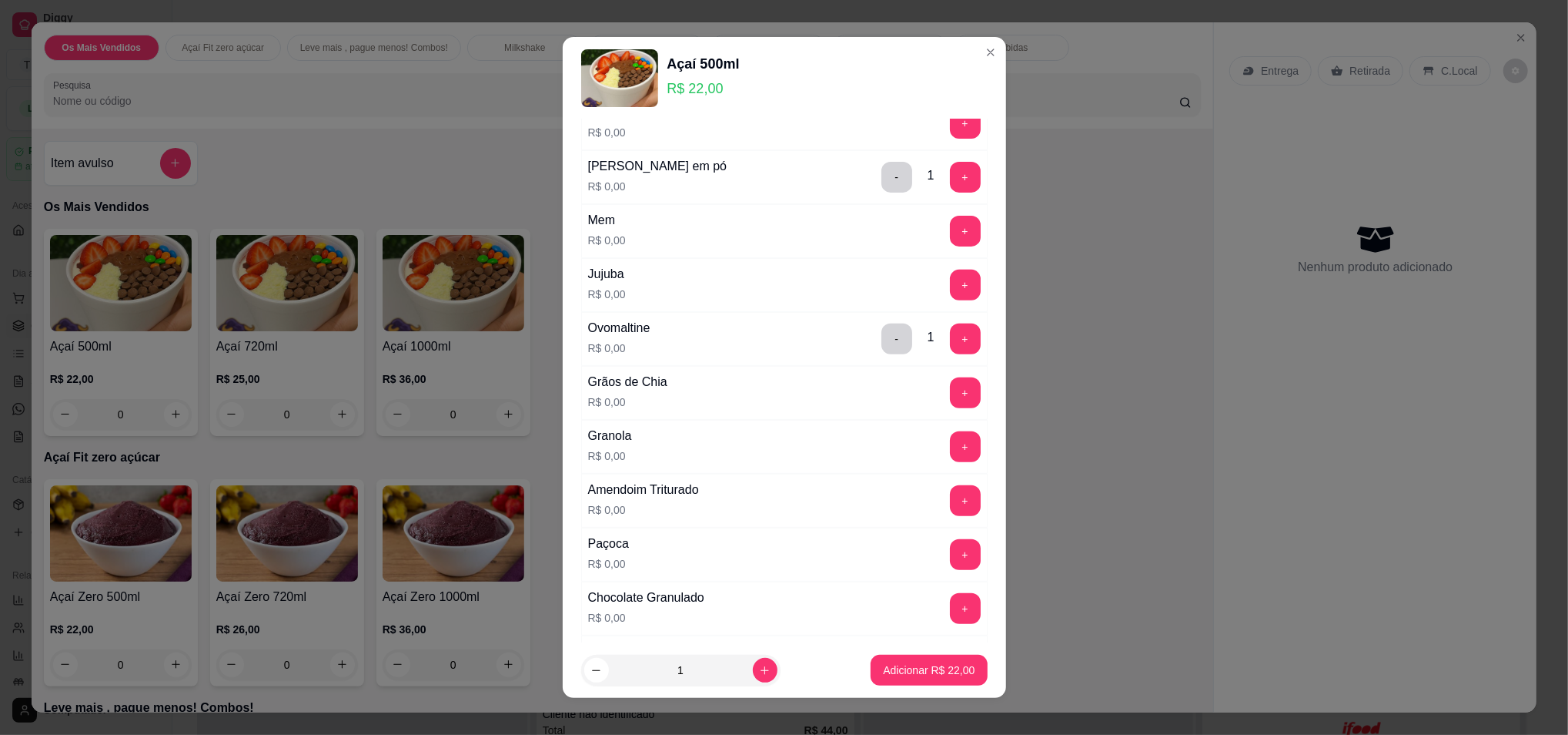
scroll to position [513, 0]
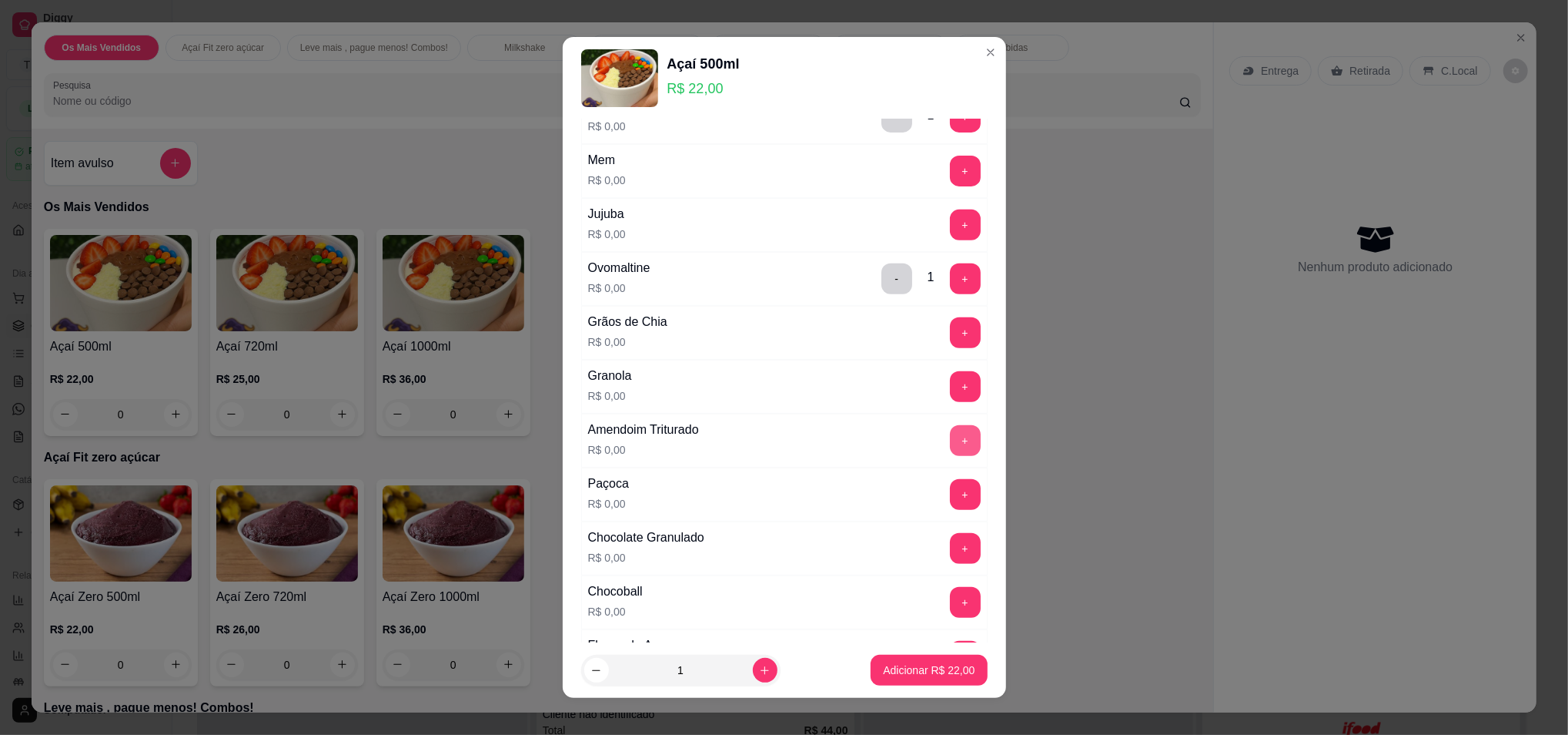
click at [950, 444] on button "+" at bounding box center [966, 441] width 31 height 31
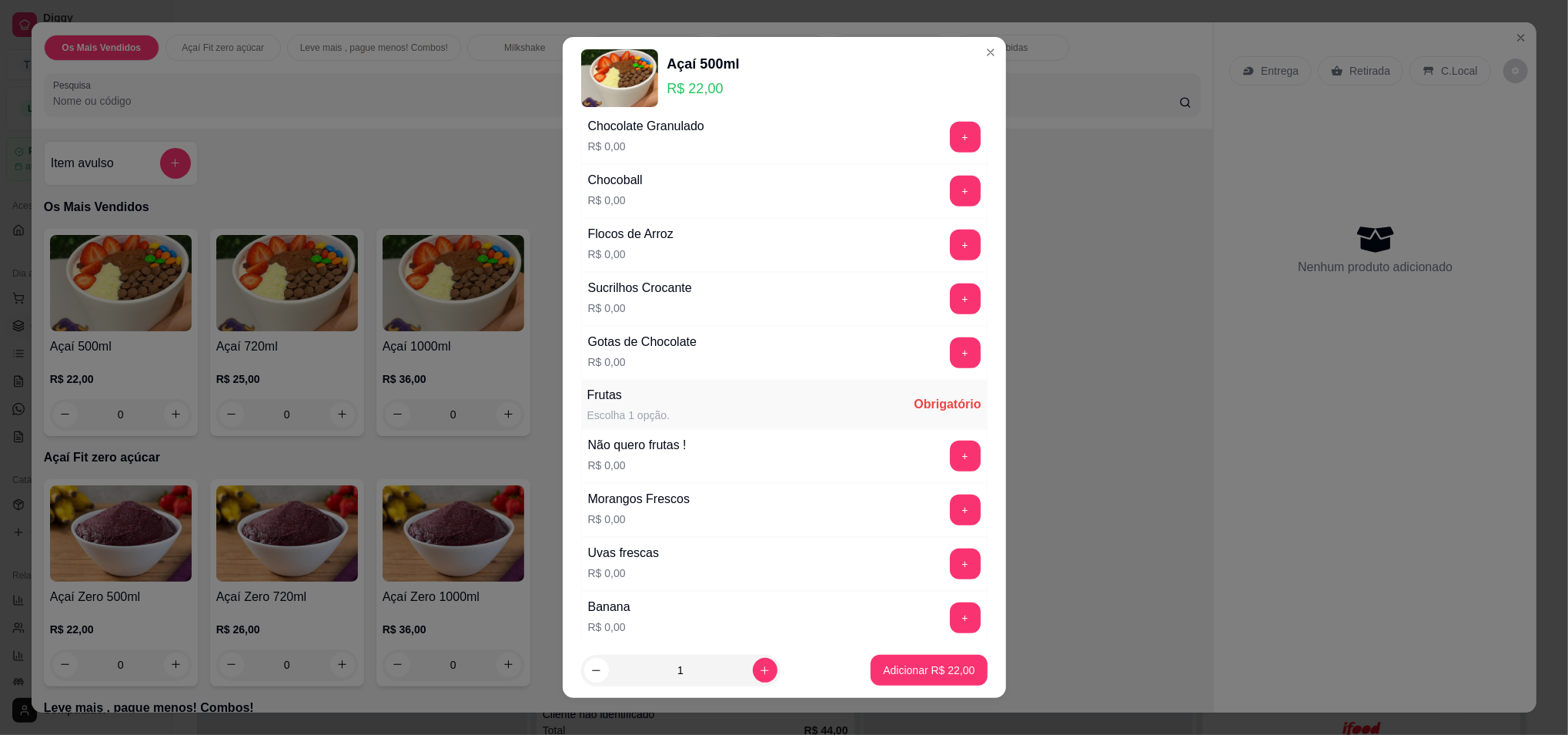
scroll to position [1027, 0]
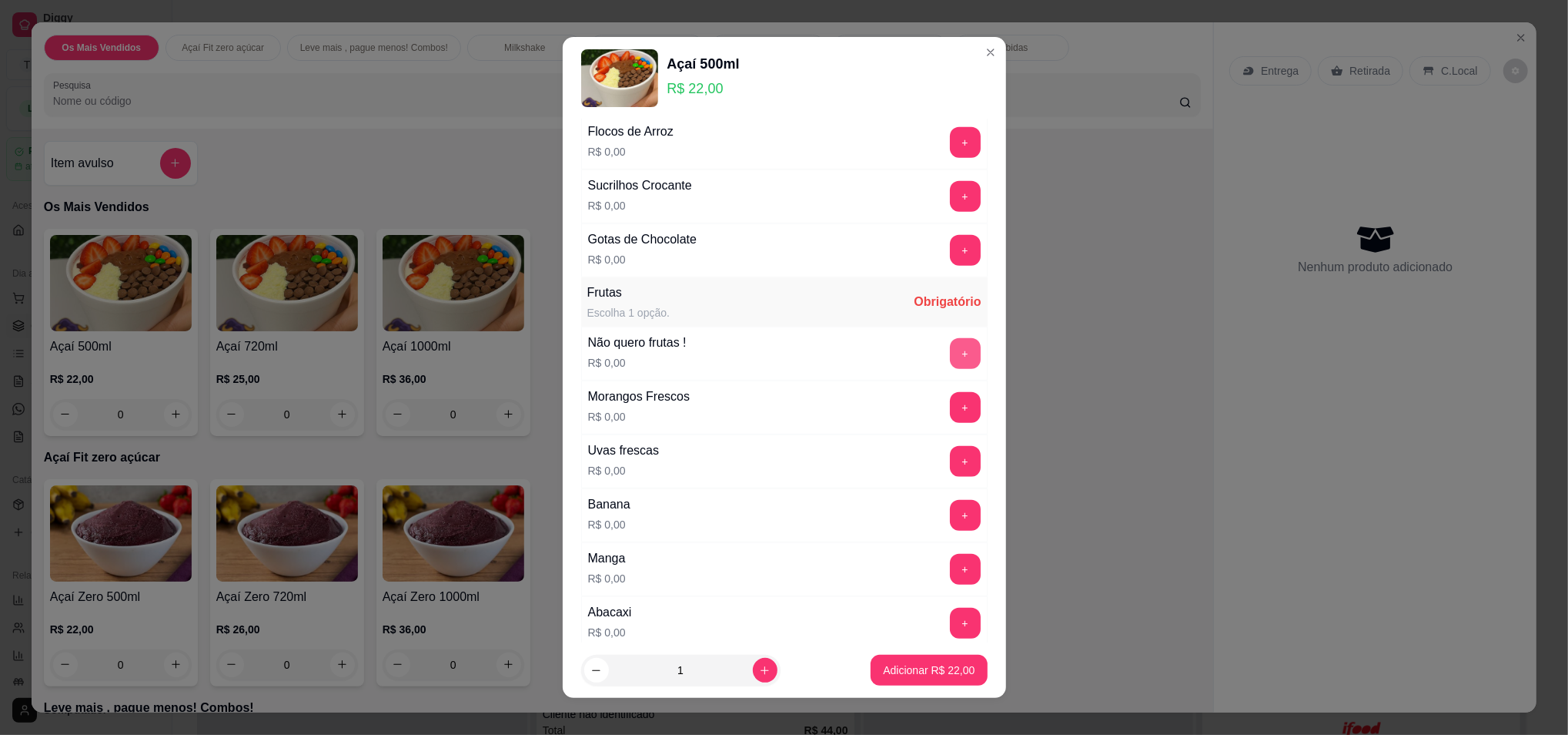
click at [950, 350] on button "+" at bounding box center [966, 354] width 31 height 31
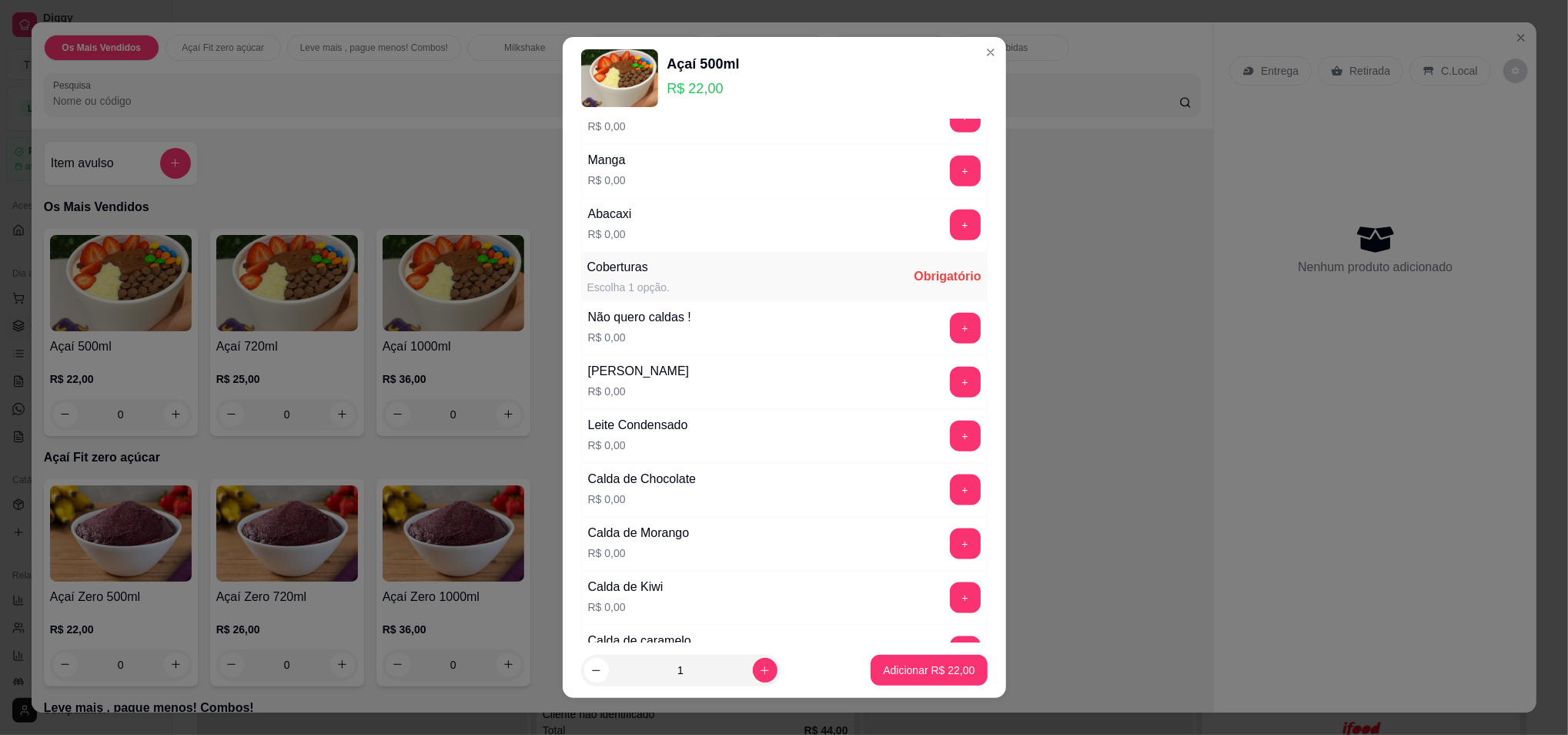
scroll to position [1438, 0]
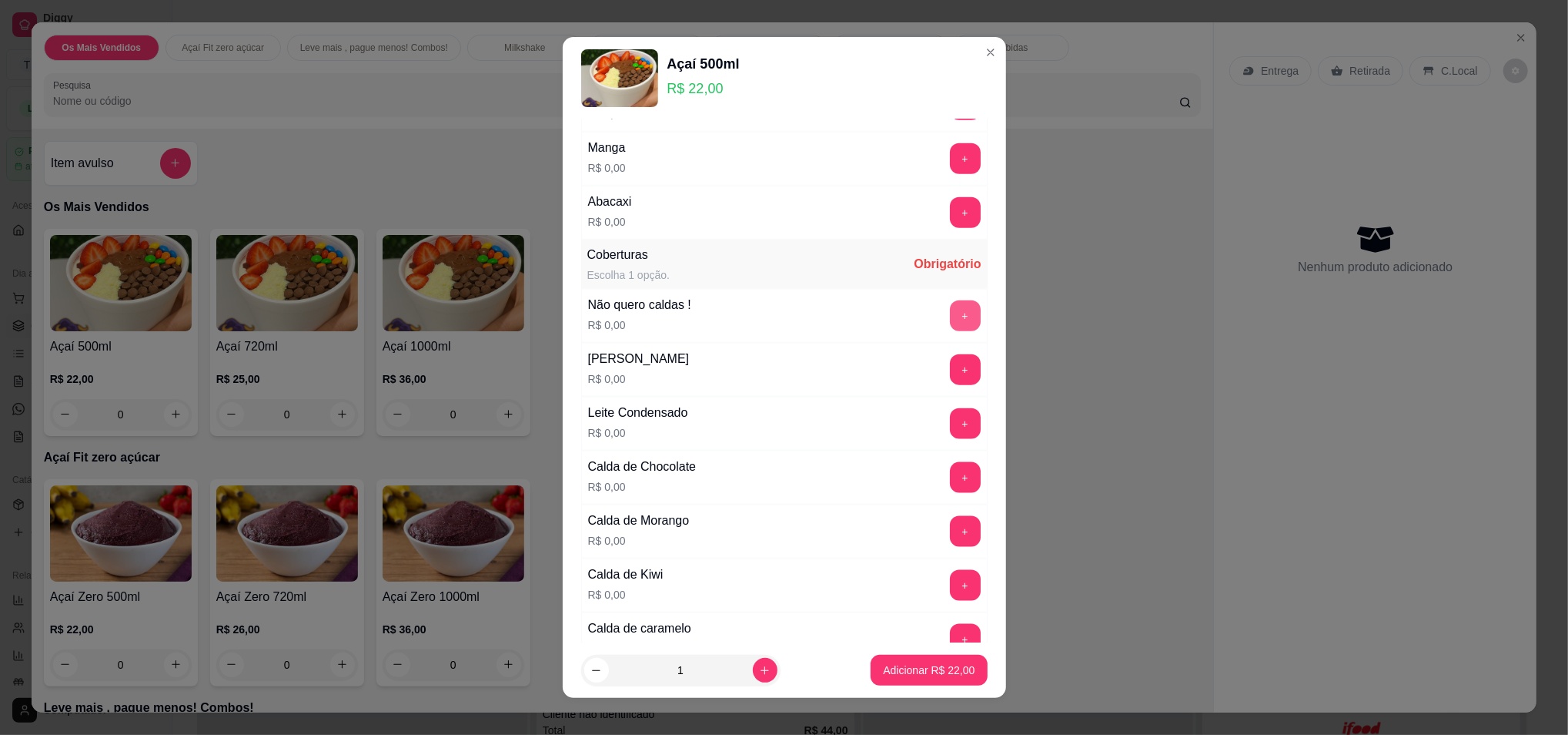
click at [950, 319] on button "+" at bounding box center [966, 316] width 31 height 31
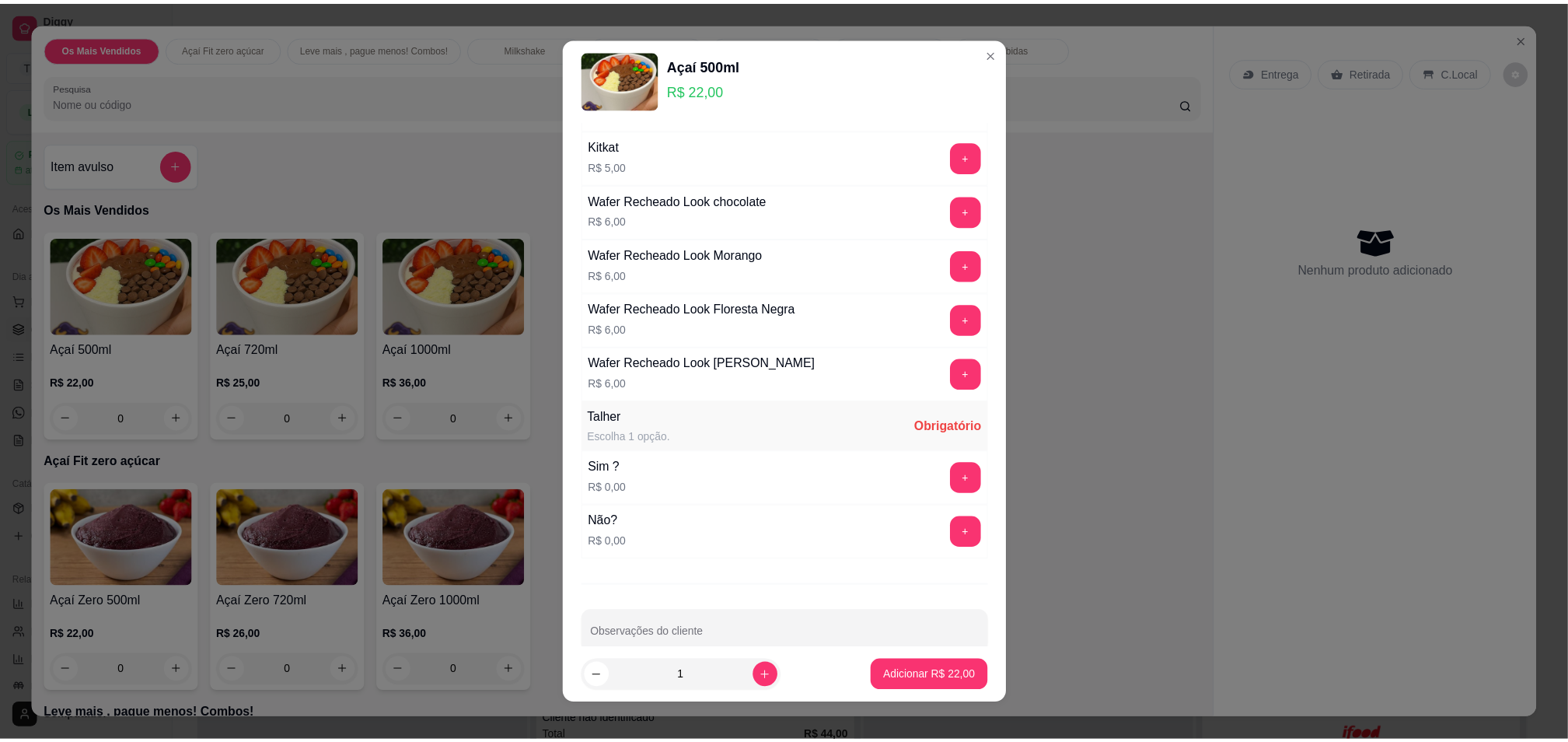
scroll to position [2403, 0]
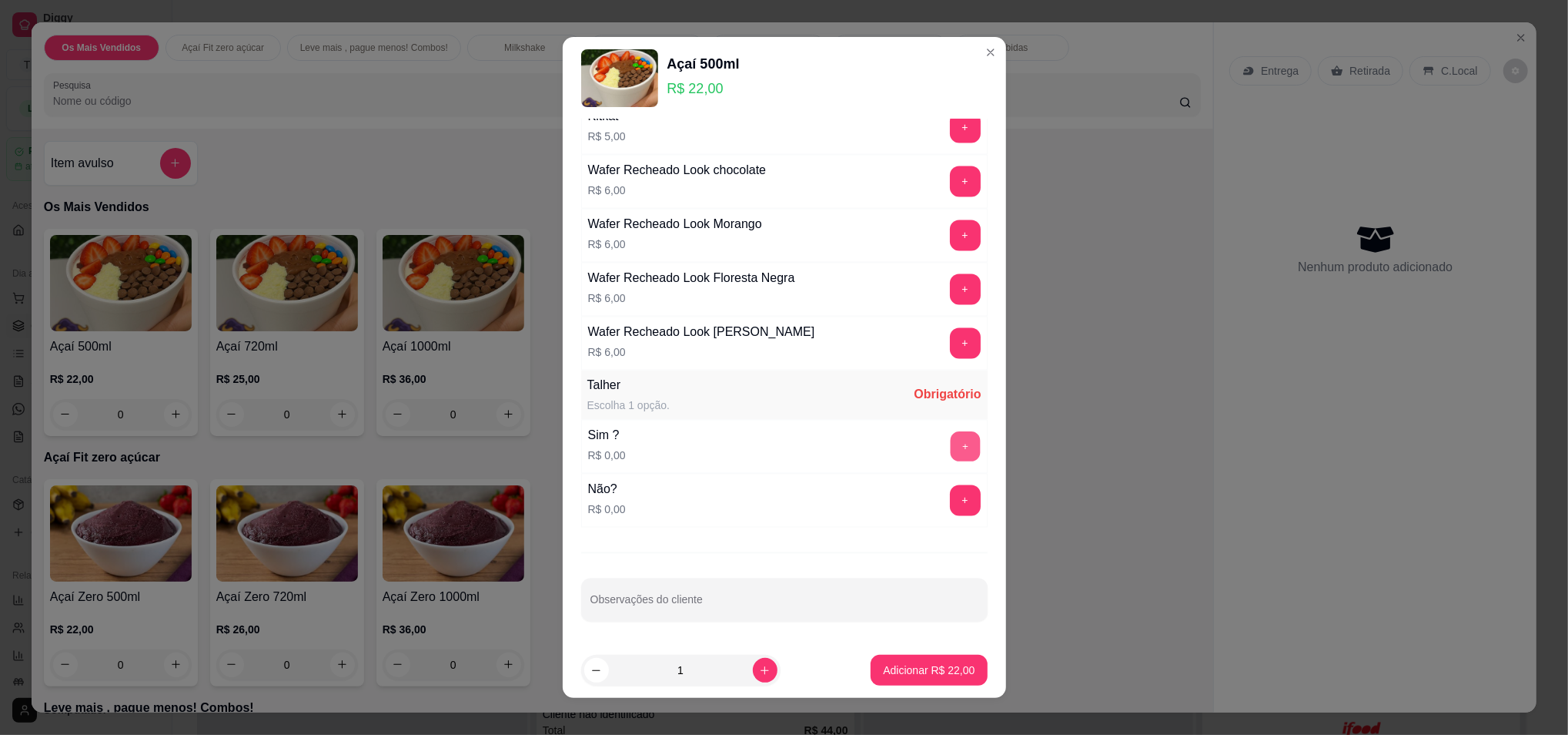
click at [950, 445] on button "+" at bounding box center [965, 446] width 30 height 30
click at [918, 678] on p "Adicionar R$ 22,00" at bounding box center [929, 670] width 90 height 15
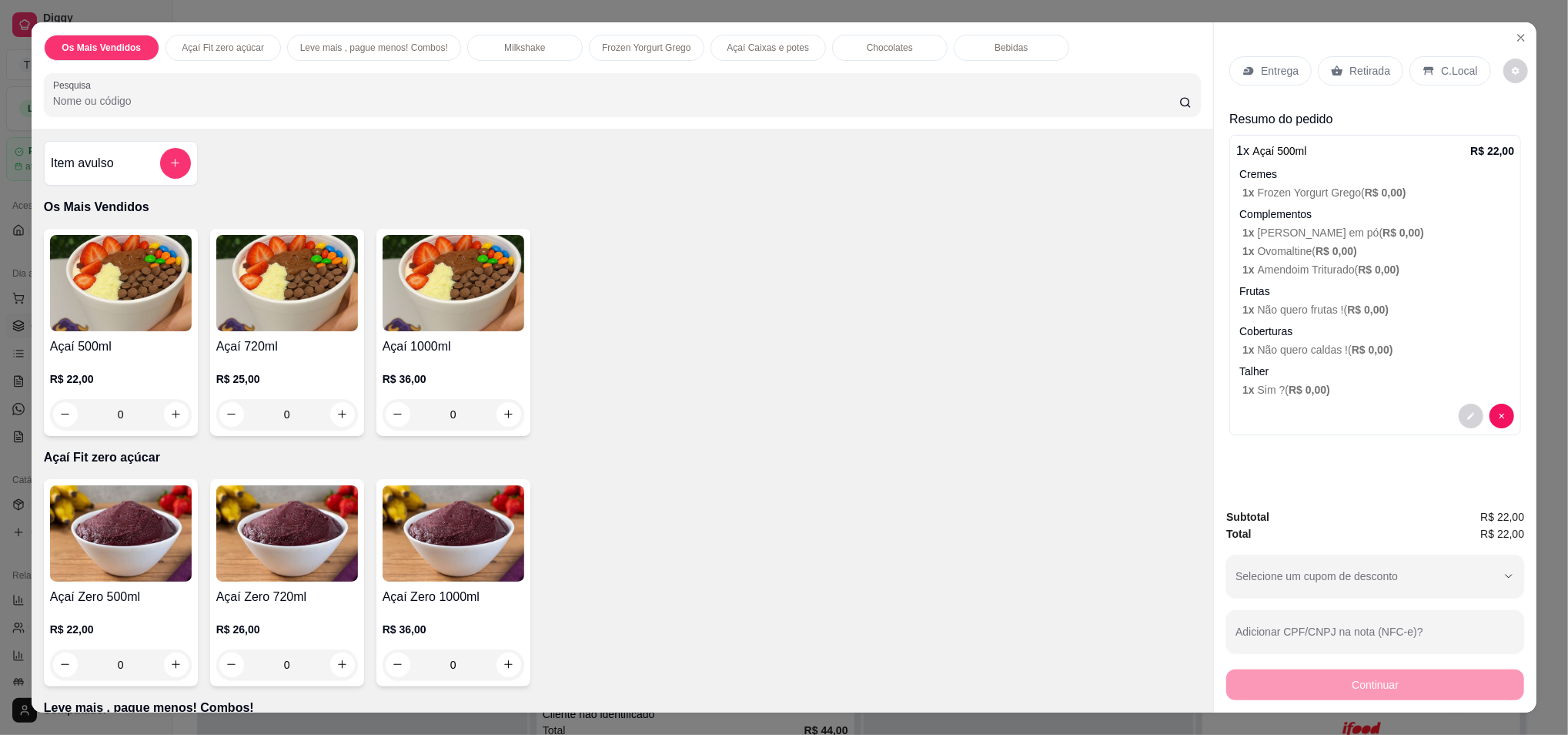
click at [1265, 685] on div "Continuar" at bounding box center [1376, 682] width 298 height 35
click at [1265, 65] on p "Entrega" at bounding box center [1280, 71] width 38 height 15
click at [1367, 72] on p "Retirada" at bounding box center [1369, 71] width 41 height 15
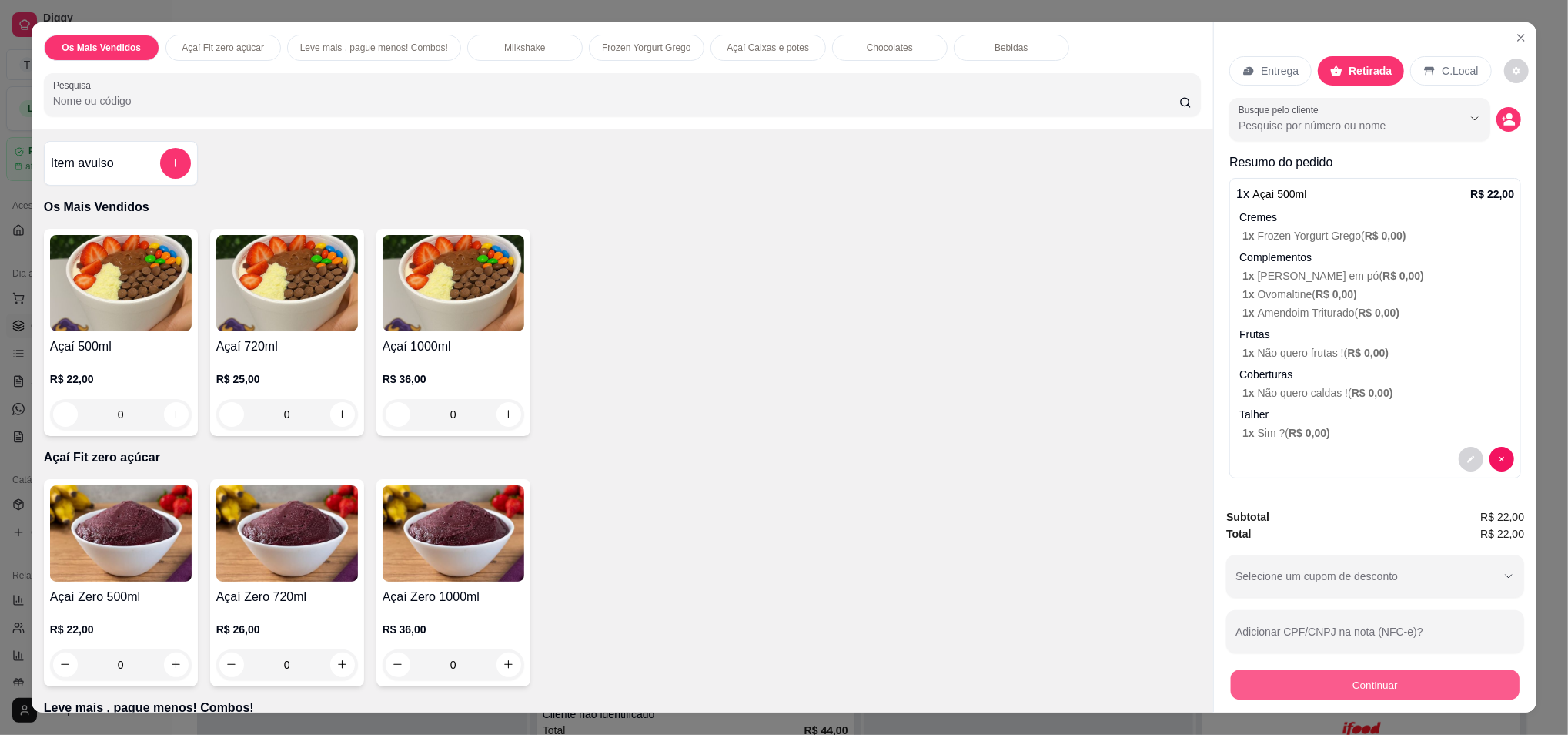
click at [1275, 689] on button "Continuar" at bounding box center [1376, 685] width 289 height 30
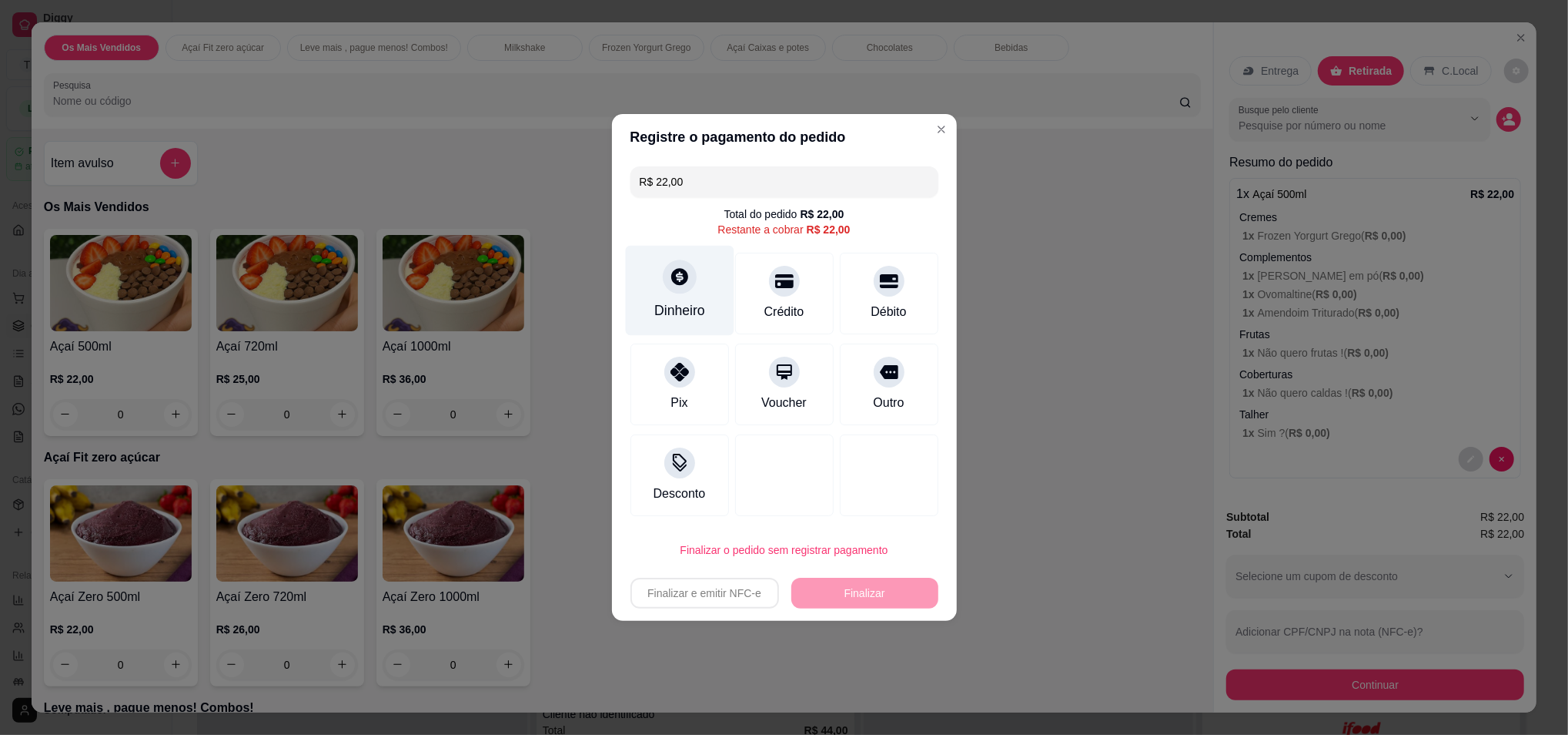
click at [721, 281] on div "Dinheiro" at bounding box center [679, 291] width 109 height 90
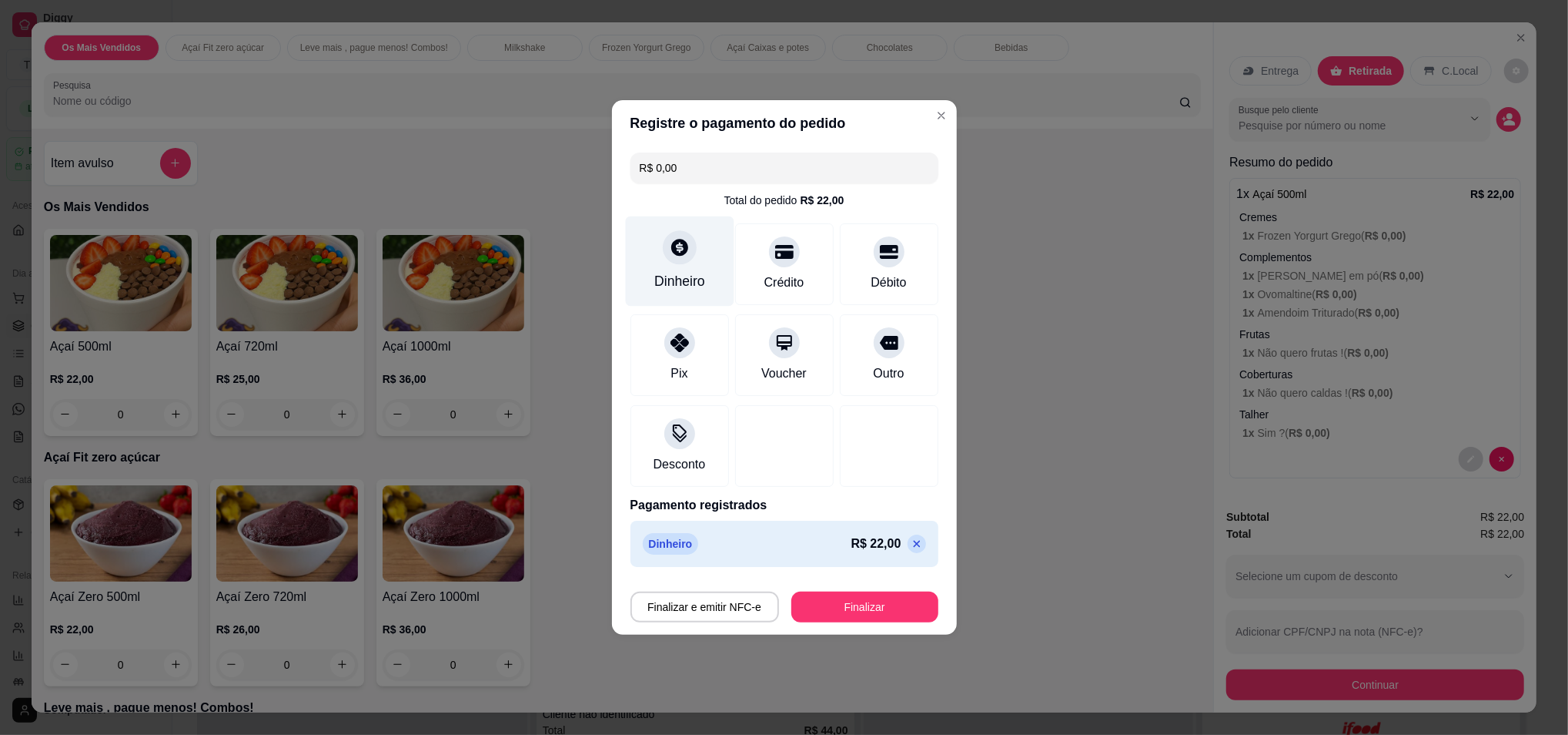
click at [692, 274] on div "Dinheiro" at bounding box center [680, 281] width 51 height 20
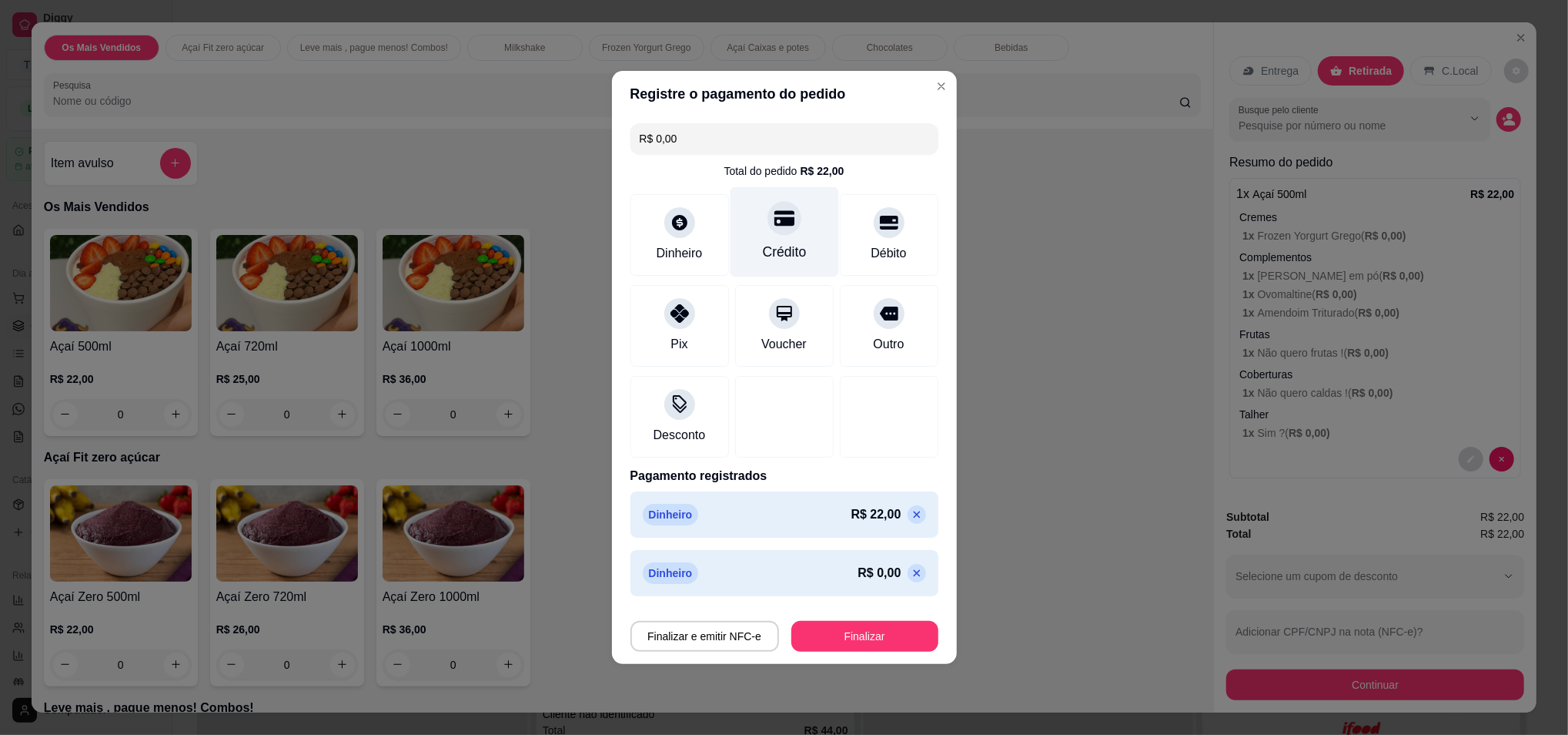
click at [781, 214] on icon at bounding box center [784, 218] width 20 height 20
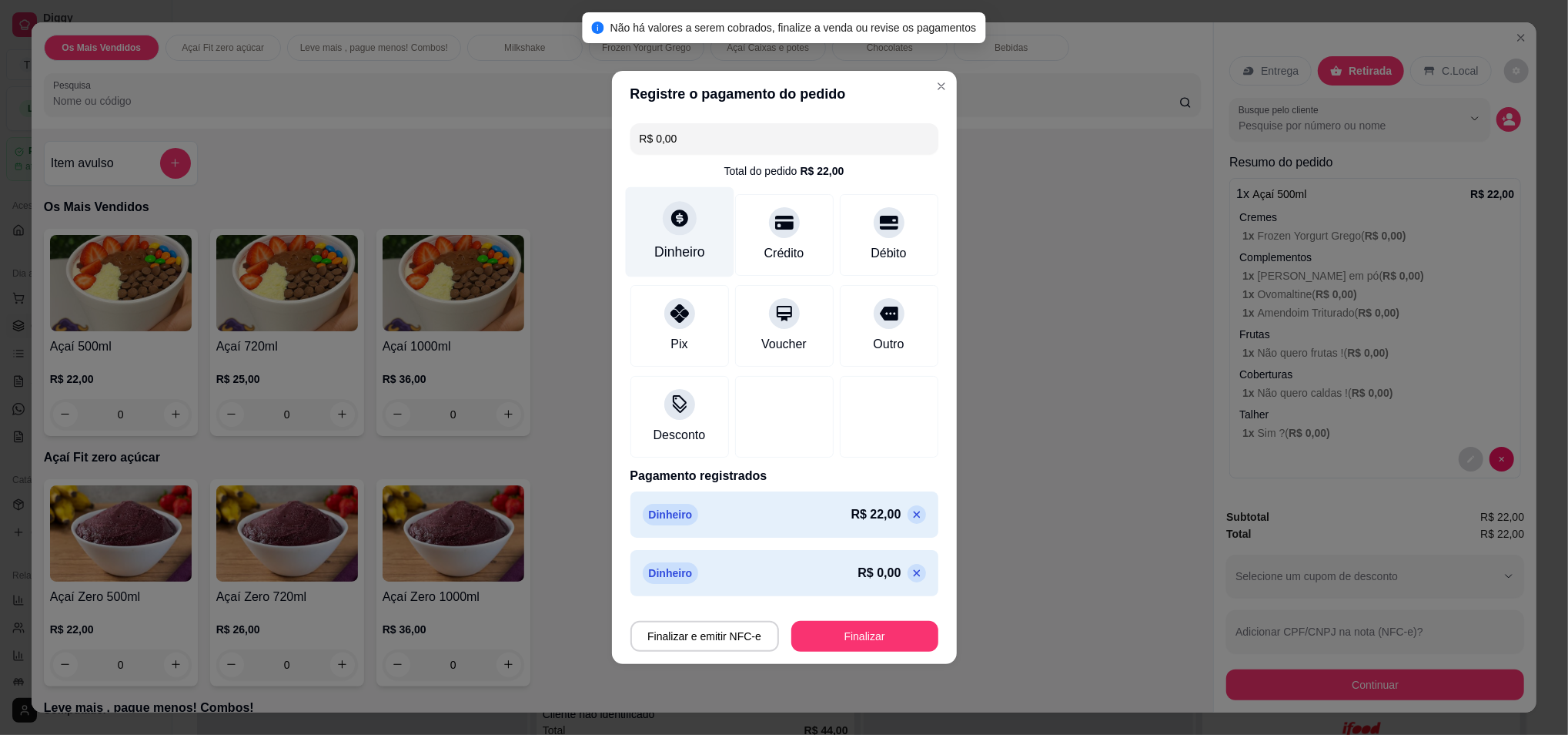
click at [654, 242] on div "Dinheiro" at bounding box center [680, 252] width 51 height 20
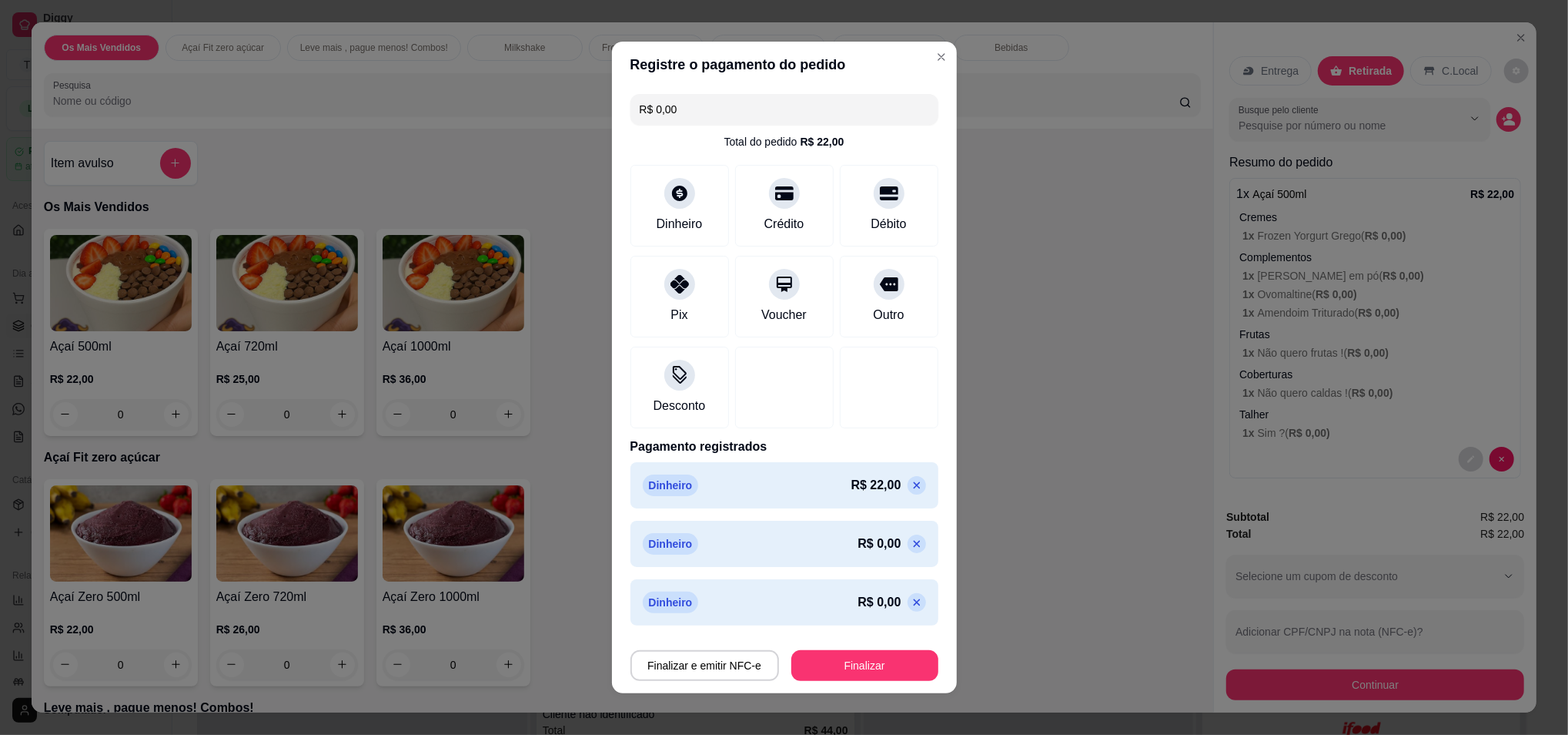
click at [911, 607] on icon at bounding box center [917, 602] width 12 height 12
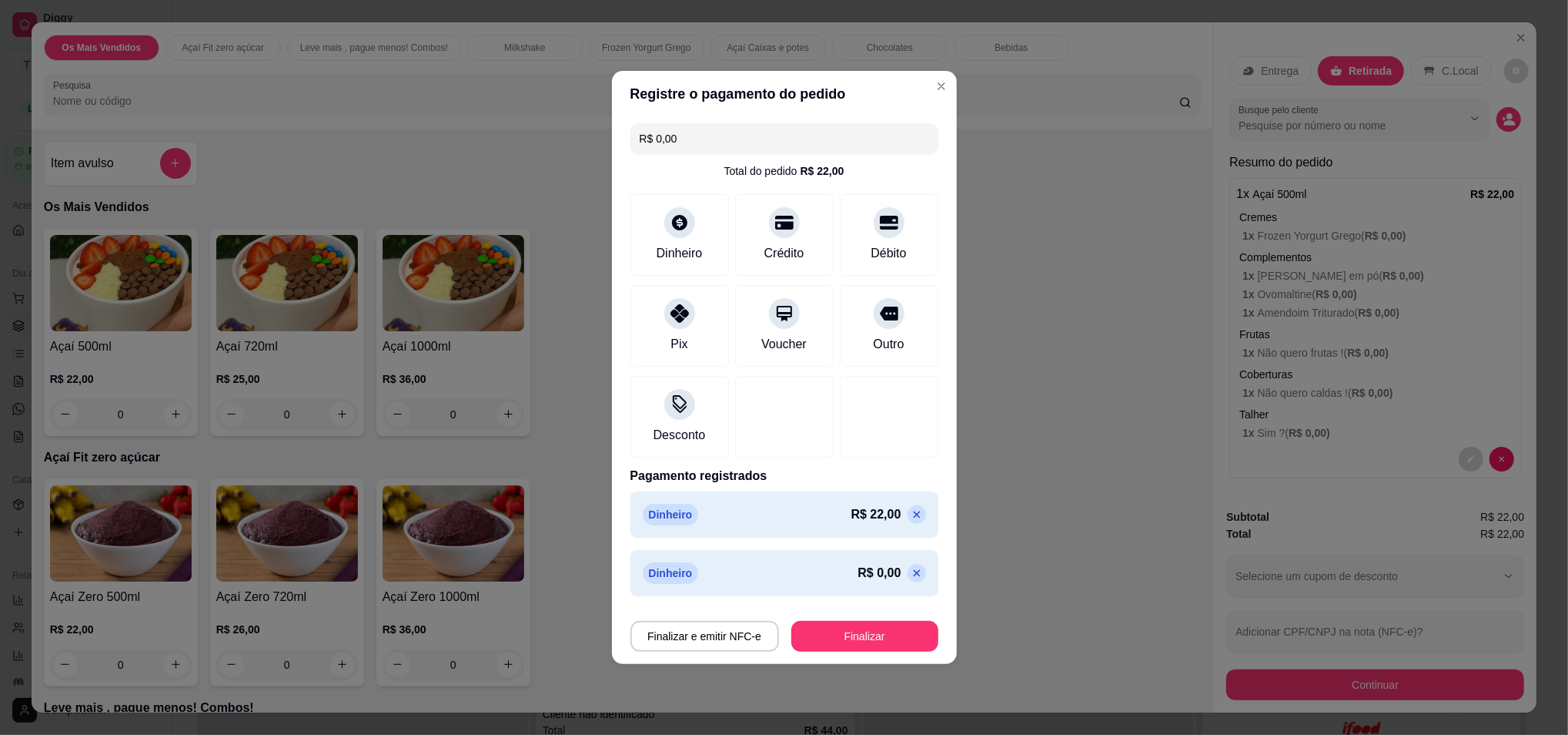
click at [911, 568] on icon at bounding box center [917, 573] width 12 height 12
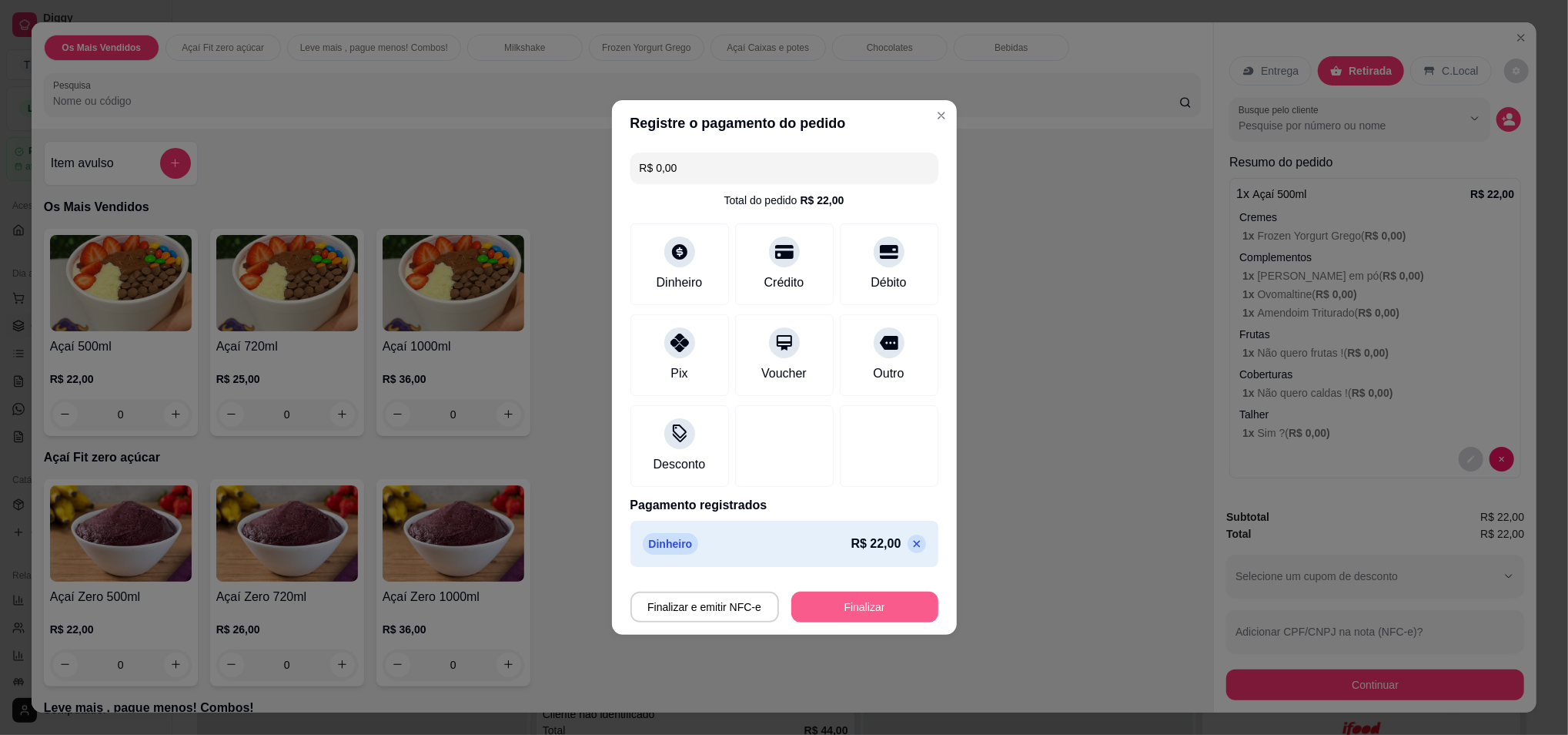
click at [860, 607] on button "Finalizar" at bounding box center [865, 607] width 147 height 31
type input "-R$ 22,00"
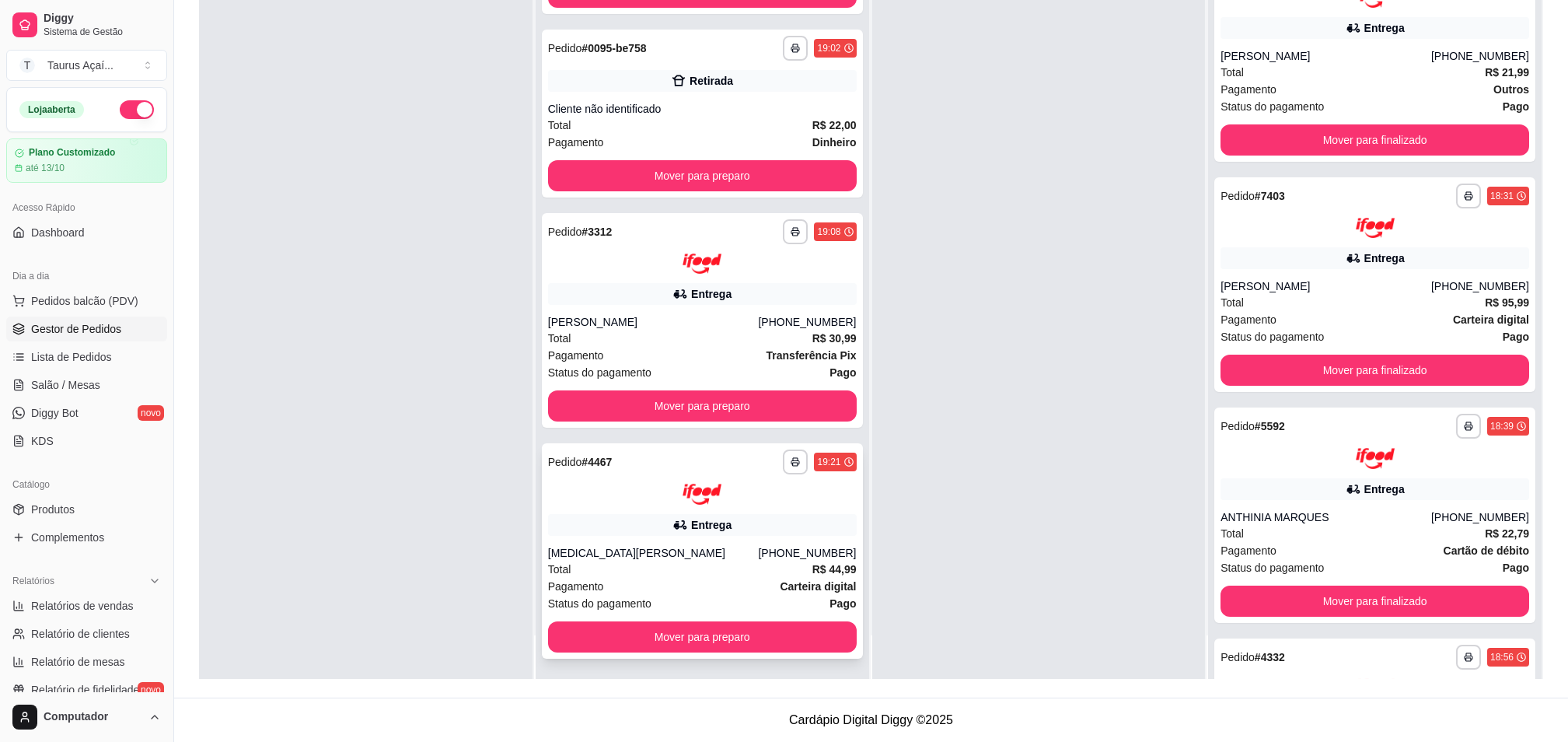
scroll to position [411, 0]
